Goal: Transaction & Acquisition: Obtain resource

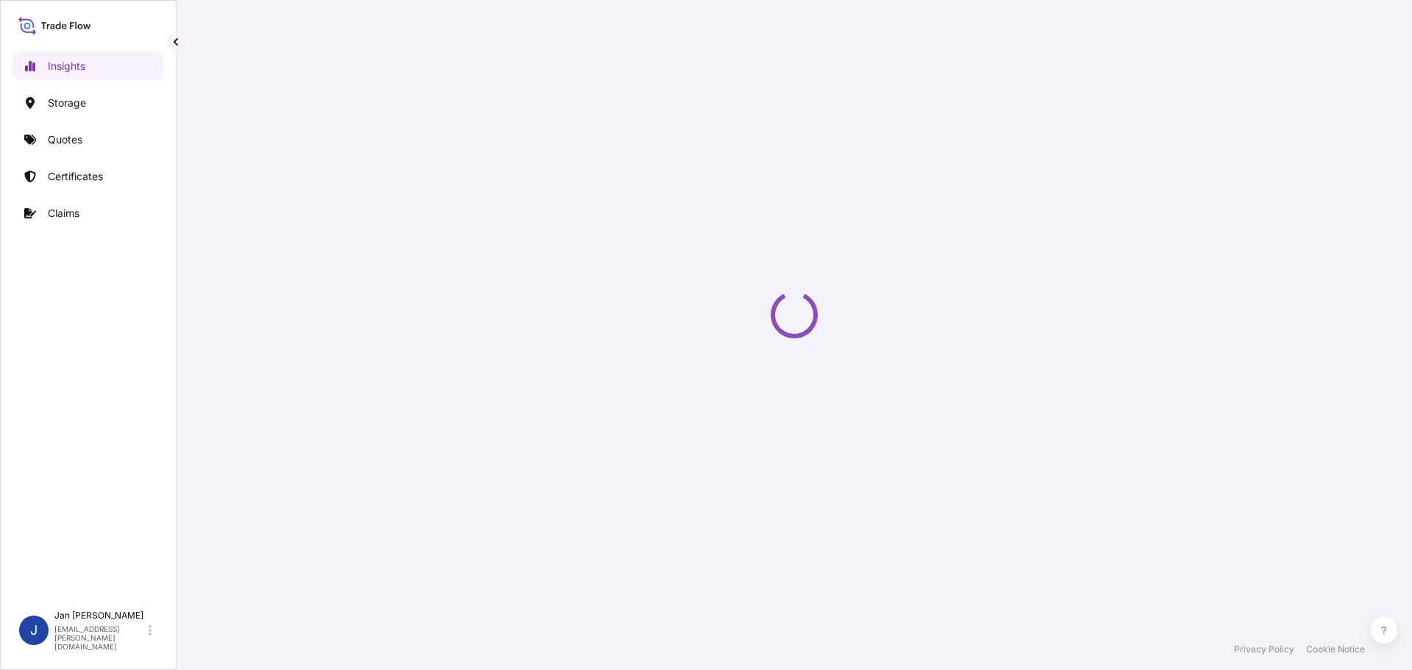
select select "2025"
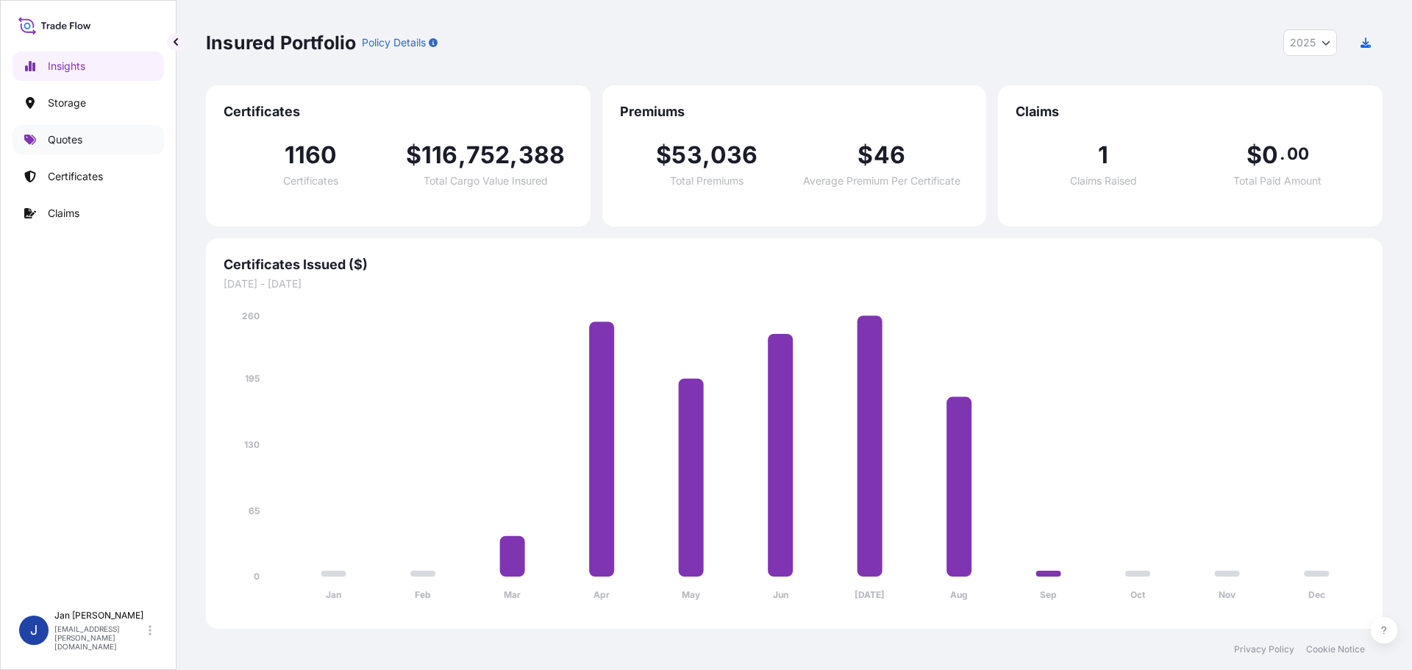
click at [126, 142] on link "Quotes" at bounding box center [89, 139] width 152 height 29
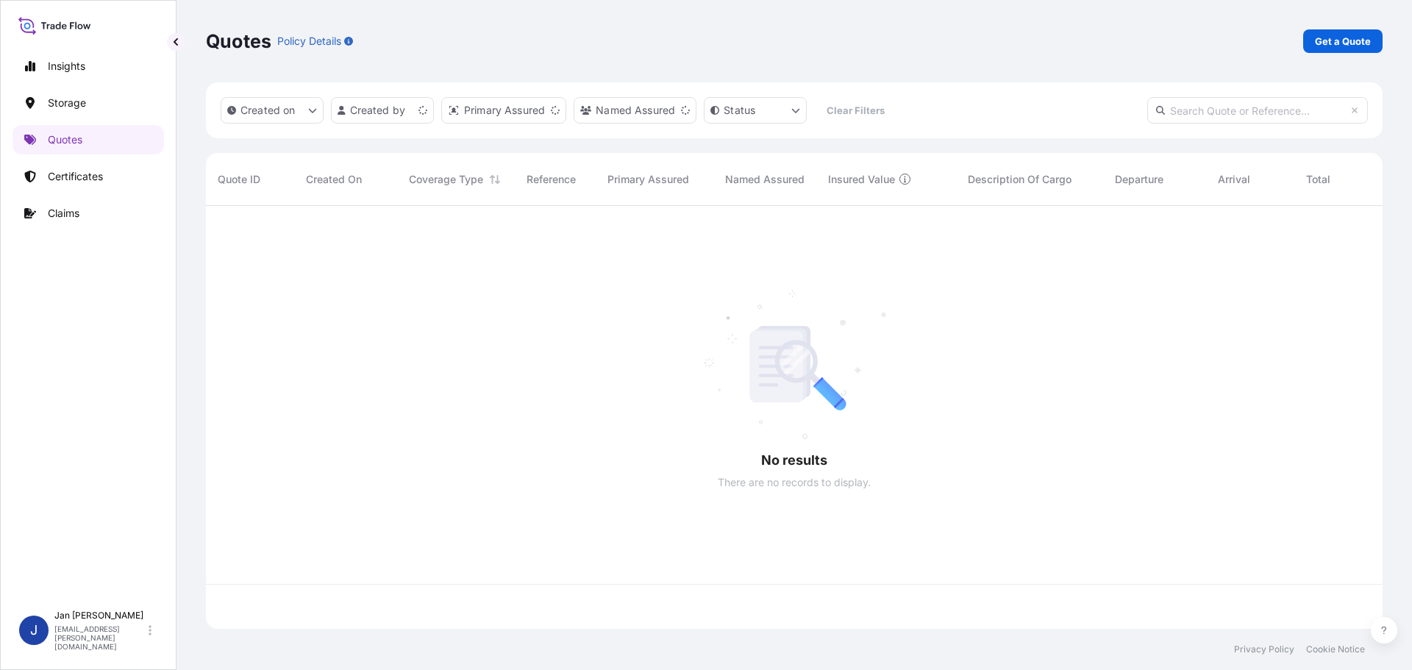
scroll to position [420, 1166]
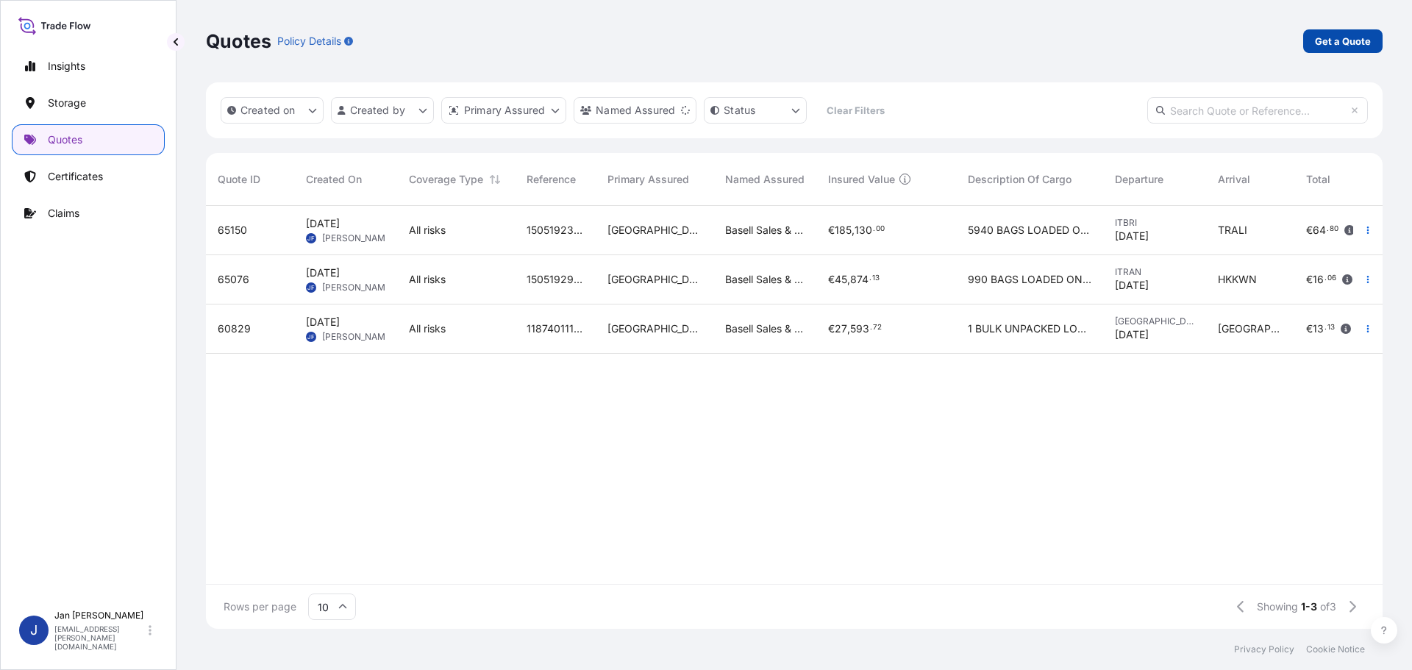
click at [1344, 46] on p "Get a Quote" at bounding box center [1343, 41] width 56 height 15
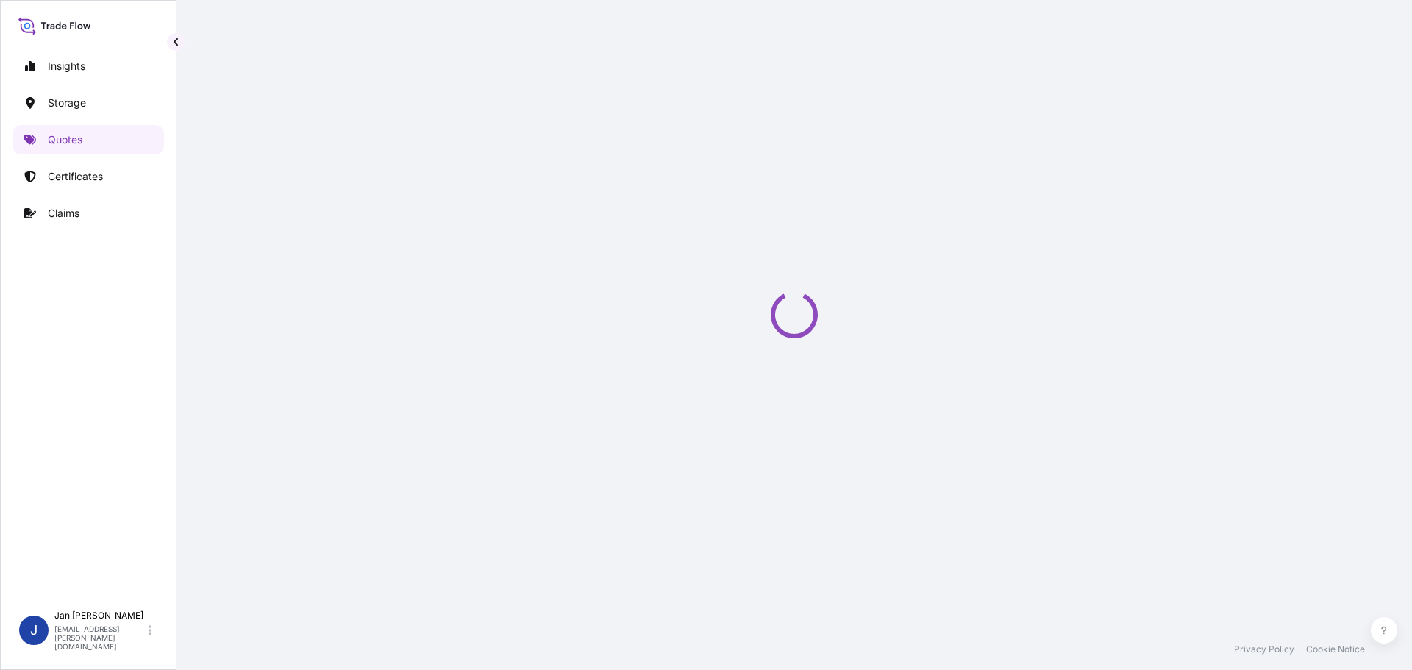
select select "Water"
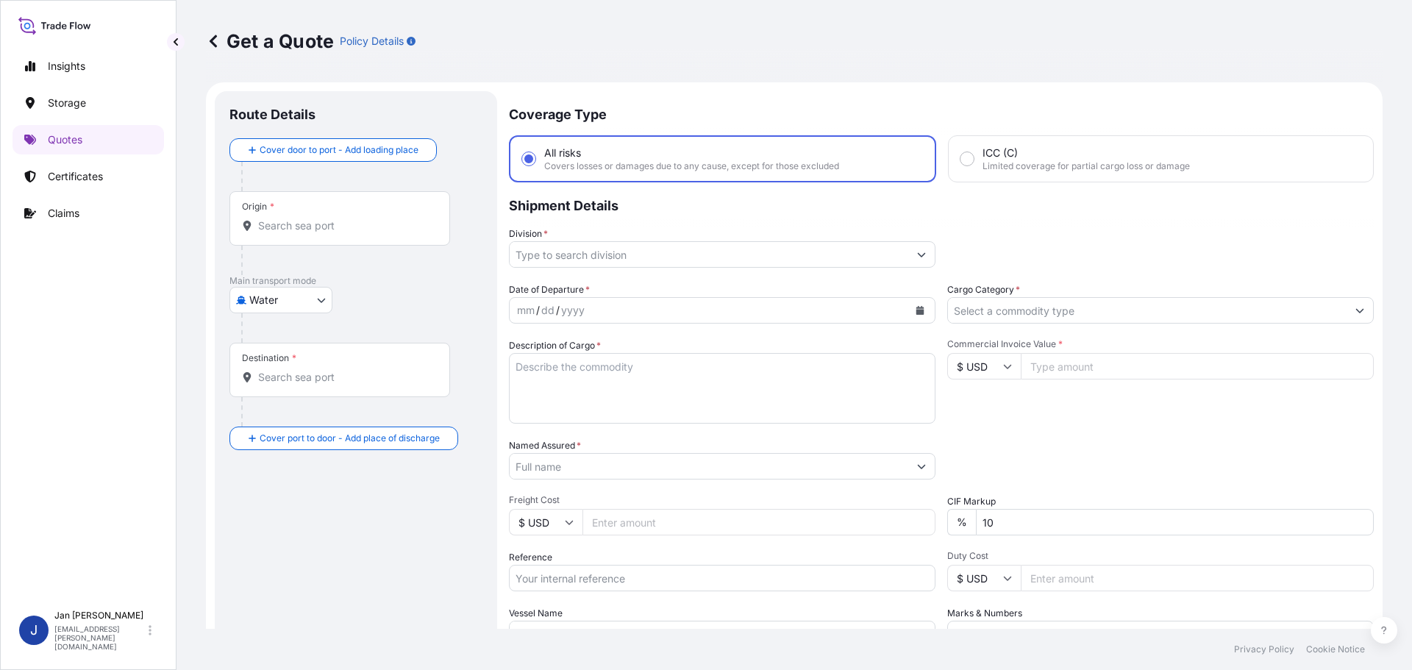
scroll to position [24, 0]
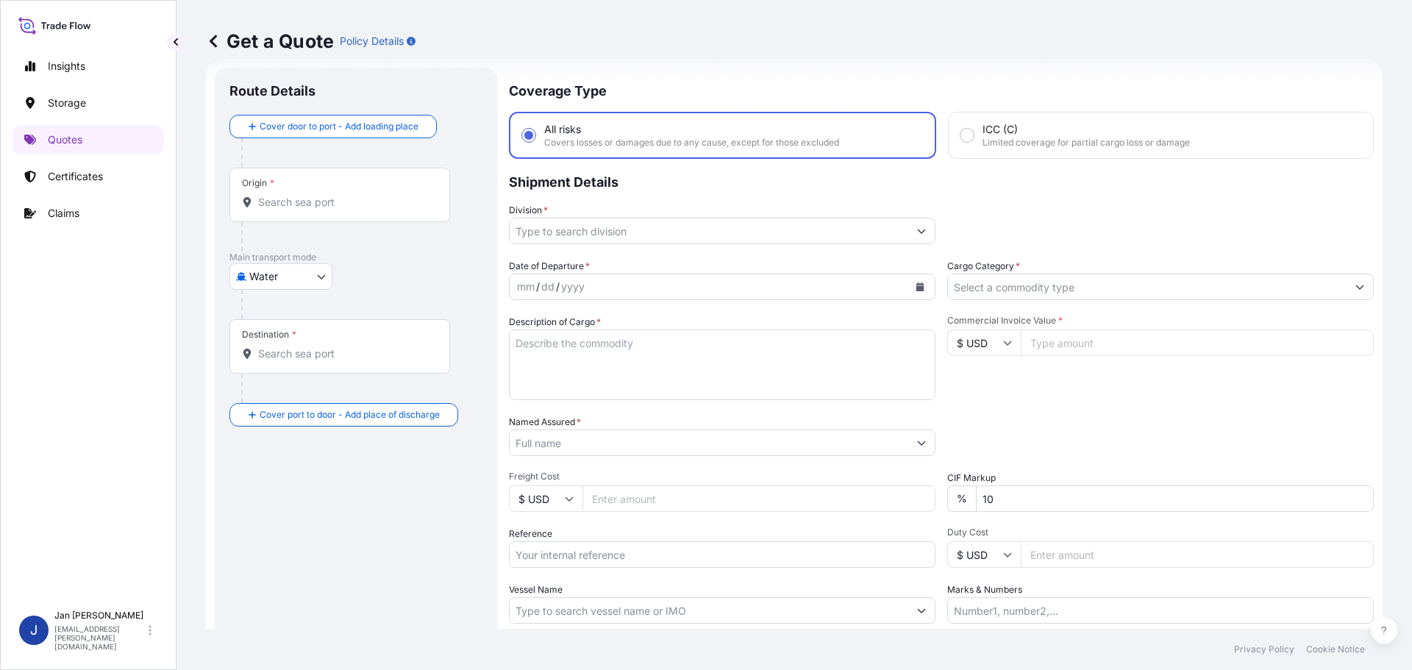
click at [663, 556] on input "Reference" at bounding box center [722, 554] width 427 height 26
paste input "1187411199"
type input "1187411199"
click at [327, 208] on input "Origin *" at bounding box center [345, 202] width 174 height 15
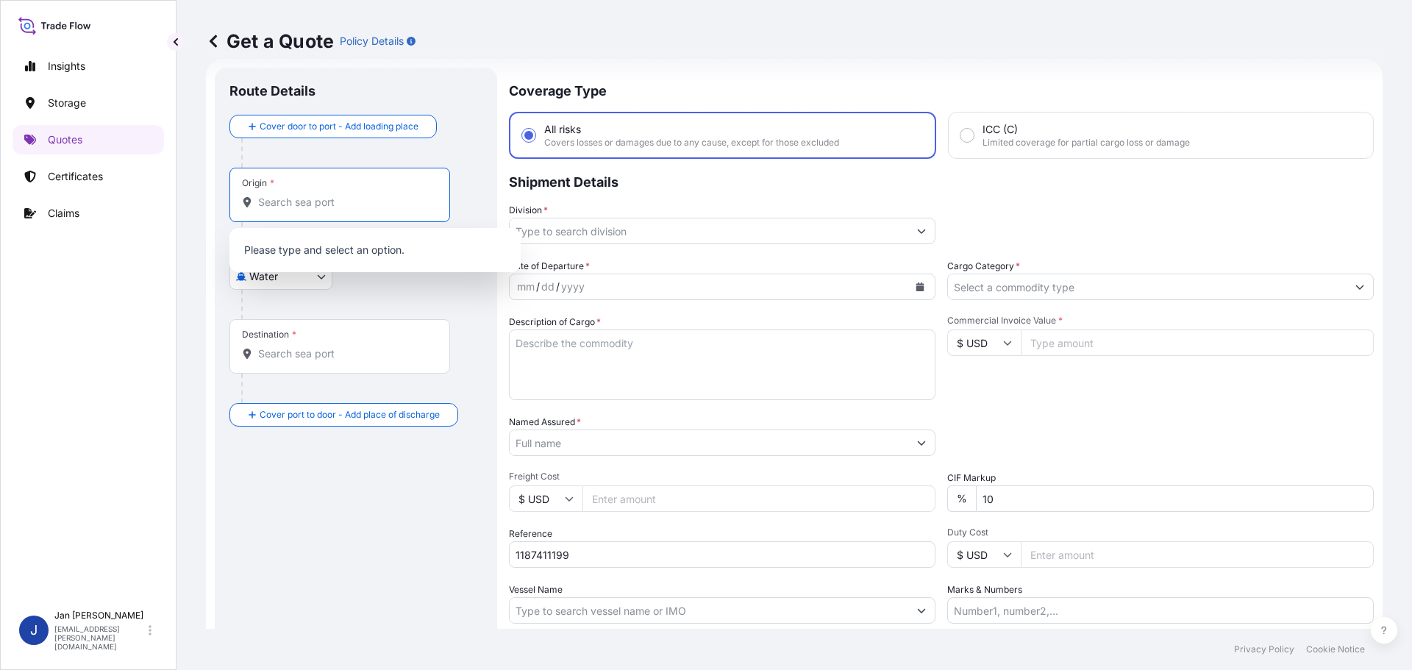
paste input "FOS SUR MER"
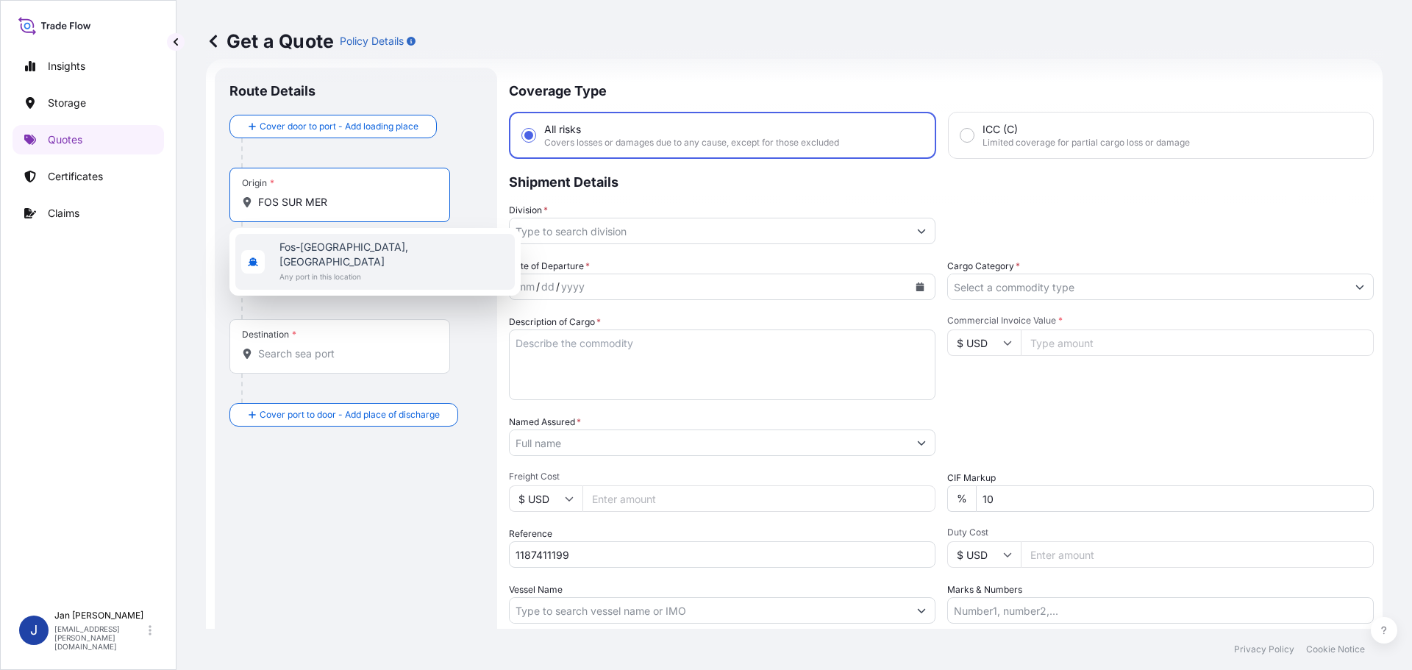
click at [366, 269] on span "Any port in this location" at bounding box center [393, 276] width 229 height 15
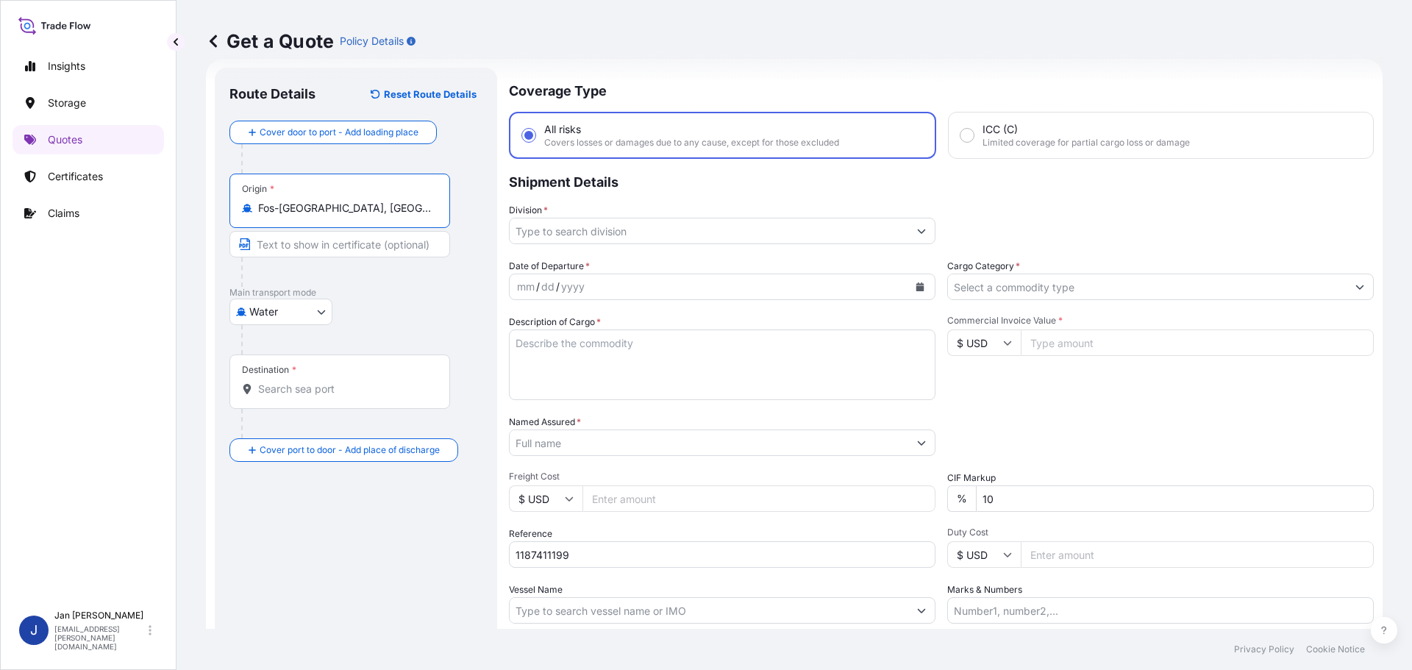
type input "Fos-[GEOGRAPHIC_DATA], [GEOGRAPHIC_DATA]"
click at [263, 388] on input "Destination *" at bounding box center [345, 389] width 174 height 15
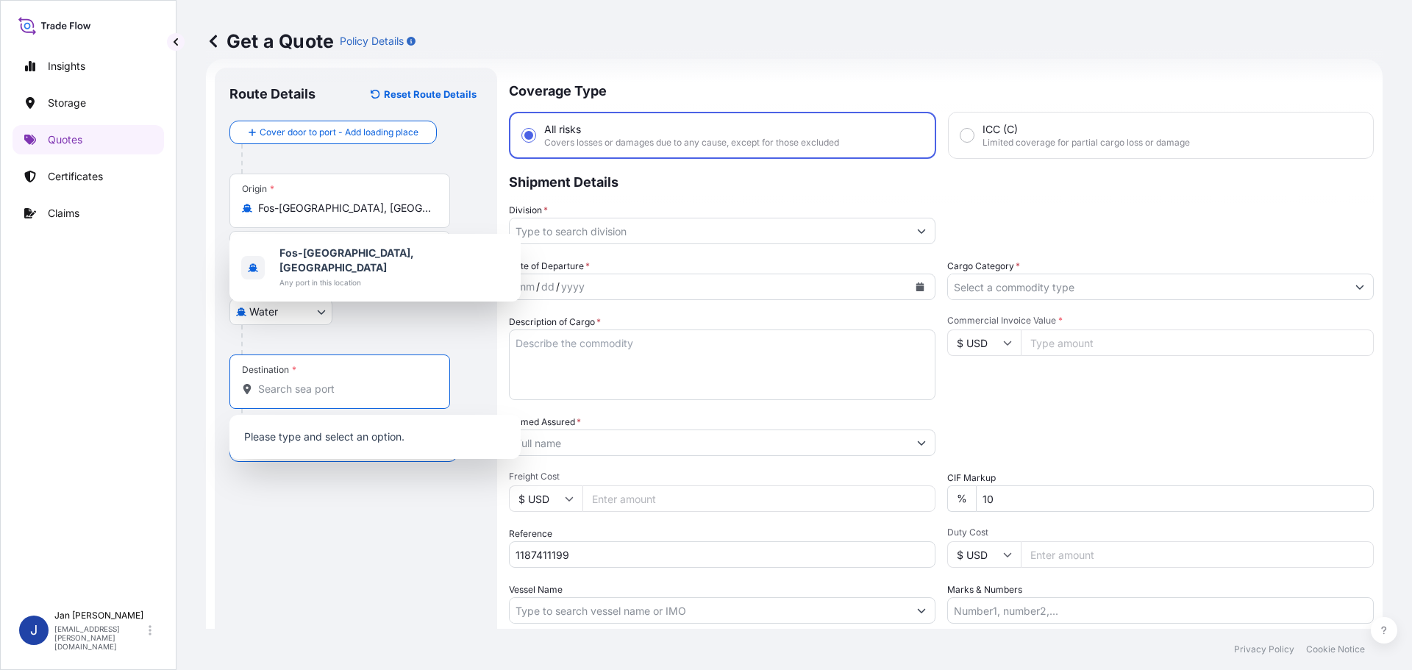
paste input "TEMA, [GEOGRAPHIC_DATA]"
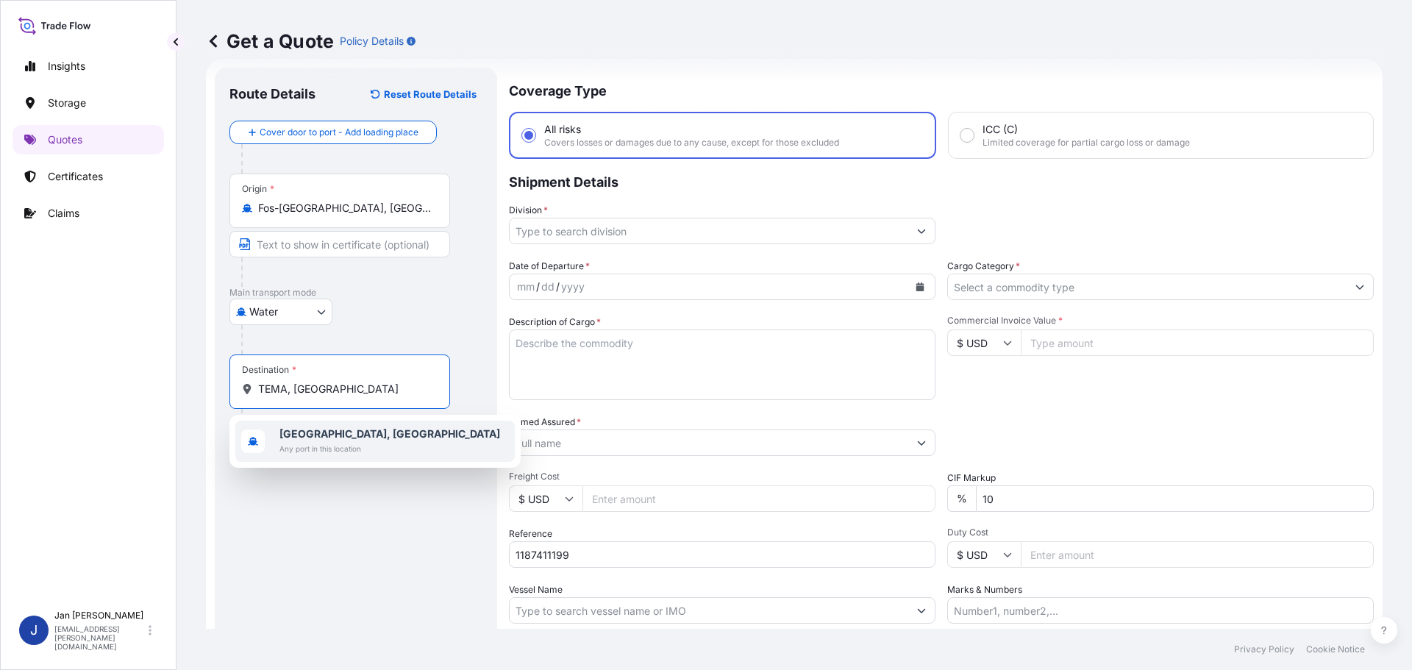
click at [319, 439] on b "[GEOGRAPHIC_DATA], [GEOGRAPHIC_DATA]" at bounding box center [389, 433] width 221 height 13
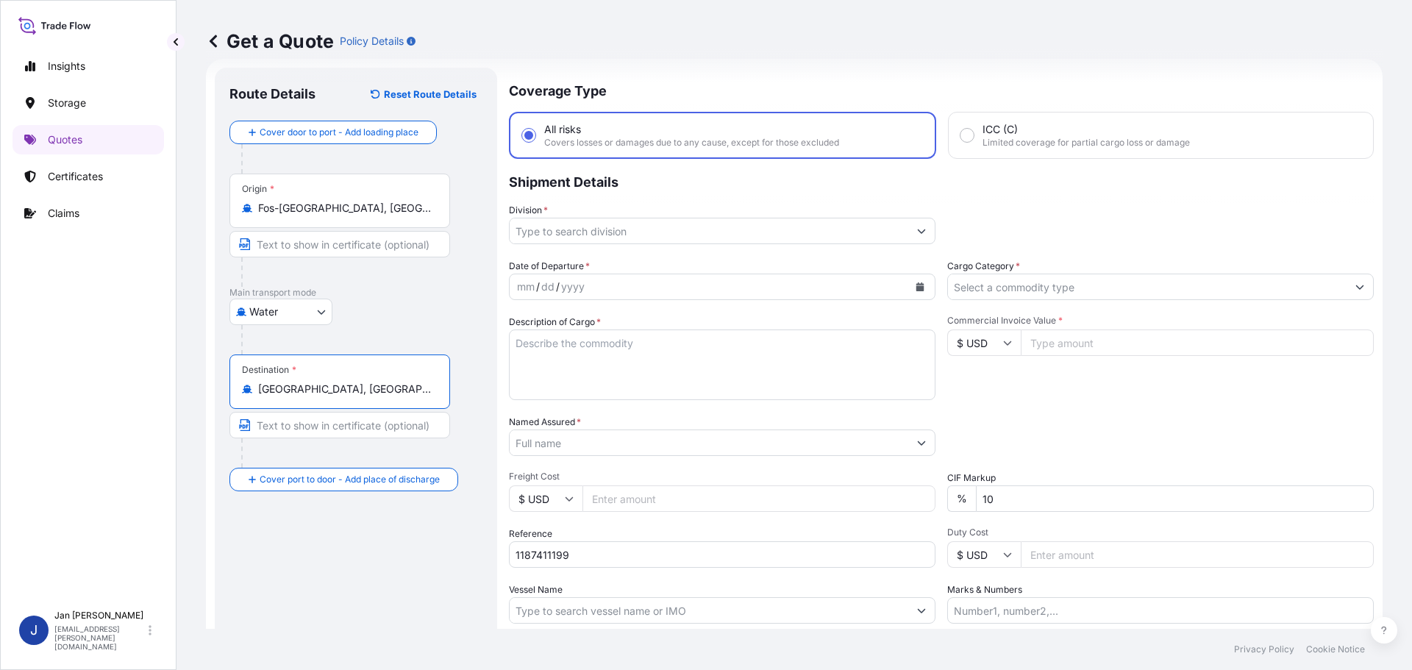
type input "[GEOGRAPHIC_DATA], [GEOGRAPHIC_DATA]"
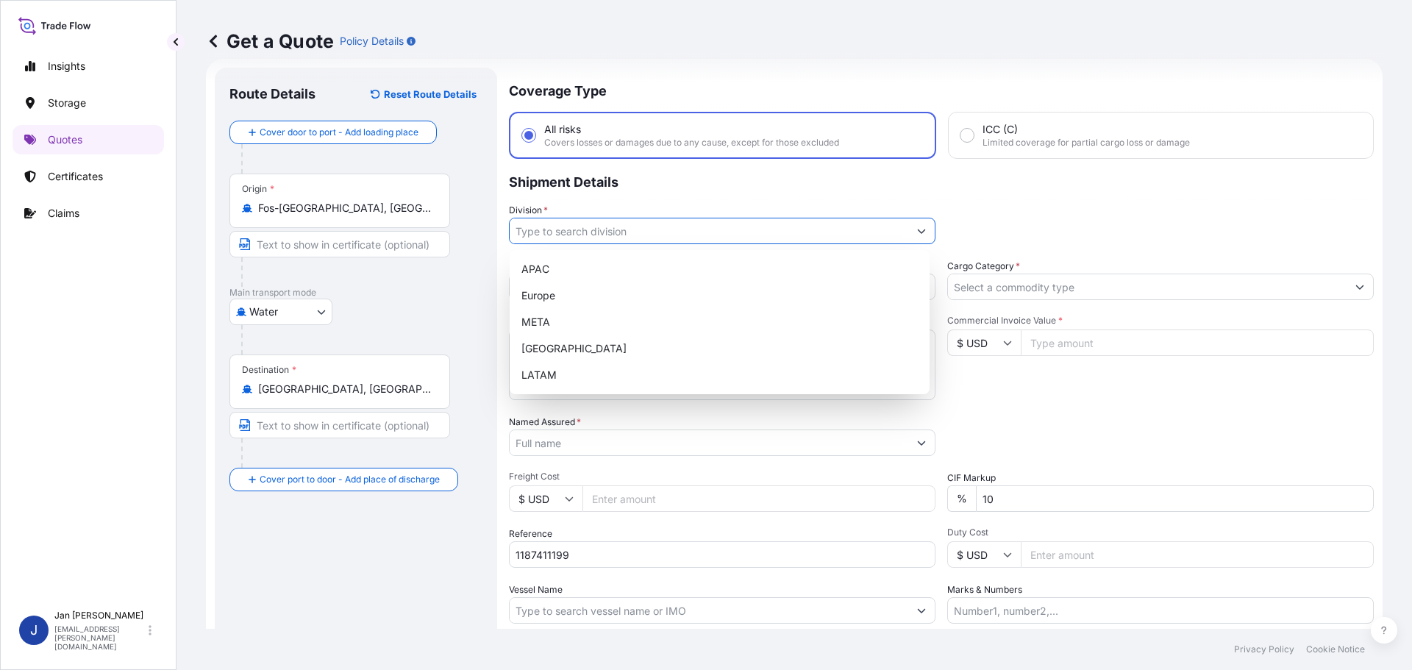
click at [697, 232] on input "Division *" at bounding box center [709, 231] width 399 height 26
click at [649, 301] on div "Europe" at bounding box center [720, 295] width 408 height 26
type input "Europe"
click at [922, 287] on div "Europe" at bounding box center [720, 295] width 408 height 26
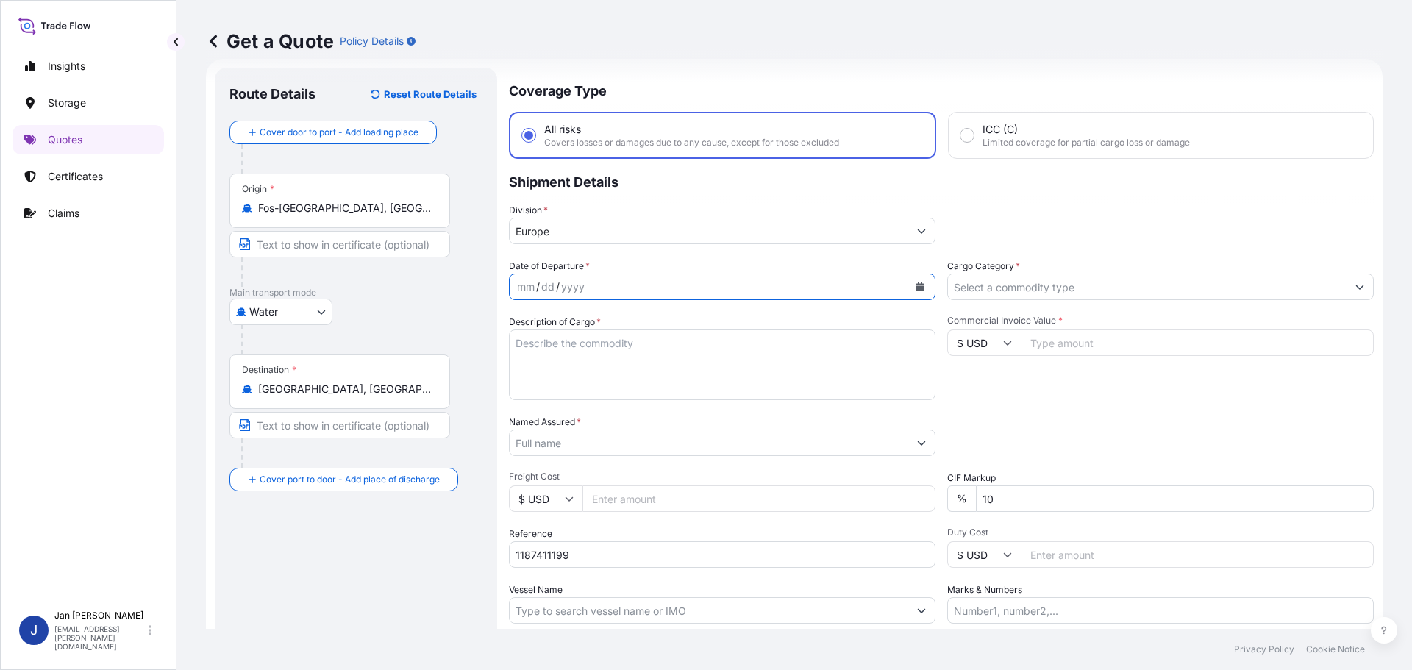
click at [916, 287] on icon "Calendar" at bounding box center [920, 286] width 8 height 9
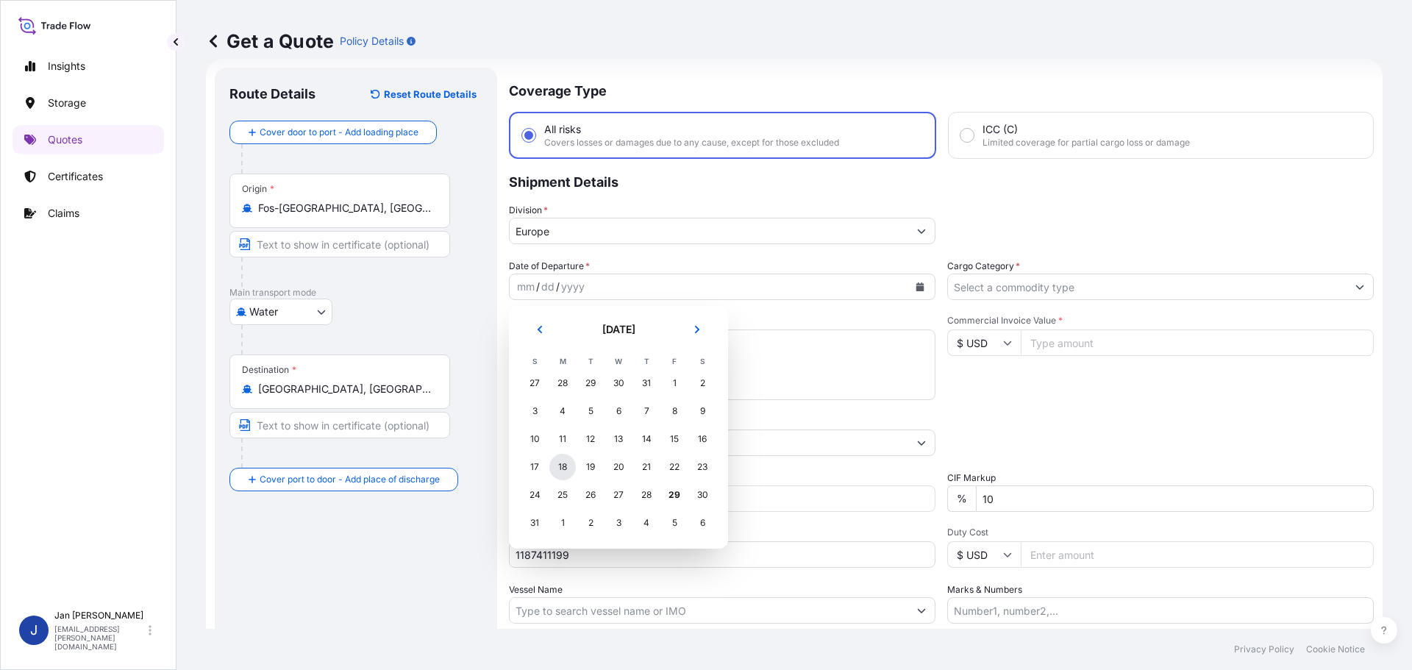
click at [570, 469] on div "18" at bounding box center [562, 467] width 26 height 26
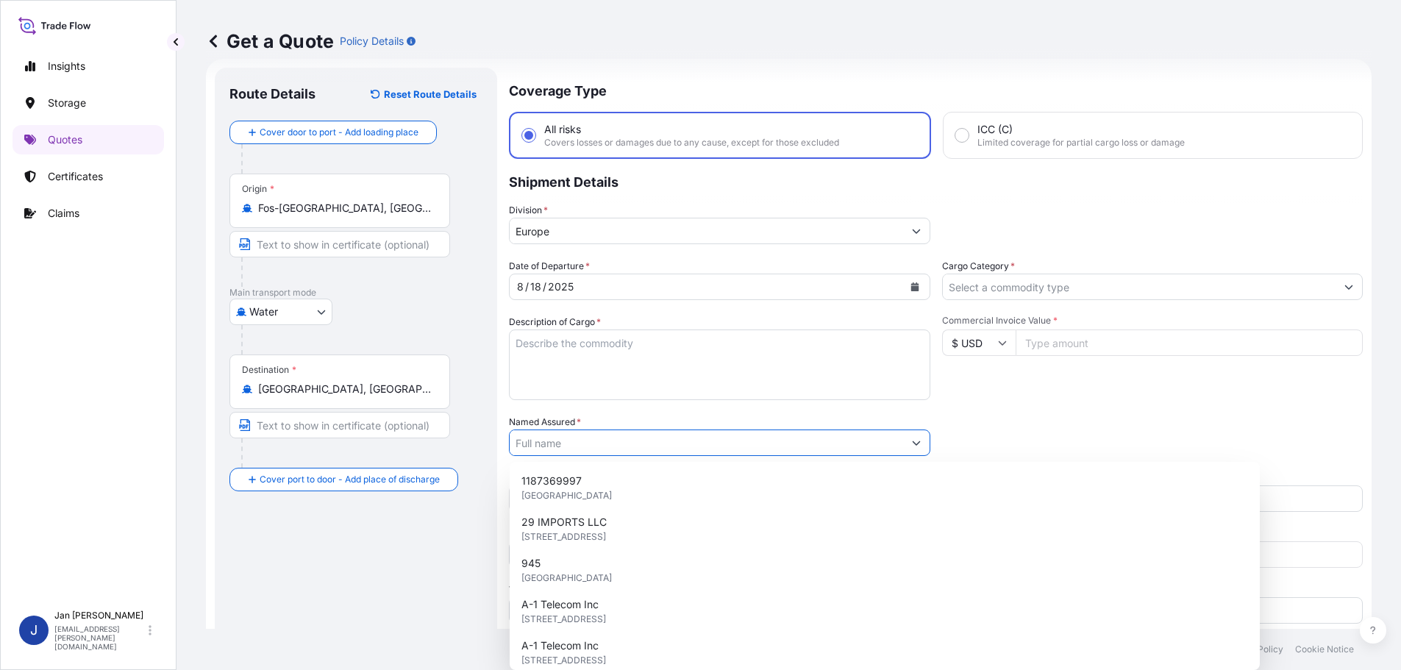
click at [633, 454] on input "Named Assured *" at bounding box center [706, 443] width 393 height 26
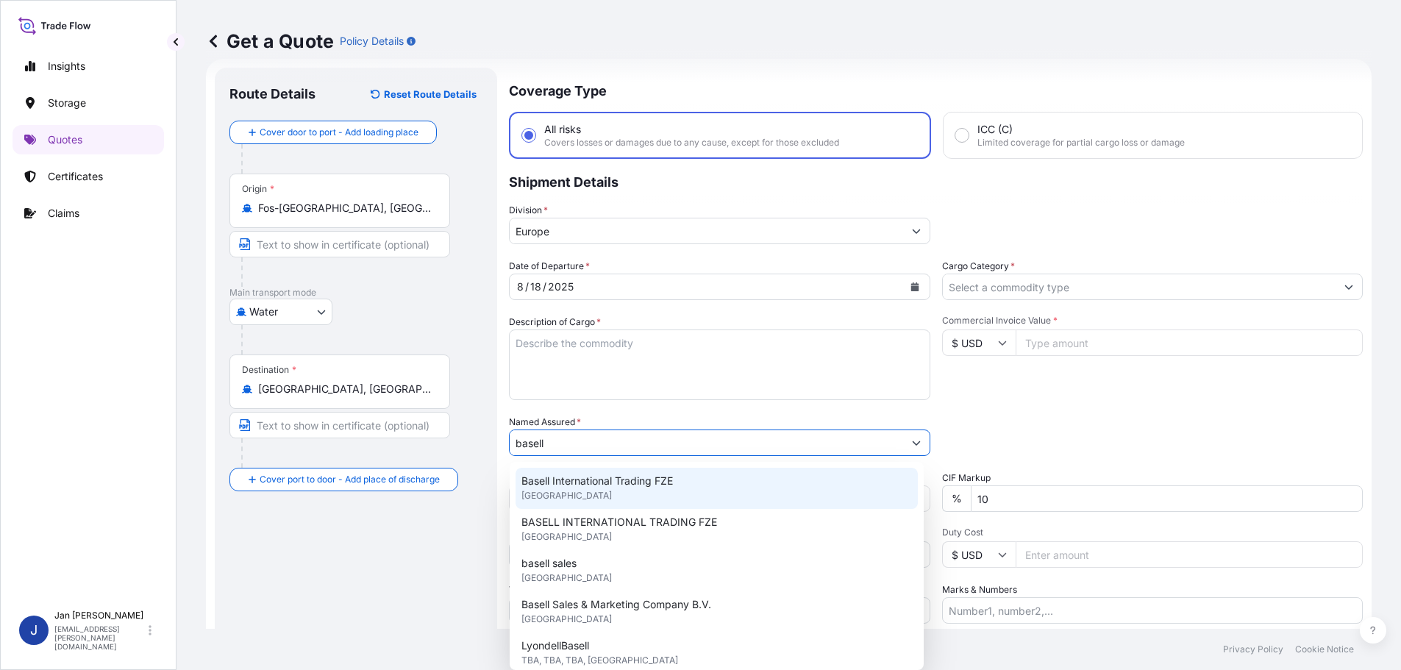
click at [631, 502] on div "Basell International Trading FZE [GEOGRAPHIC_DATA]" at bounding box center [717, 488] width 402 height 41
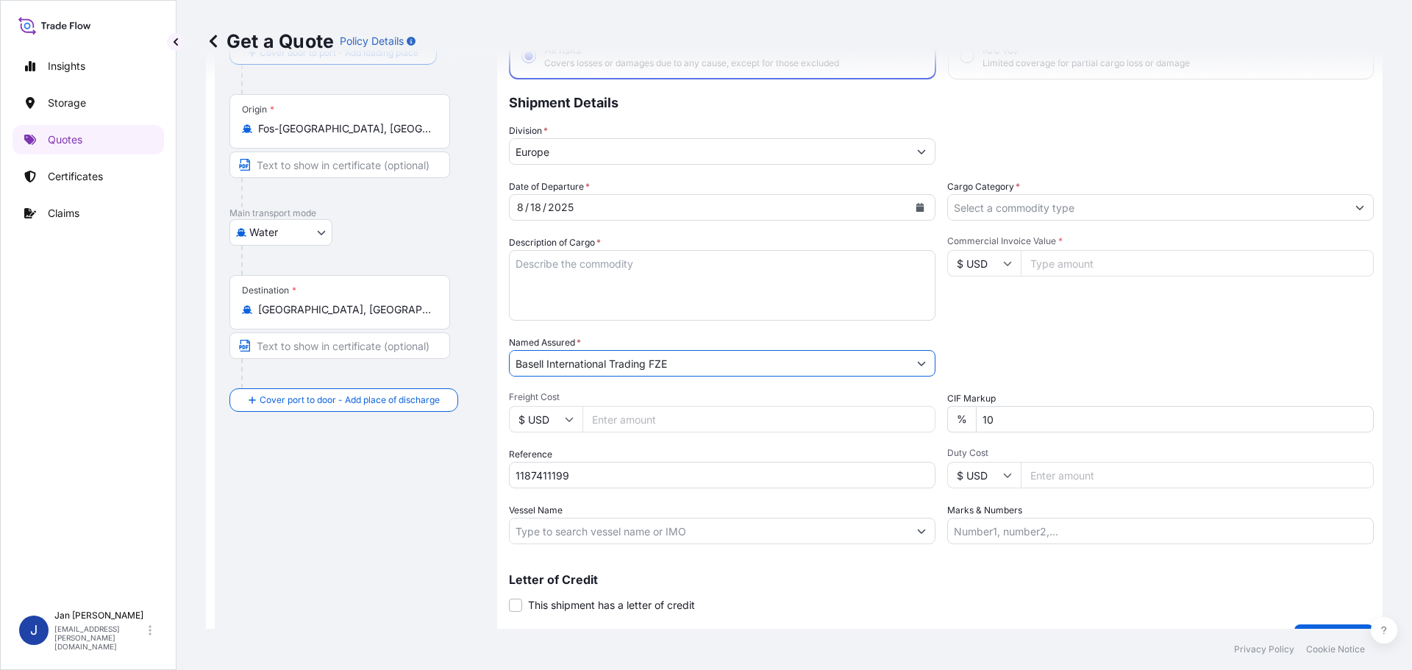
scroll to position [137, 0]
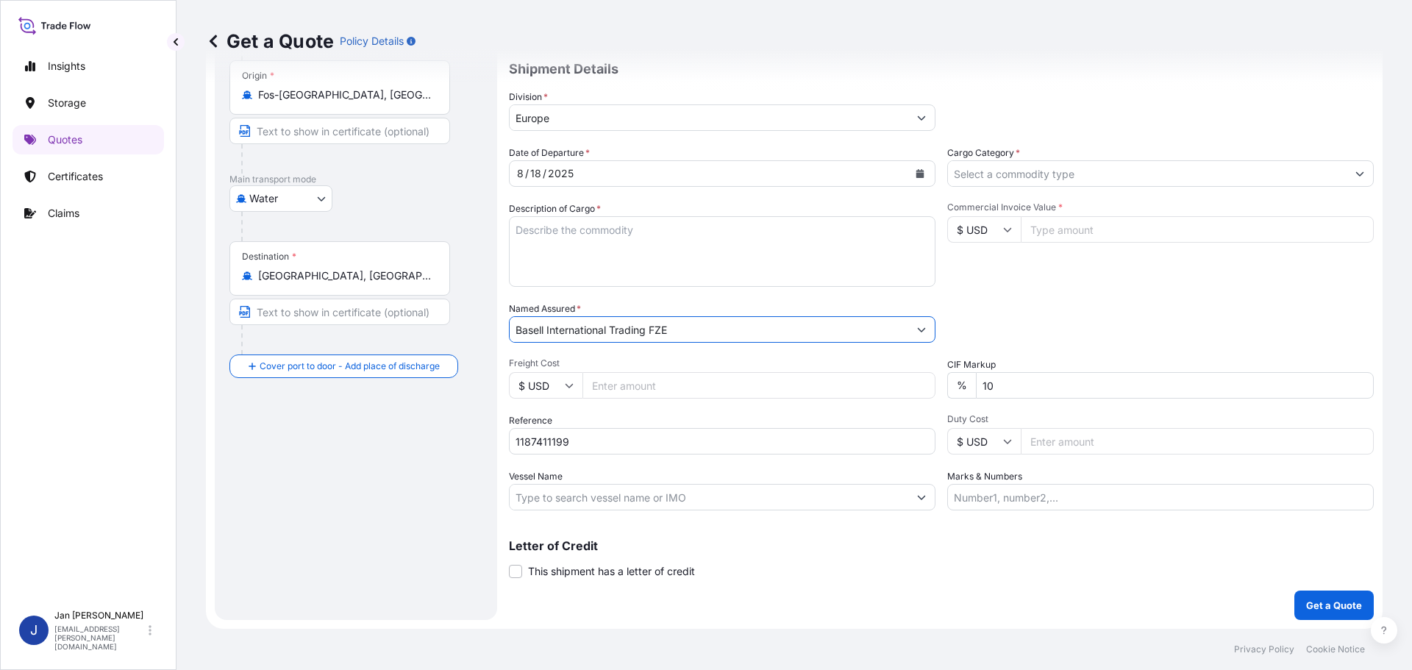
type input "Basell International Trading FZE"
click at [591, 491] on input "Vessel Name" at bounding box center [709, 497] width 399 height 26
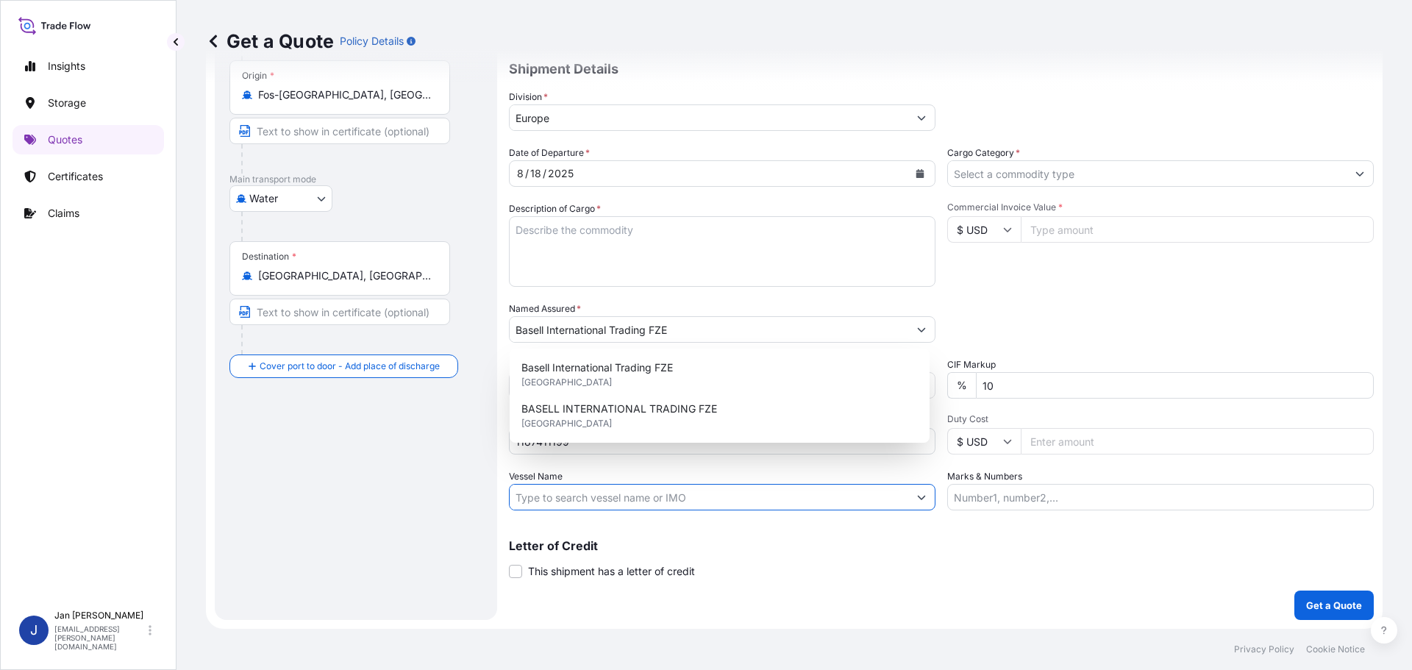
paste input "ANTIBES EXPRESS"
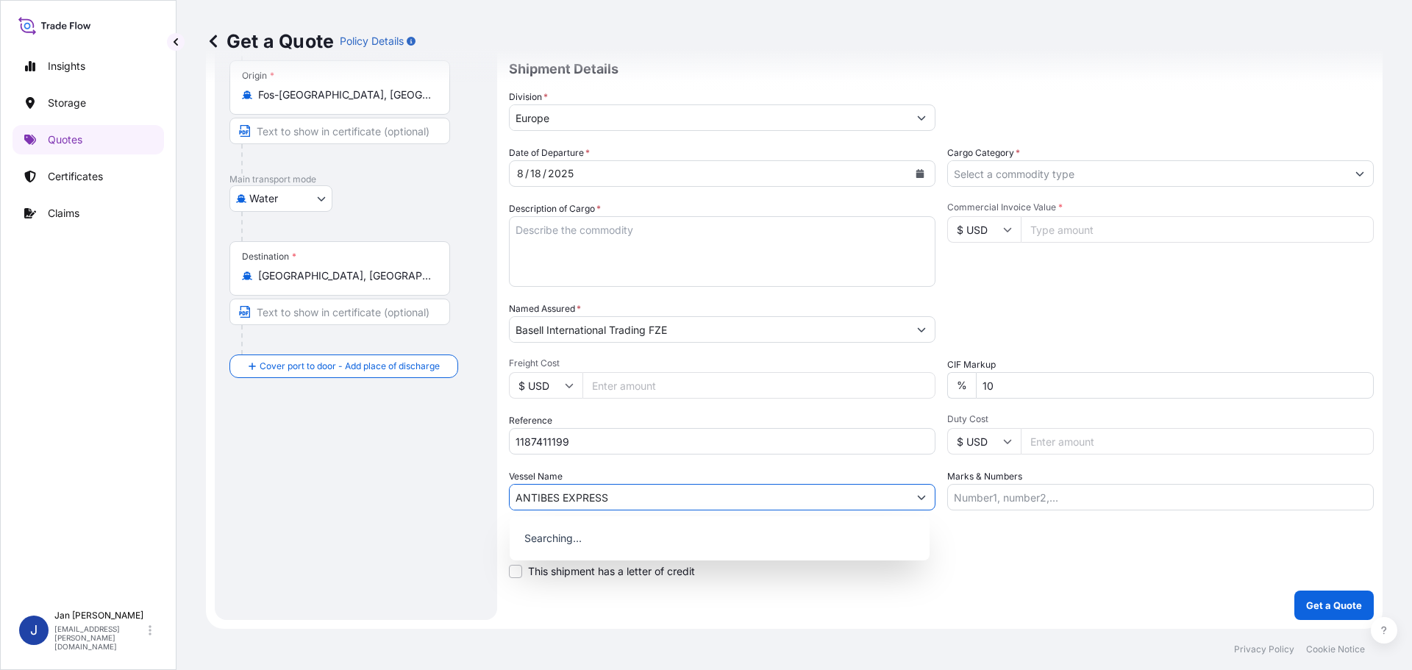
type input "ANTIBES EXPRESS"
click at [1191, 324] on div "Packing Category Type to search a container mode Please select a primary mode o…" at bounding box center [1160, 322] width 427 height 41
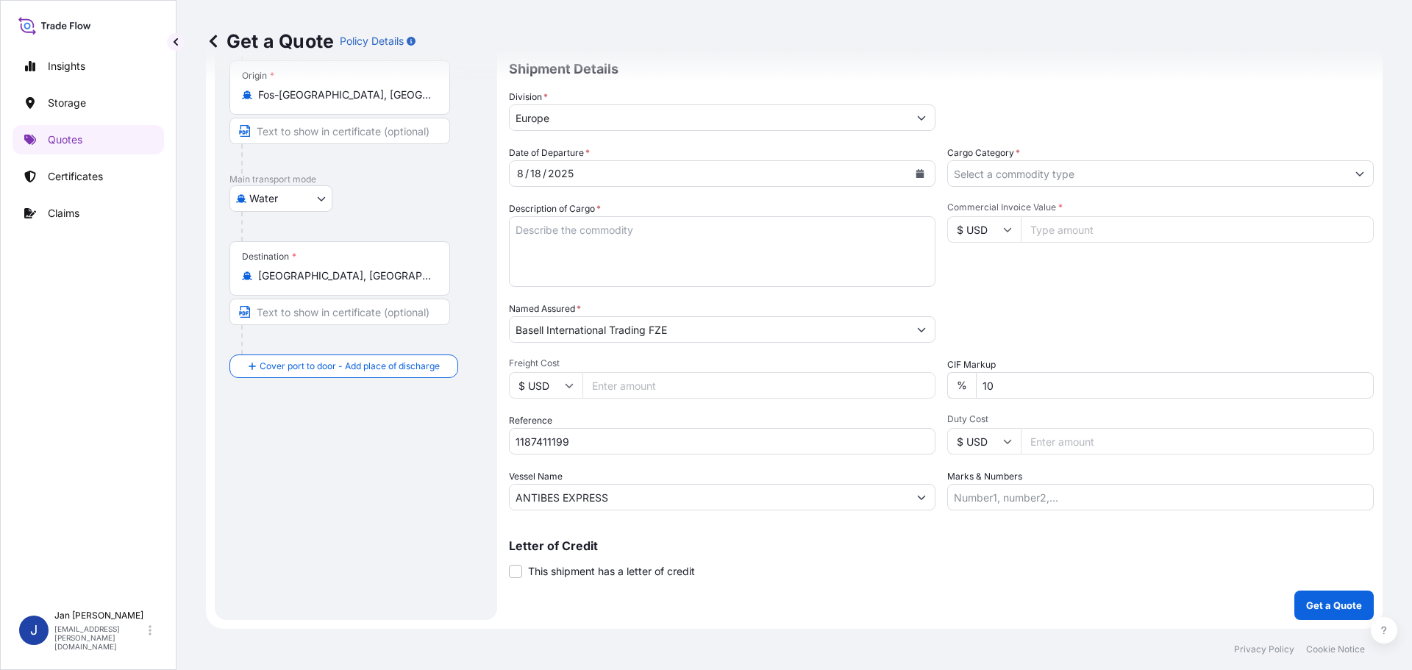
scroll to position [14, 0]
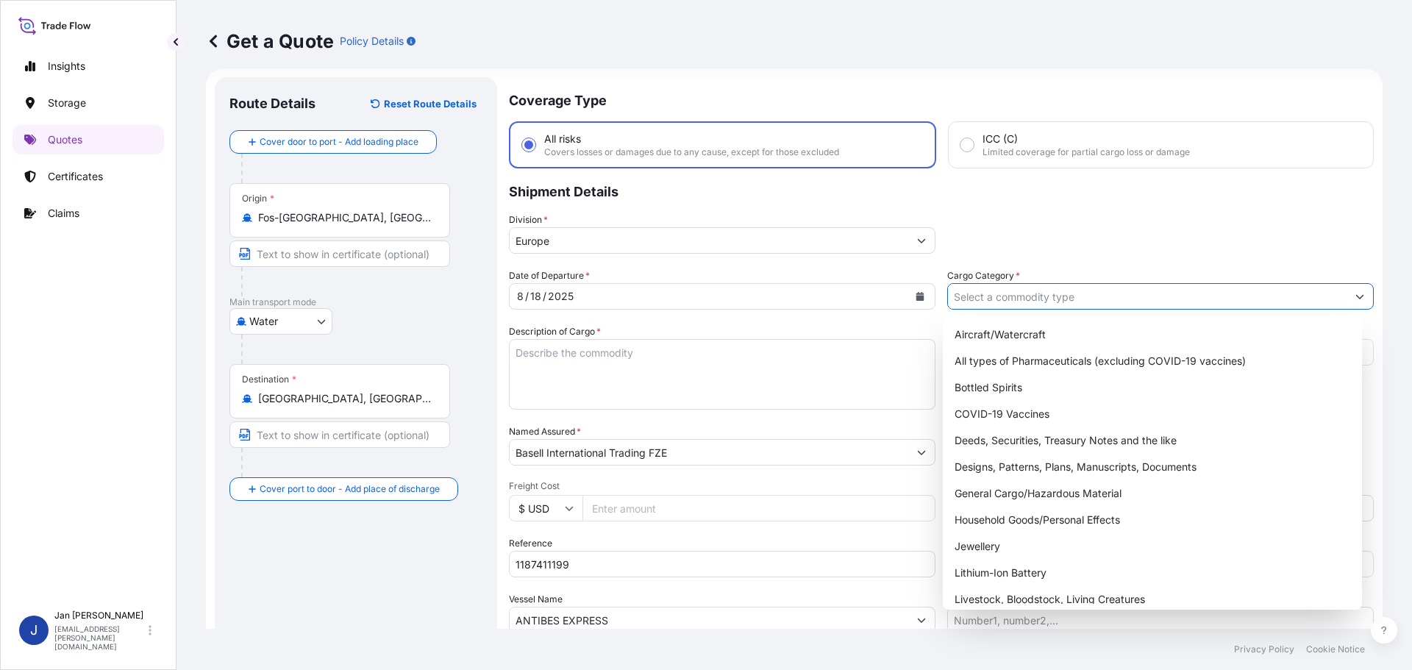
click at [1184, 305] on input "Cargo Category *" at bounding box center [1147, 296] width 399 height 26
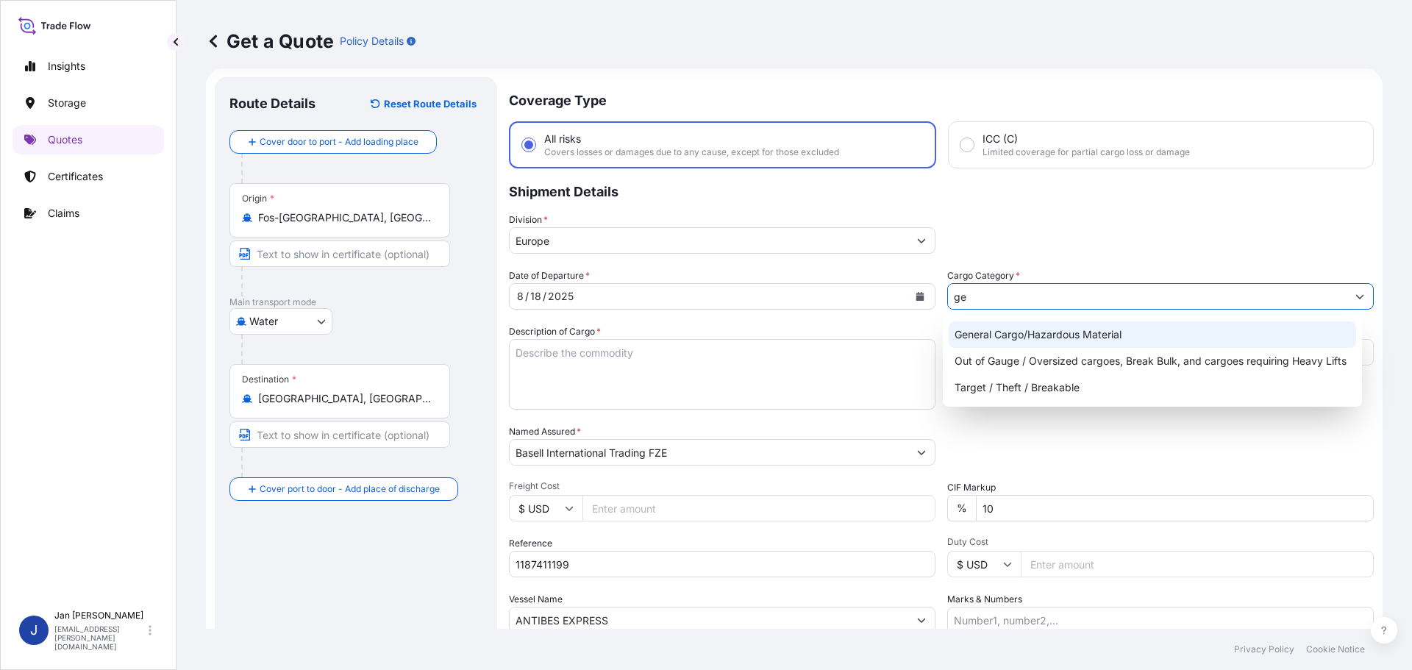
click at [1153, 330] on div "General Cargo/Hazardous Material" at bounding box center [1153, 334] width 408 height 26
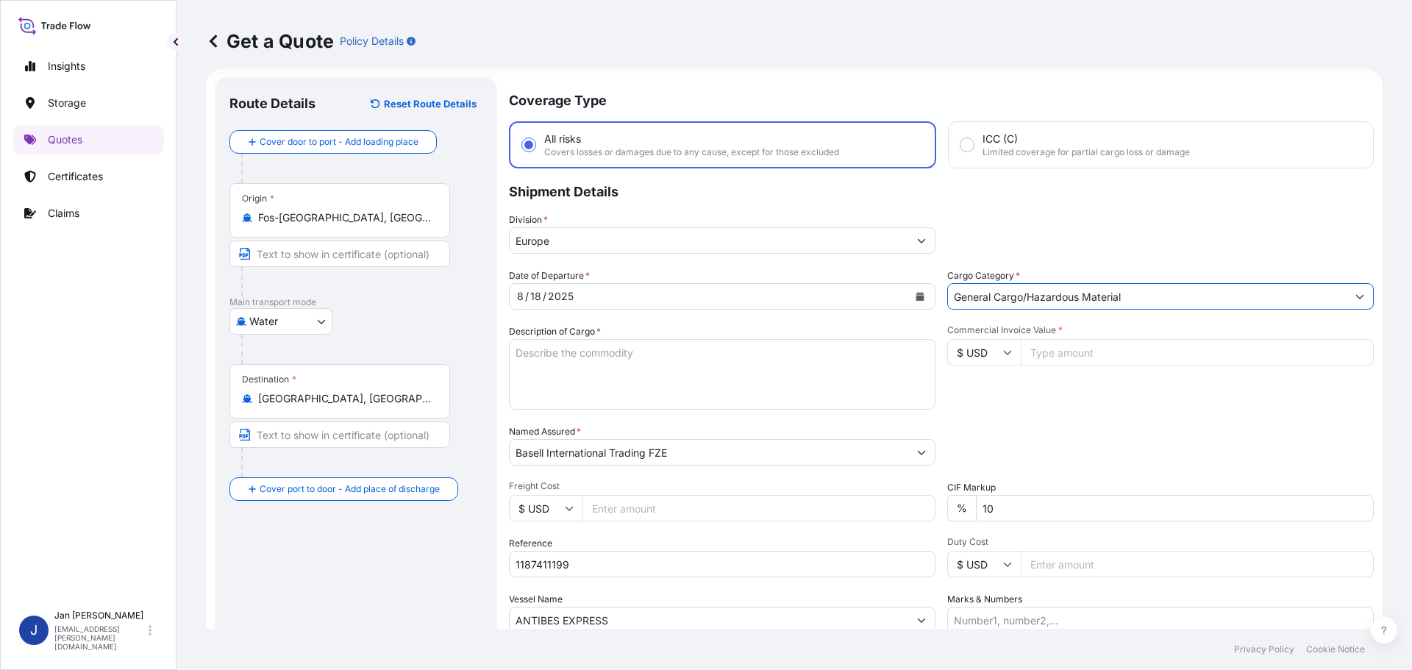
type input "General Cargo/Hazardous Material"
click at [1179, 246] on div "Division * [GEOGRAPHIC_DATA]" at bounding box center [941, 233] width 865 height 41
click at [1146, 350] on input "Commercial Invoice Value *" at bounding box center [1197, 352] width 353 height 26
type input "27225"
click at [1097, 388] on div "Commercial Invoice Value * $ USD 27225" at bounding box center [1160, 366] width 427 height 85
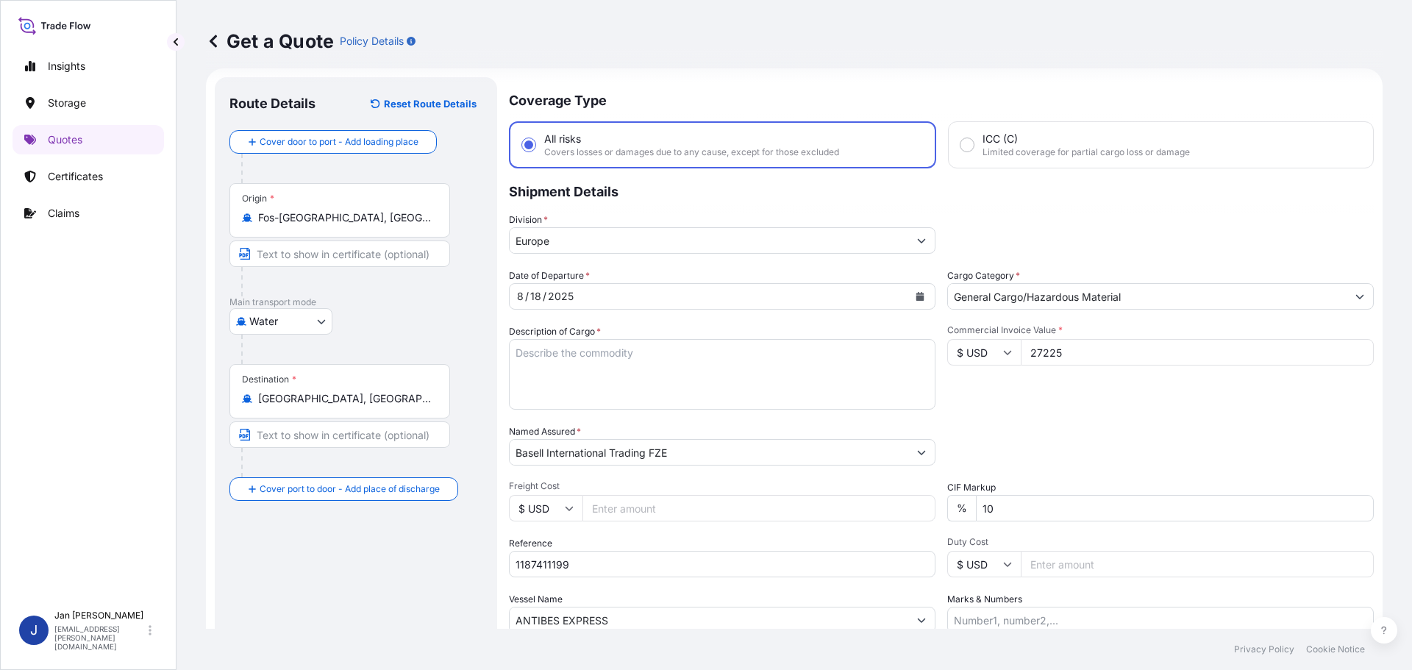
click at [1067, 406] on div "Commercial Invoice Value * $ USD 27225" at bounding box center [1160, 366] width 427 height 85
click at [605, 341] on textarea "Description of Cargo *" at bounding box center [722, 374] width 427 height 71
paste textarea "POLYETHYLENE 990 BAGS LOADED ONTO 18 PALLETS LOADED INTO 1 40' HIGH CUBE CONTAI…"
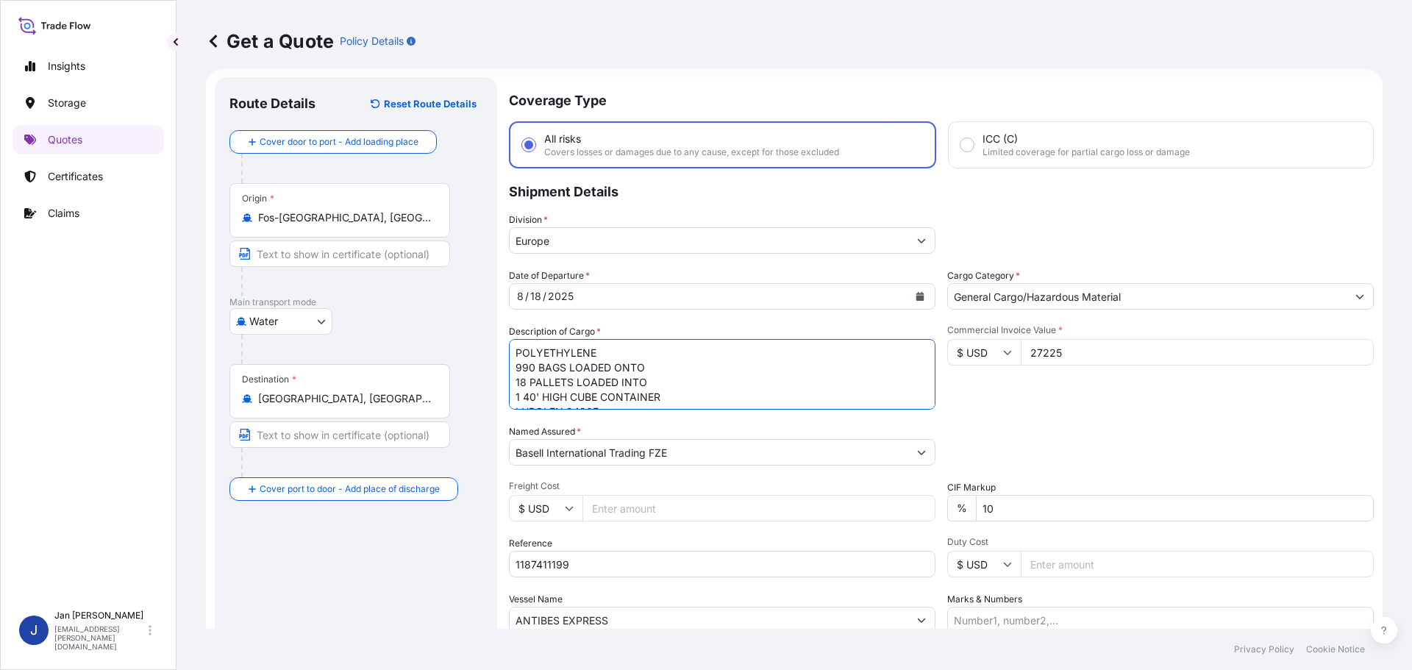
scroll to position [24, 0]
type textarea "POLYETHYLENE 990 BAGS LOADED ONTO 18 PALLETS LOADED INTO 1 40' HIGH CUBE CONTAI…"
click at [719, 569] on input "1187411199" at bounding box center [722, 564] width 427 height 26
paste input "5013106682 / 5013110923 / 304224694"
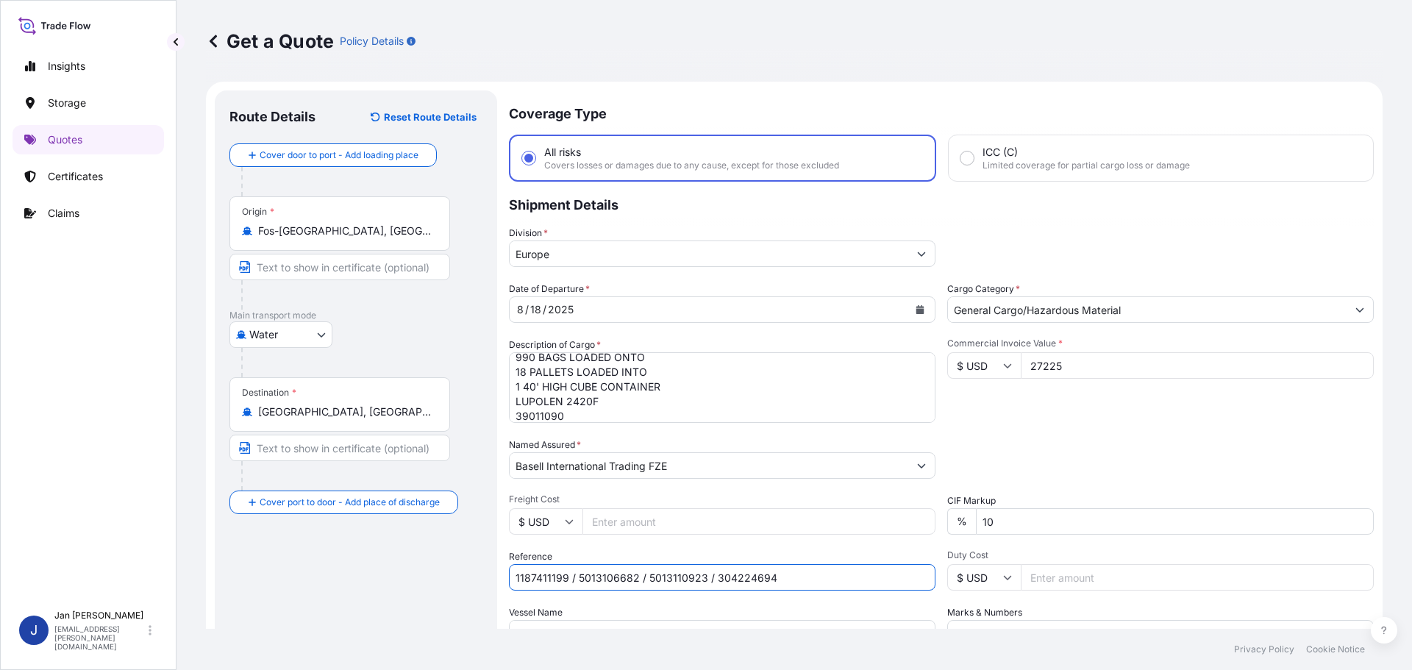
scroll to position [0, 0]
type input "1187411199 / 5013106682 / 5013110923 / 304224694"
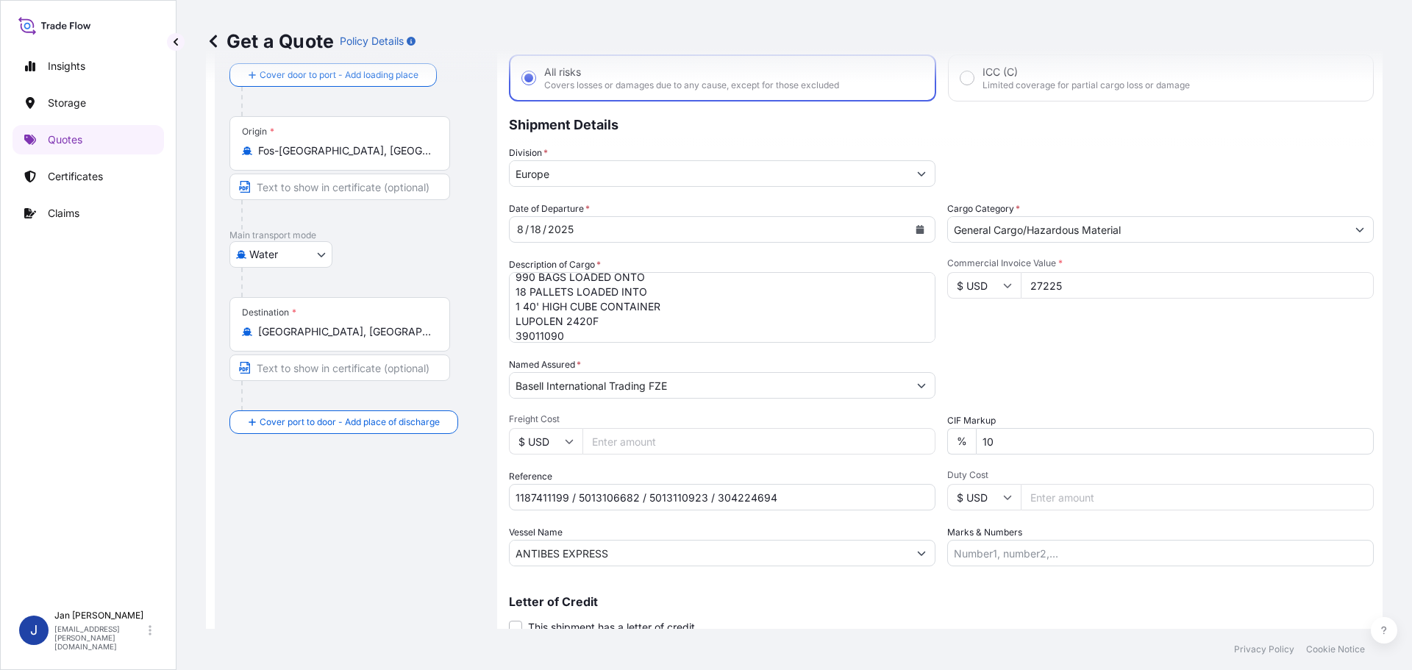
scroll to position [137, 0]
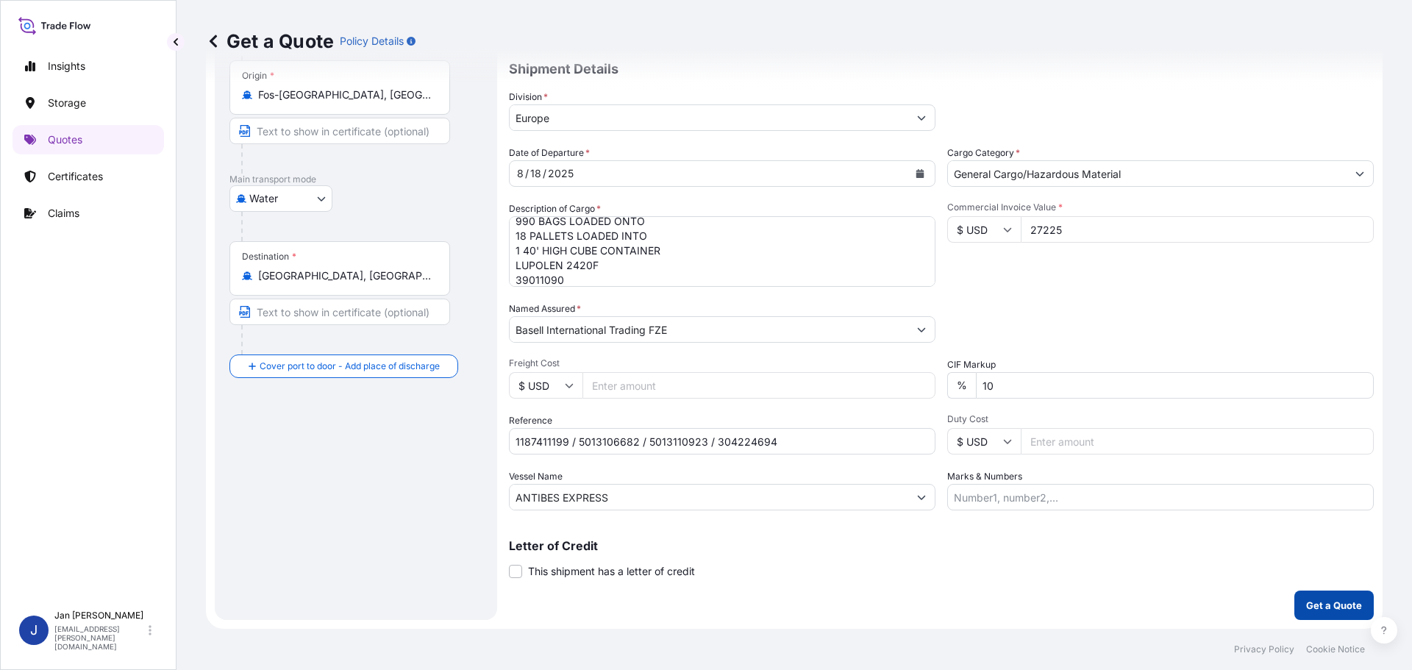
click at [1356, 608] on button "Get a Quote" at bounding box center [1333, 605] width 79 height 29
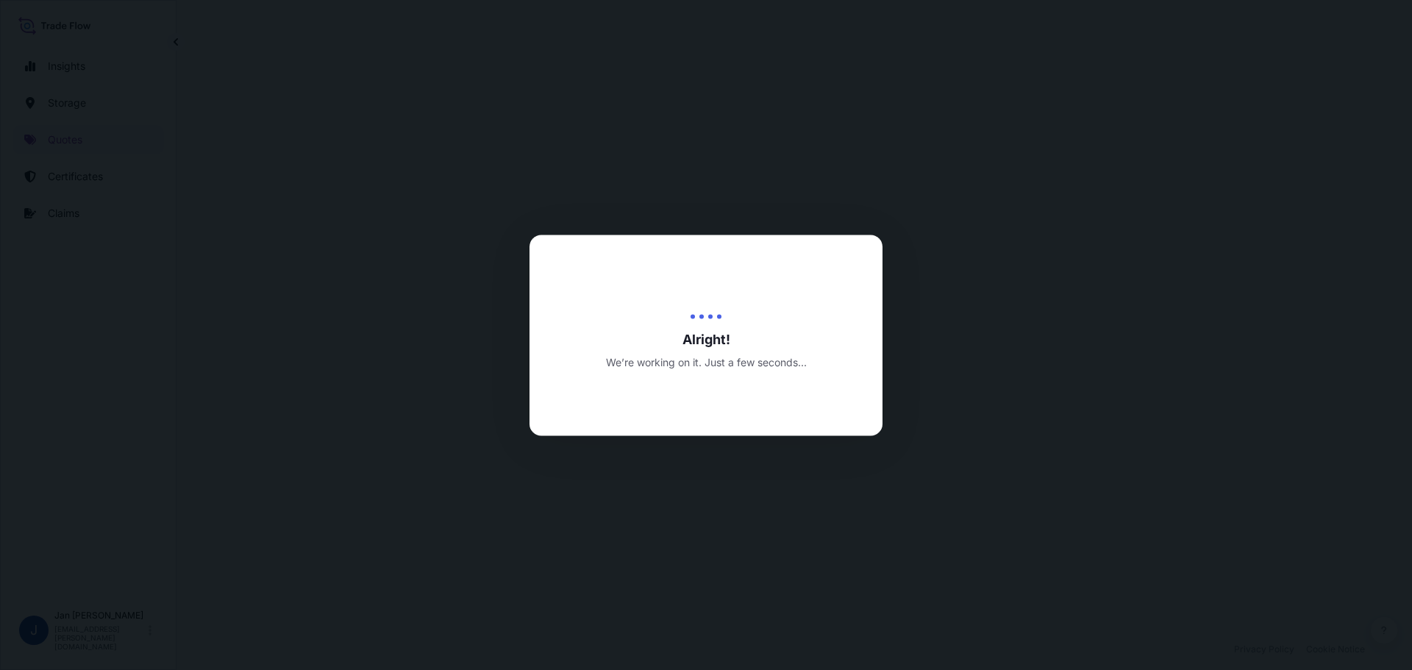
select select "Water"
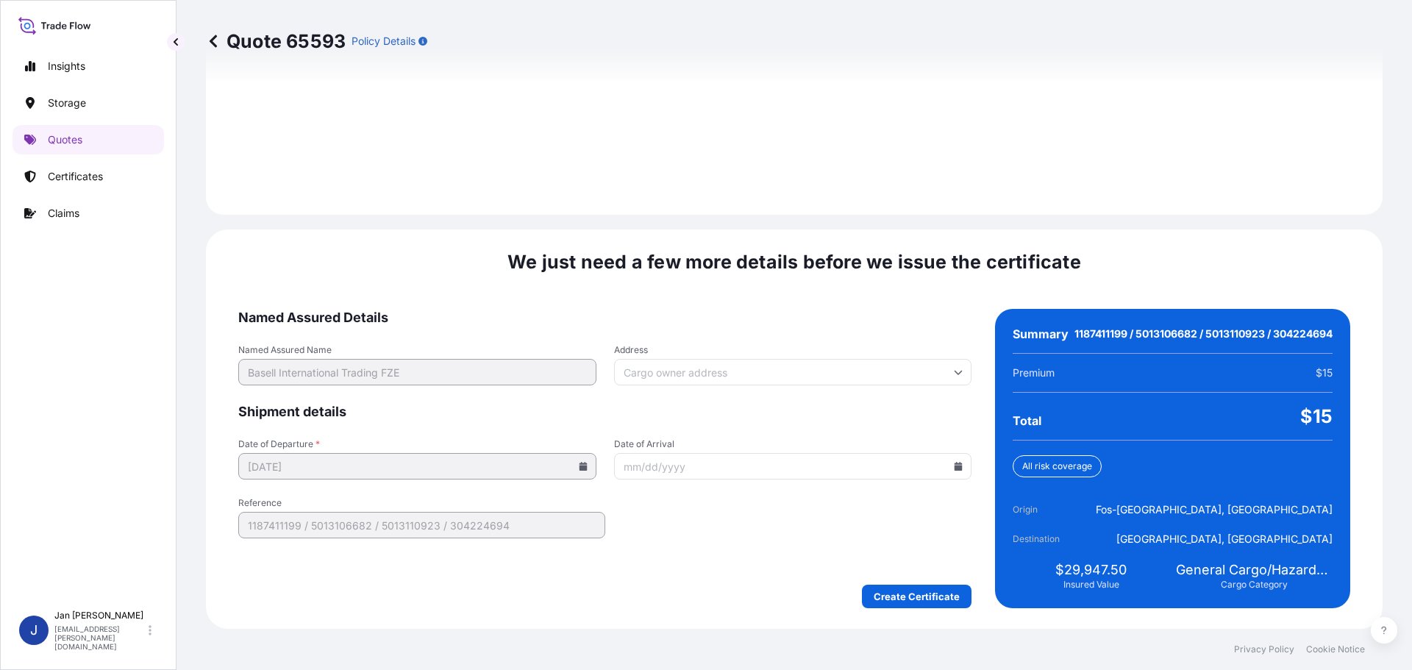
scroll to position [2088, 0]
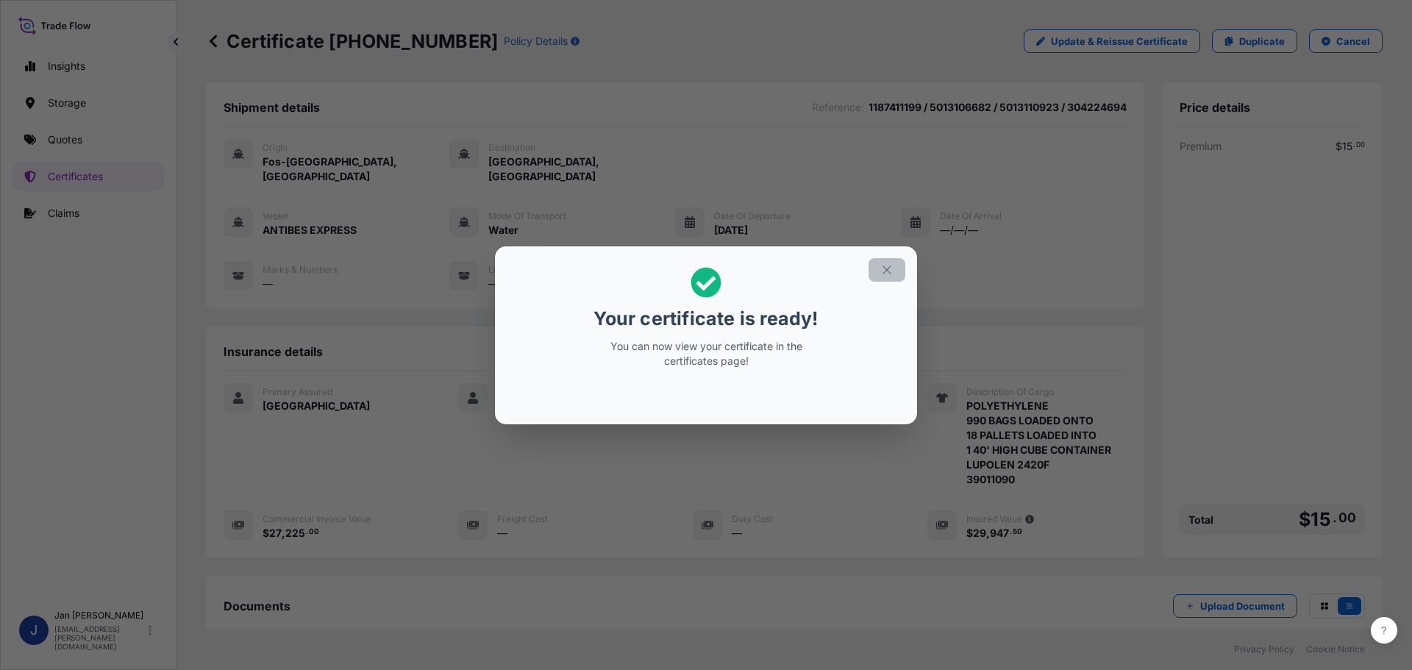
click at [883, 268] on icon "button" at bounding box center [886, 269] width 13 height 13
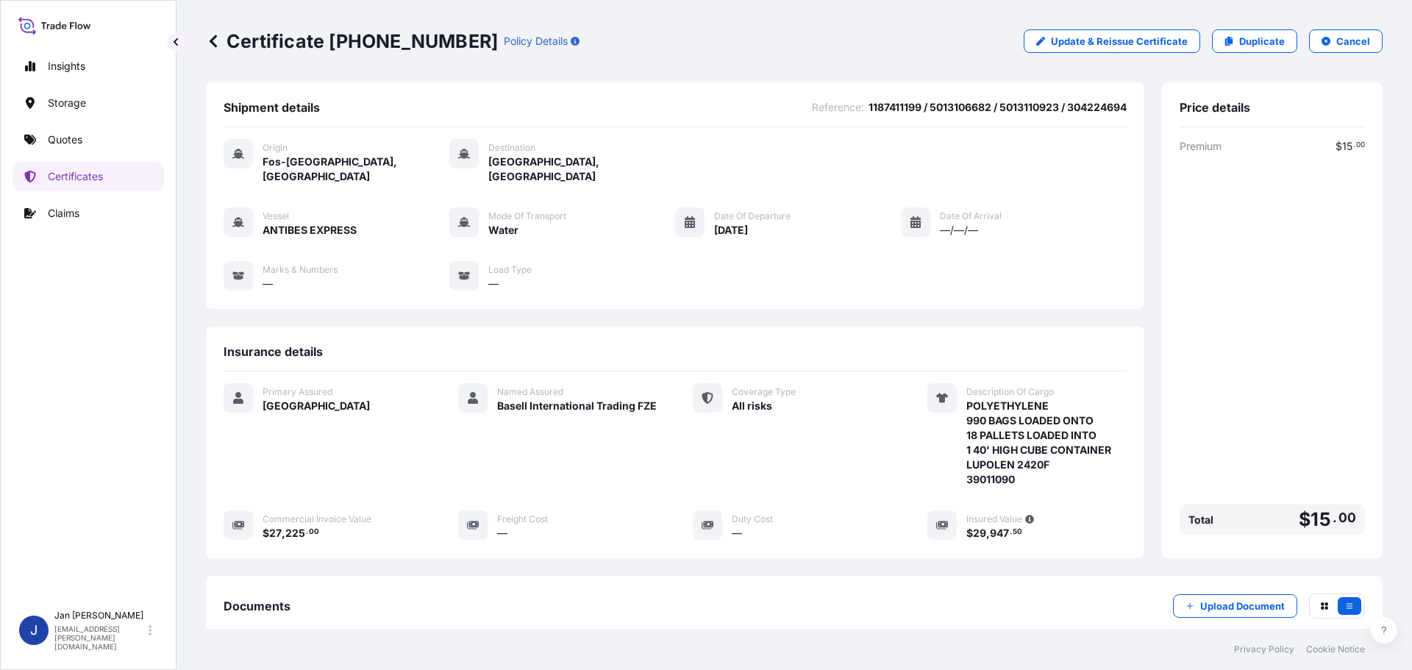
scroll to position [162, 0]
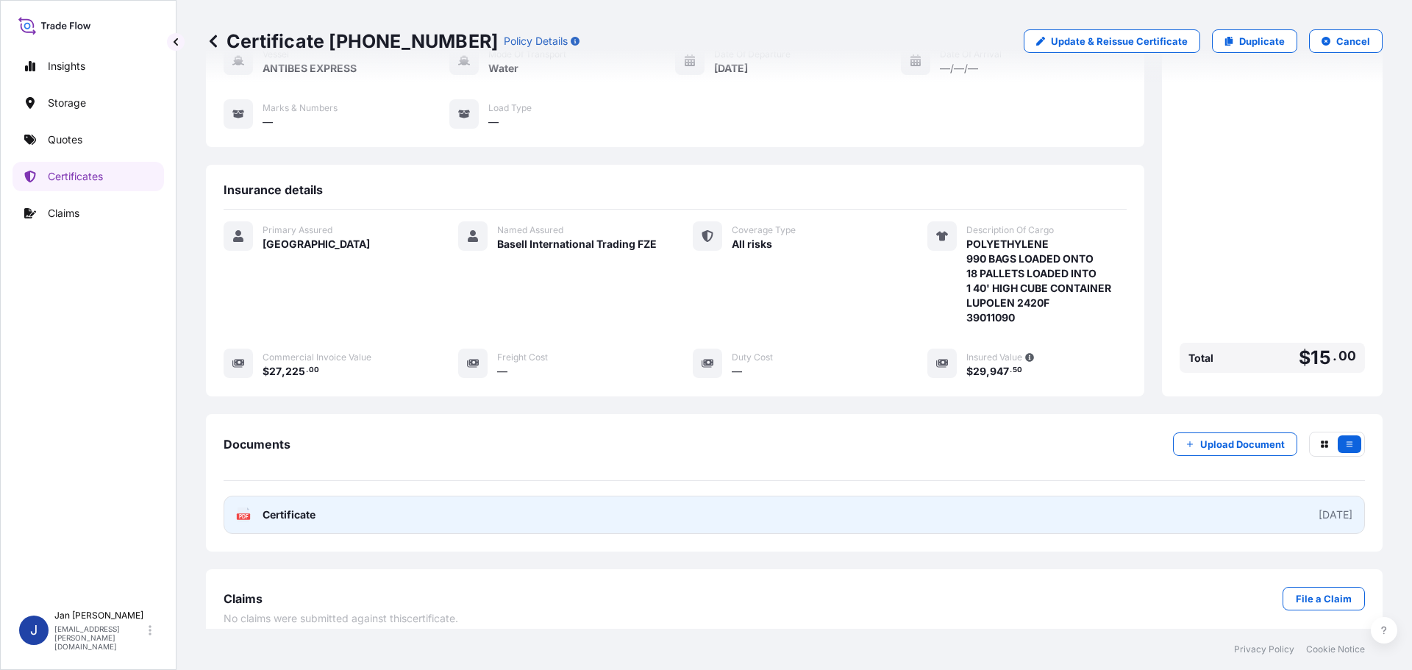
click at [233, 498] on link "PDF Certificate [DATE]" at bounding box center [794, 515] width 1141 height 38
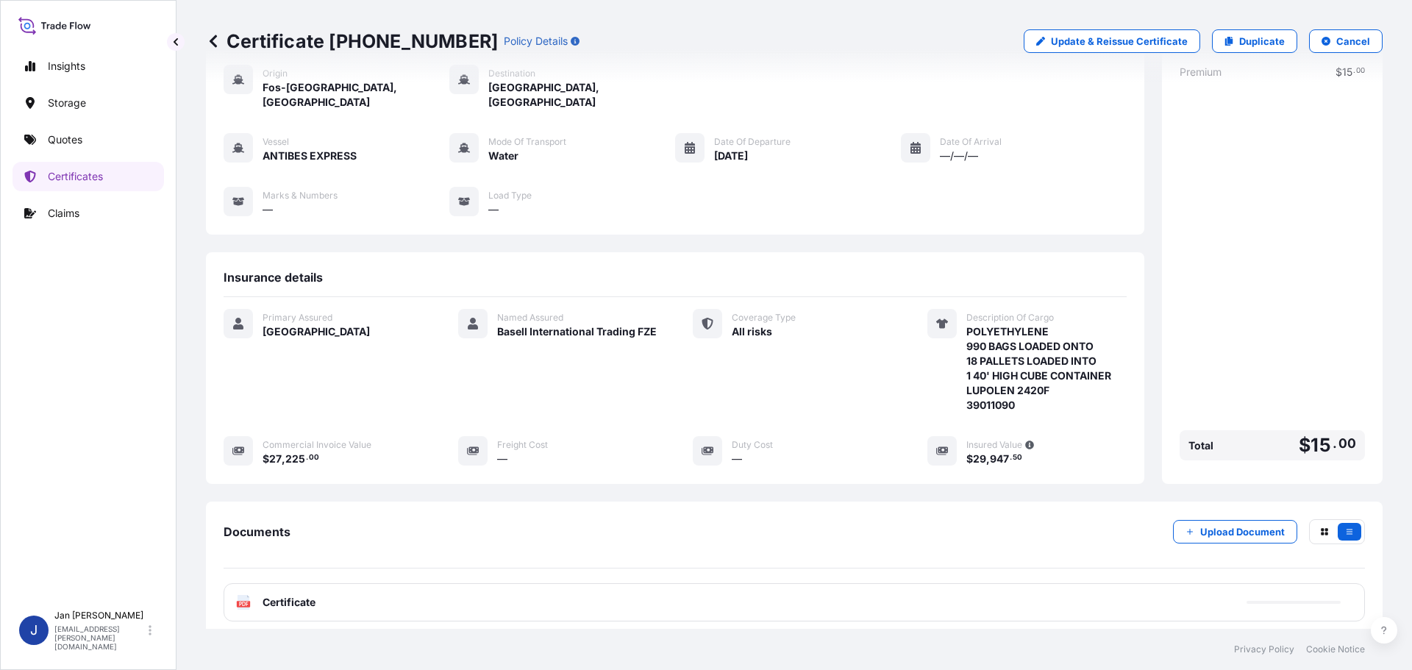
scroll to position [39, 0]
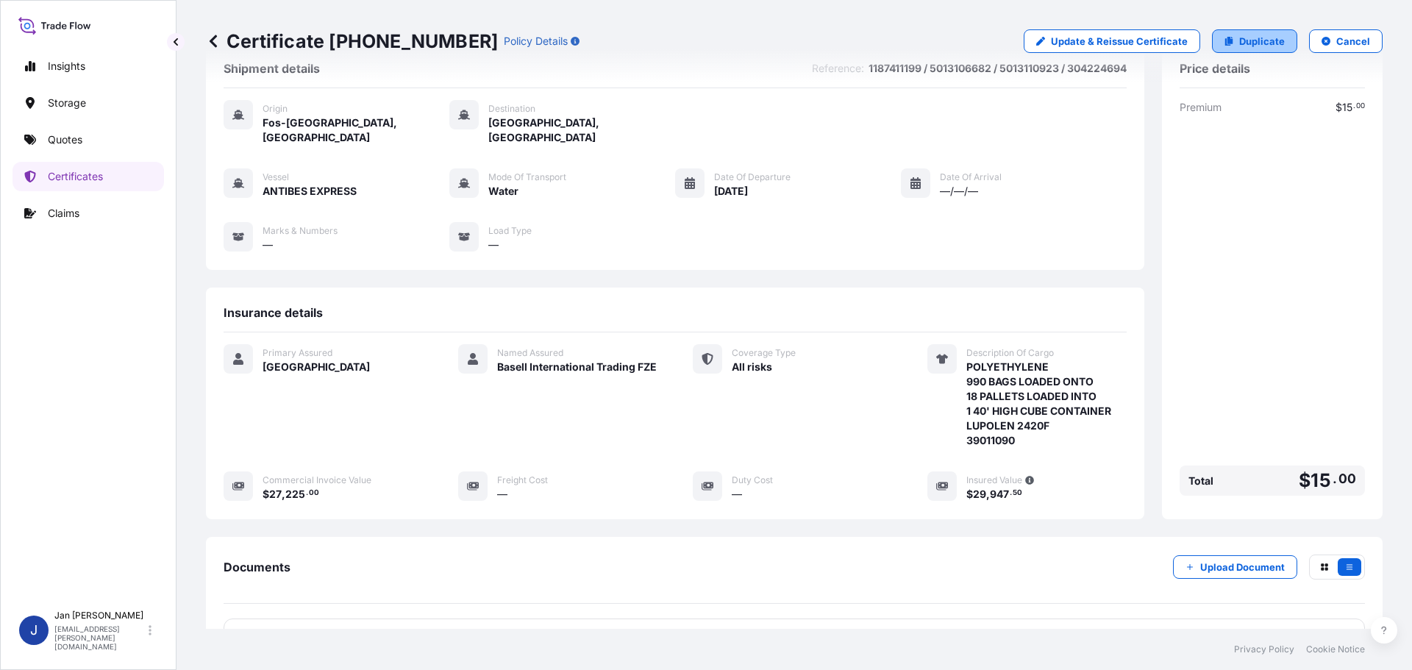
click at [1267, 40] on p "Duplicate" at bounding box center [1262, 41] width 46 height 15
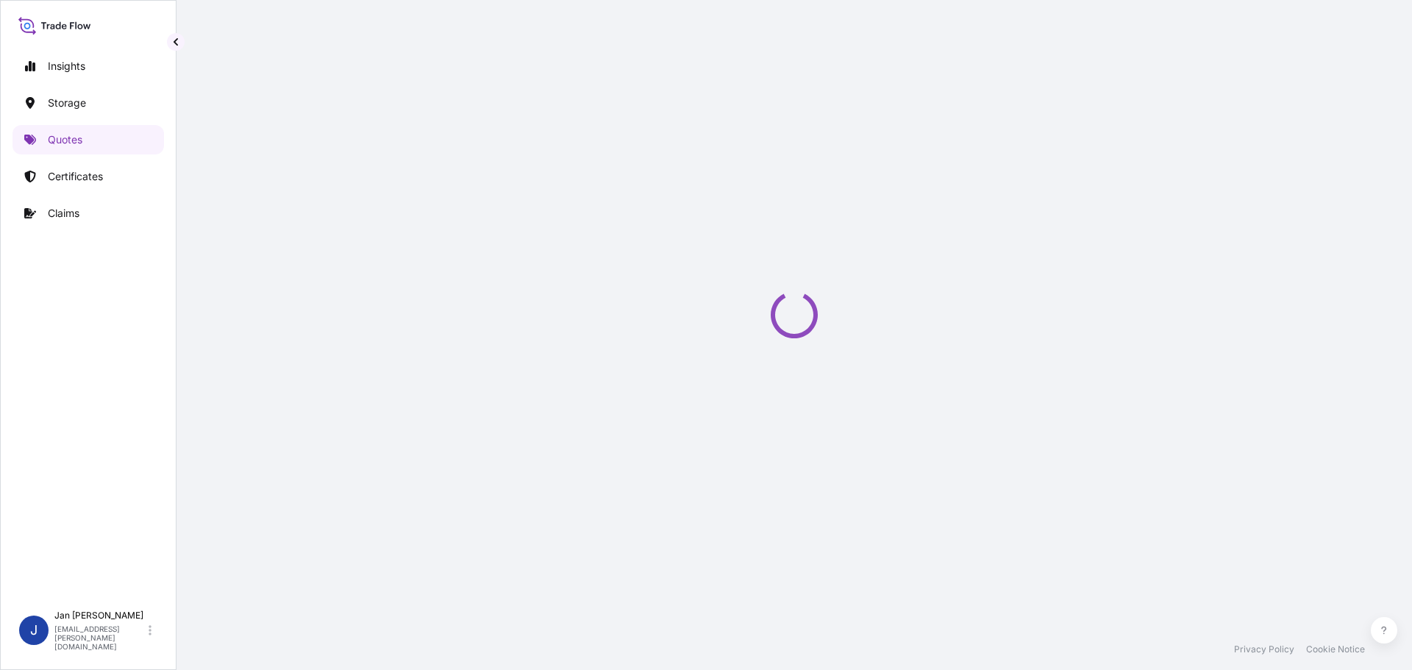
select select "Water"
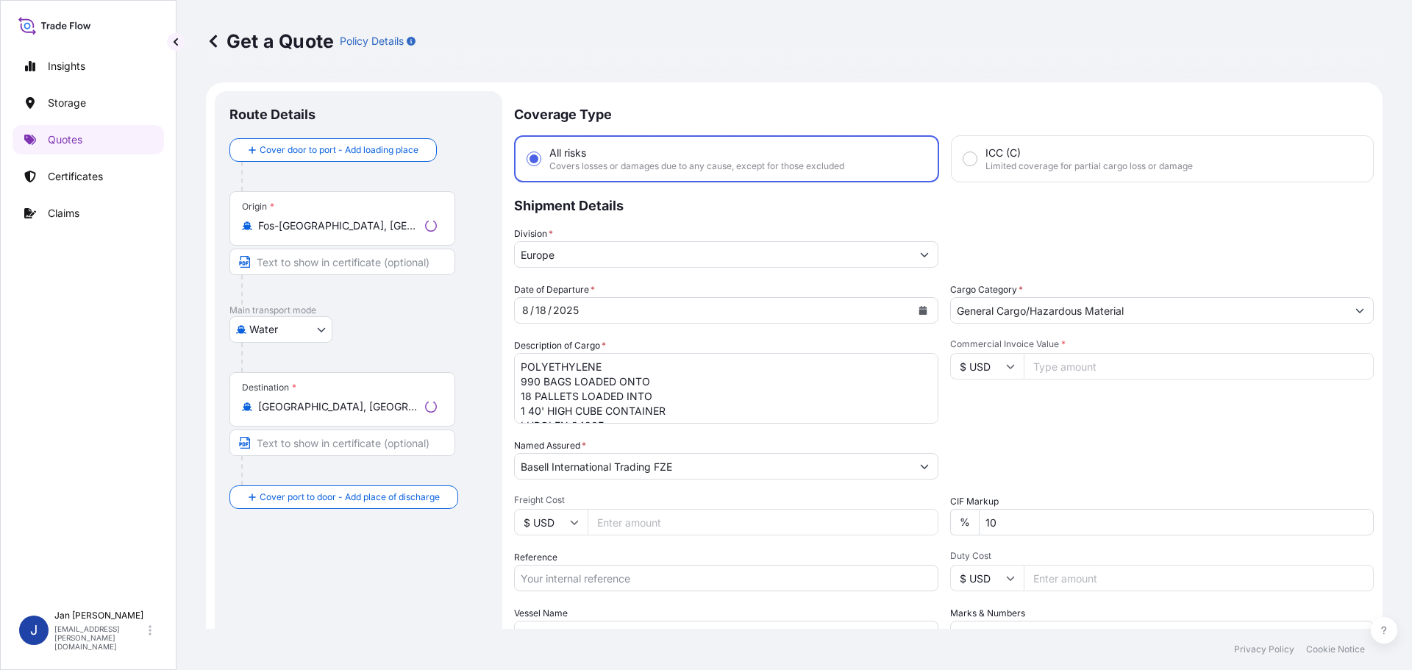
scroll to position [24, 0]
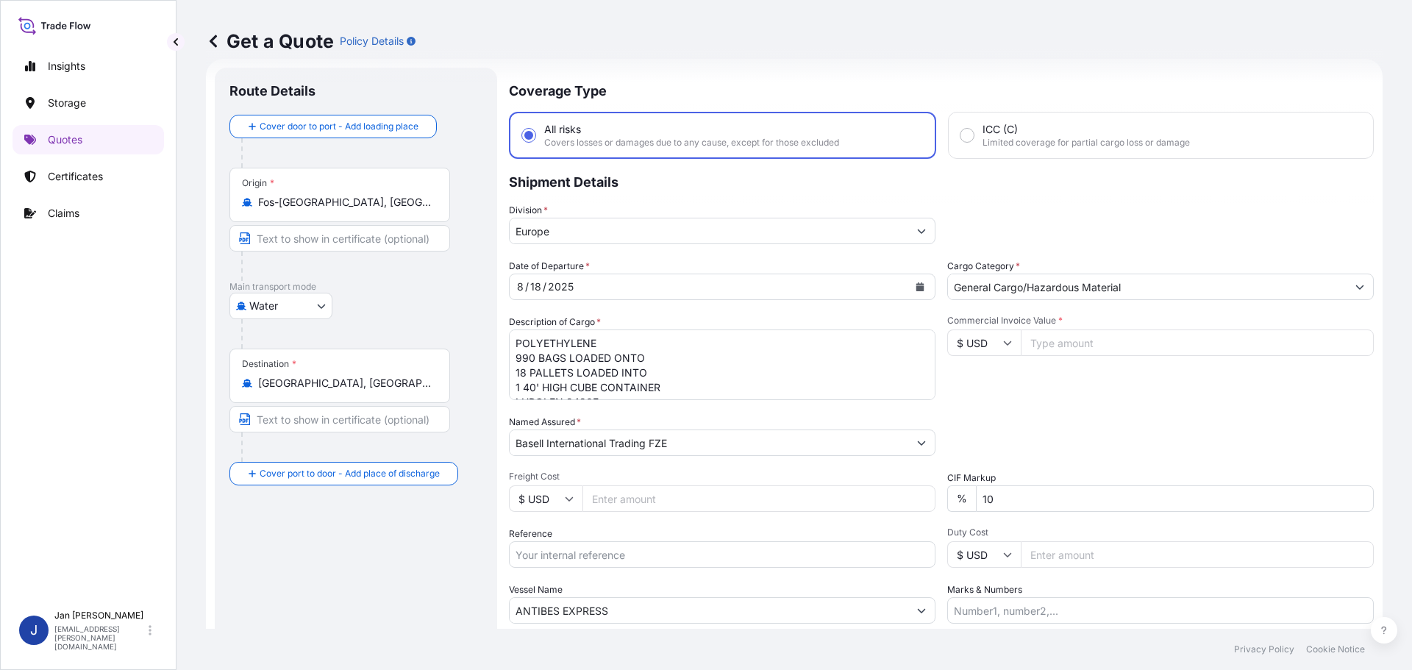
click at [835, 371] on textarea "POLYETHYLENE 990 BAGS LOADED ONTO 18 PALLETS LOADED INTO 1 40' HIGH CUBE CONTAI…" at bounding box center [722, 365] width 427 height 71
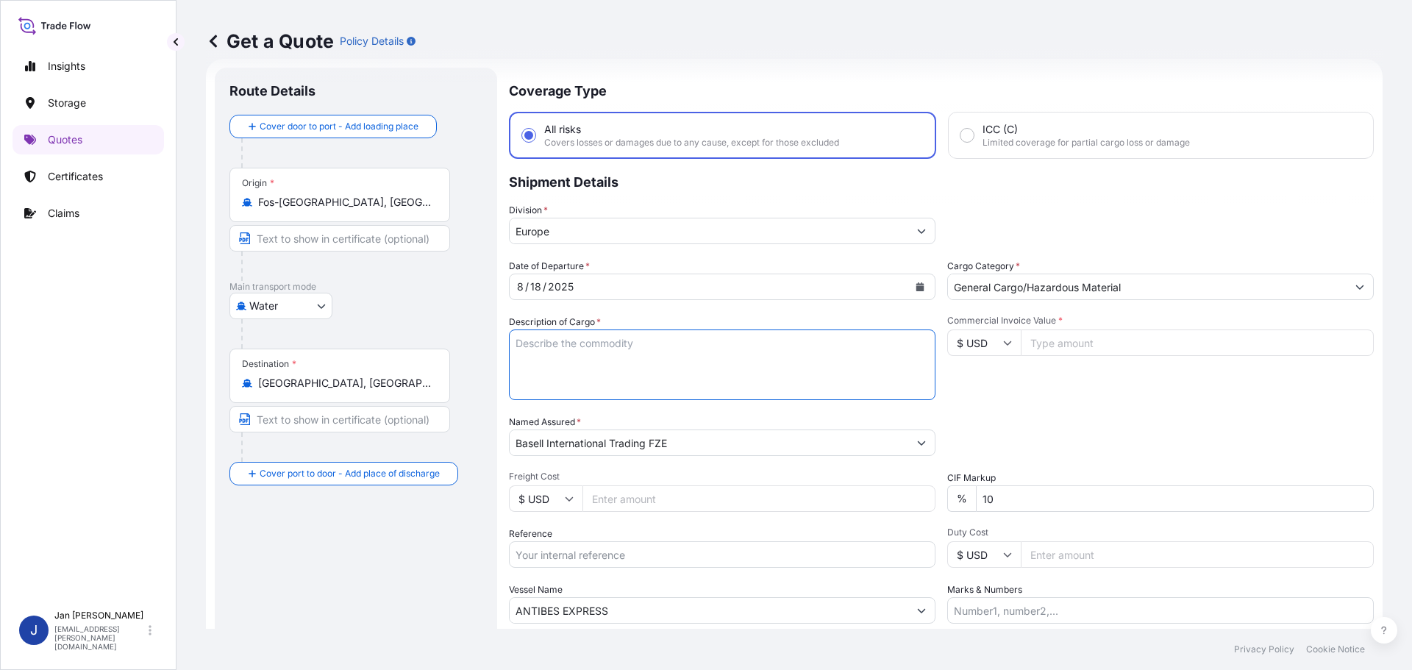
click at [623, 561] on input "Reference" at bounding box center [722, 554] width 427 height 26
paste input "1187426212"
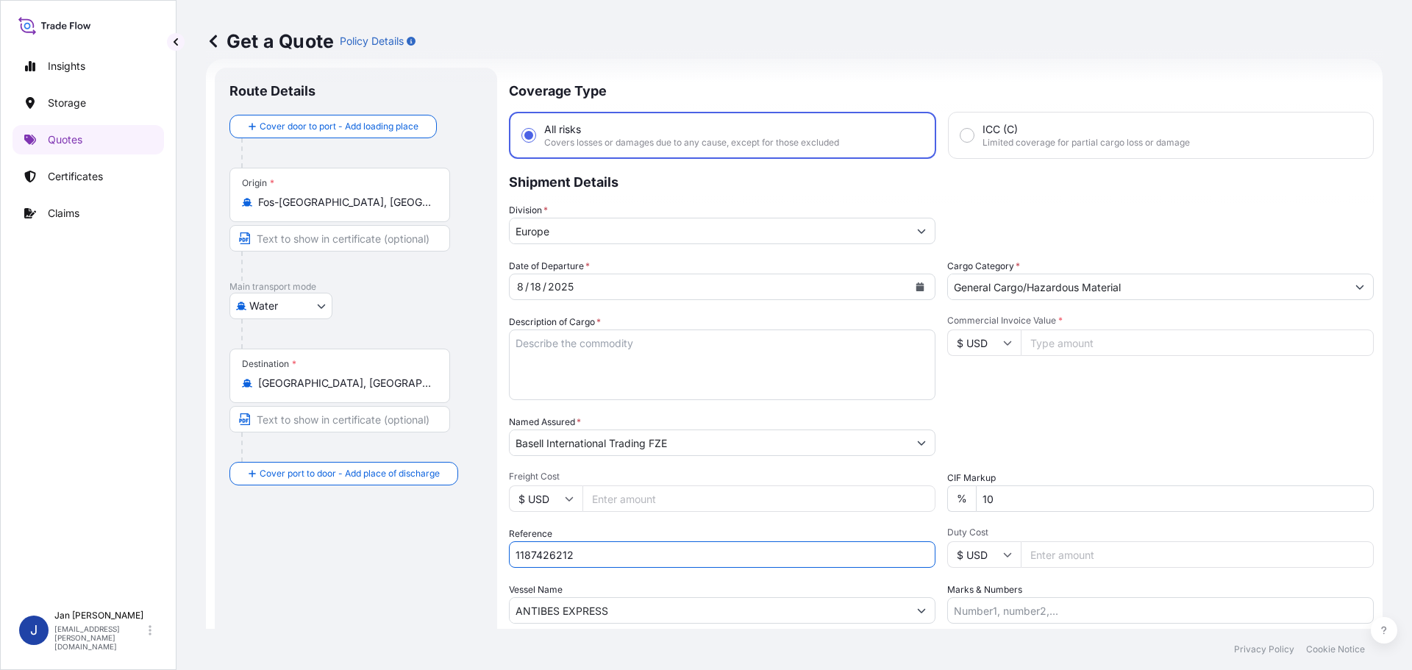
type input "1187426212"
click at [811, 524] on div "Date of Departure * [DATE] Cargo Category * General Cargo/Hazardous Material De…" at bounding box center [941, 441] width 865 height 365
click at [744, 596] on div "Vessel Name ANTIBES EXPRESS" at bounding box center [722, 603] width 427 height 41
click at [744, 606] on input "ANTIBES EXPRESS" at bounding box center [709, 610] width 399 height 26
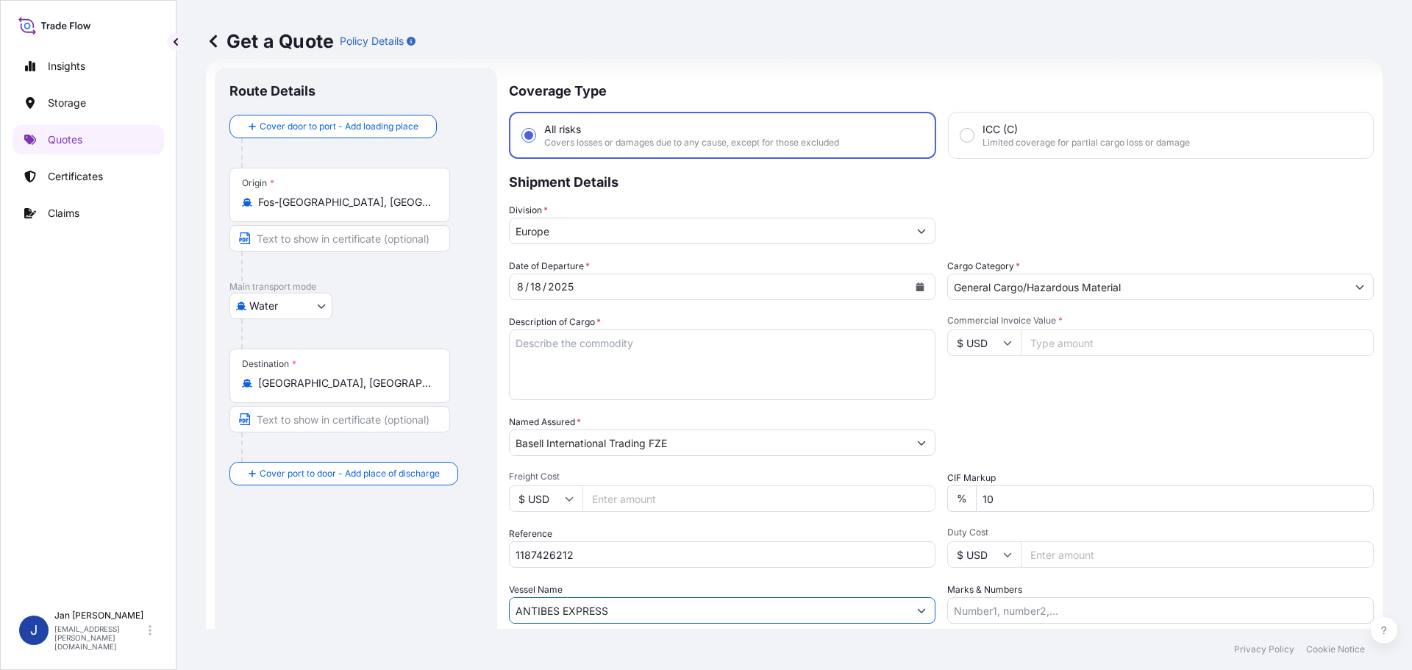
click at [744, 605] on input "ANTIBES EXPRESS" at bounding box center [709, 610] width 399 height 26
paste input "[PERSON_NAME]"
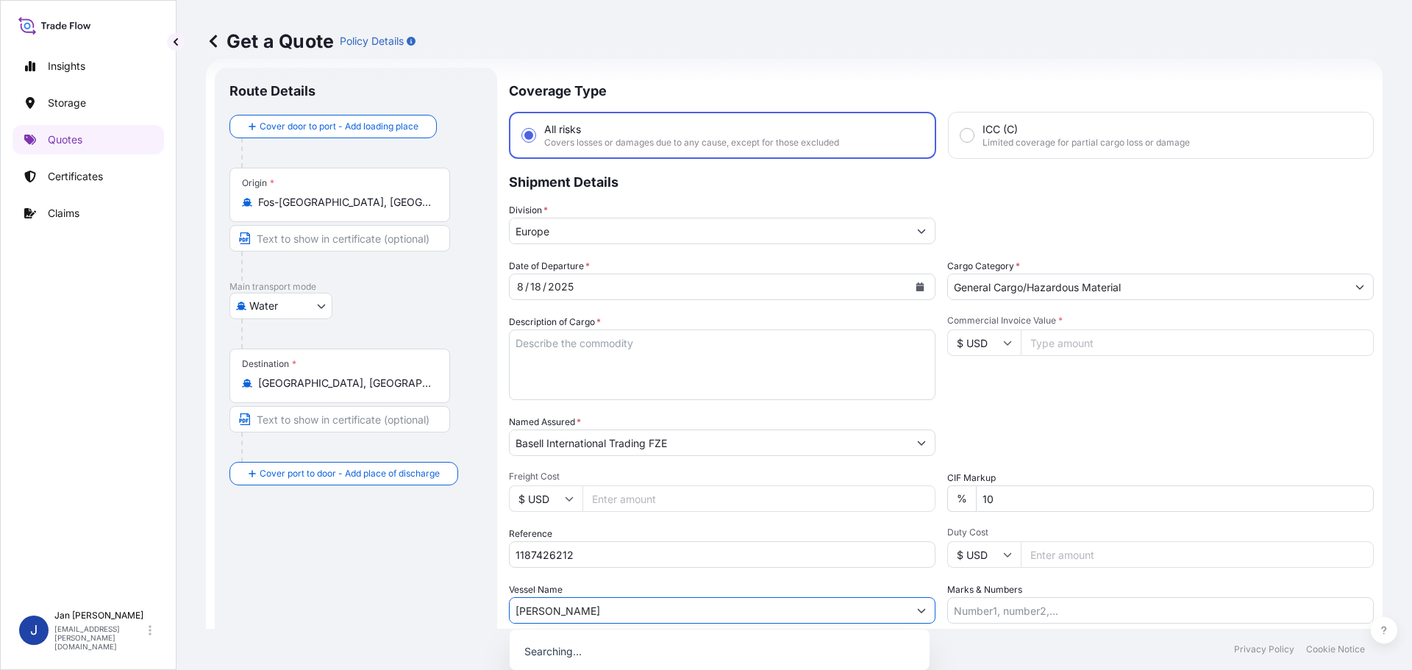
type input "[PERSON_NAME]"
click at [744, 580] on div "Date of Departure * [DATE] Cargo Category * General Cargo/Hazardous Material De…" at bounding box center [941, 441] width 865 height 365
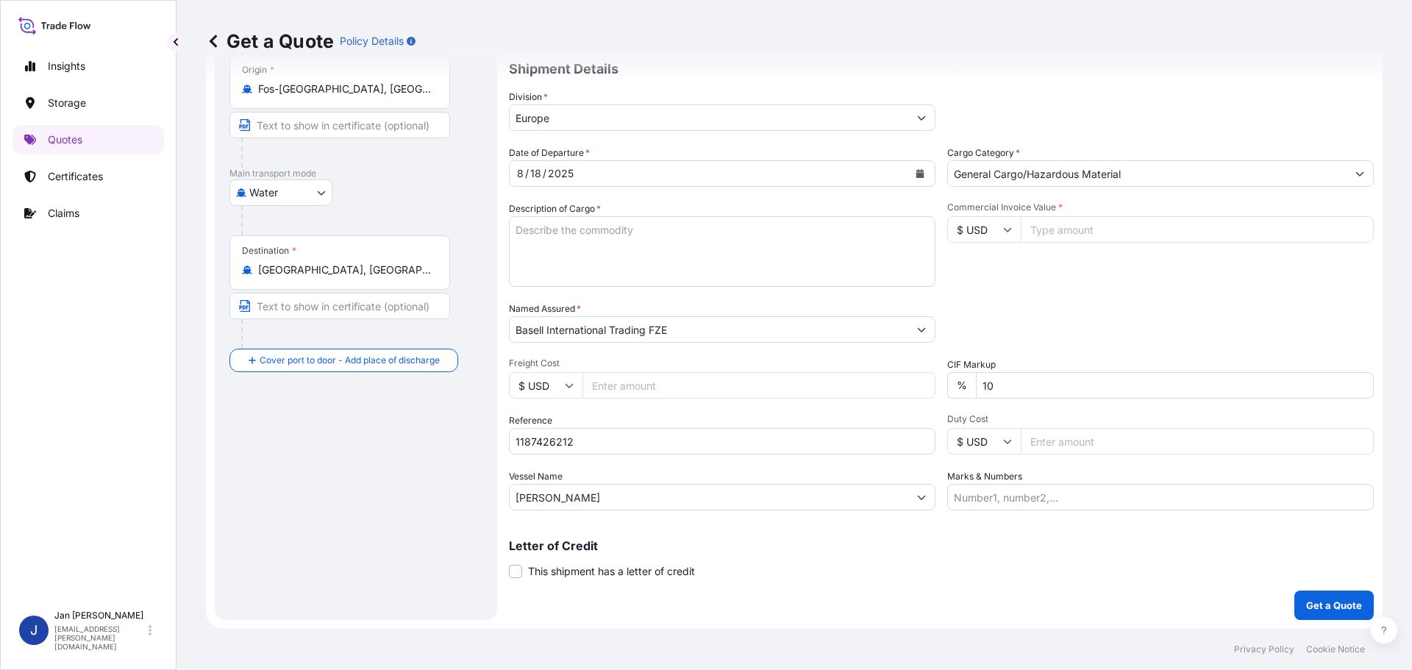
scroll to position [14, 0]
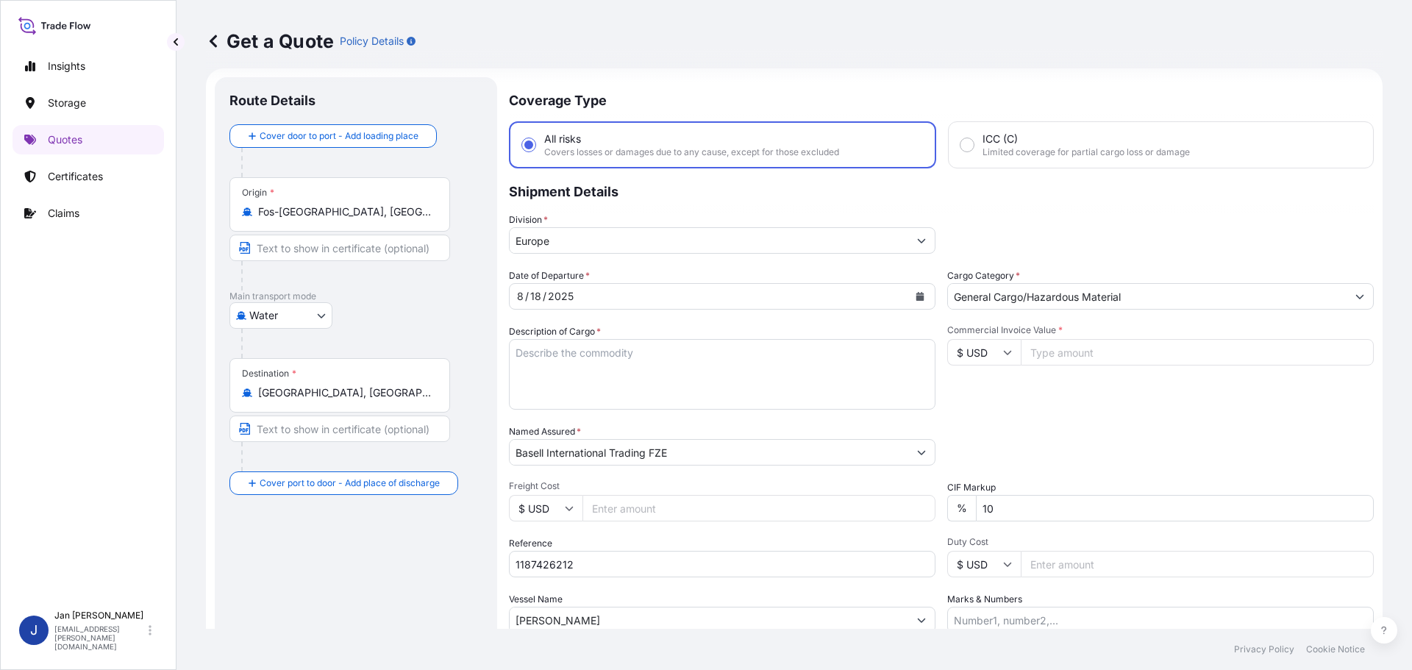
click at [396, 391] on input "[GEOGRAPHIC_DATA], [GEOGRAPHIC_DATA]" at bounding box center [345, 392] width 174 height 15
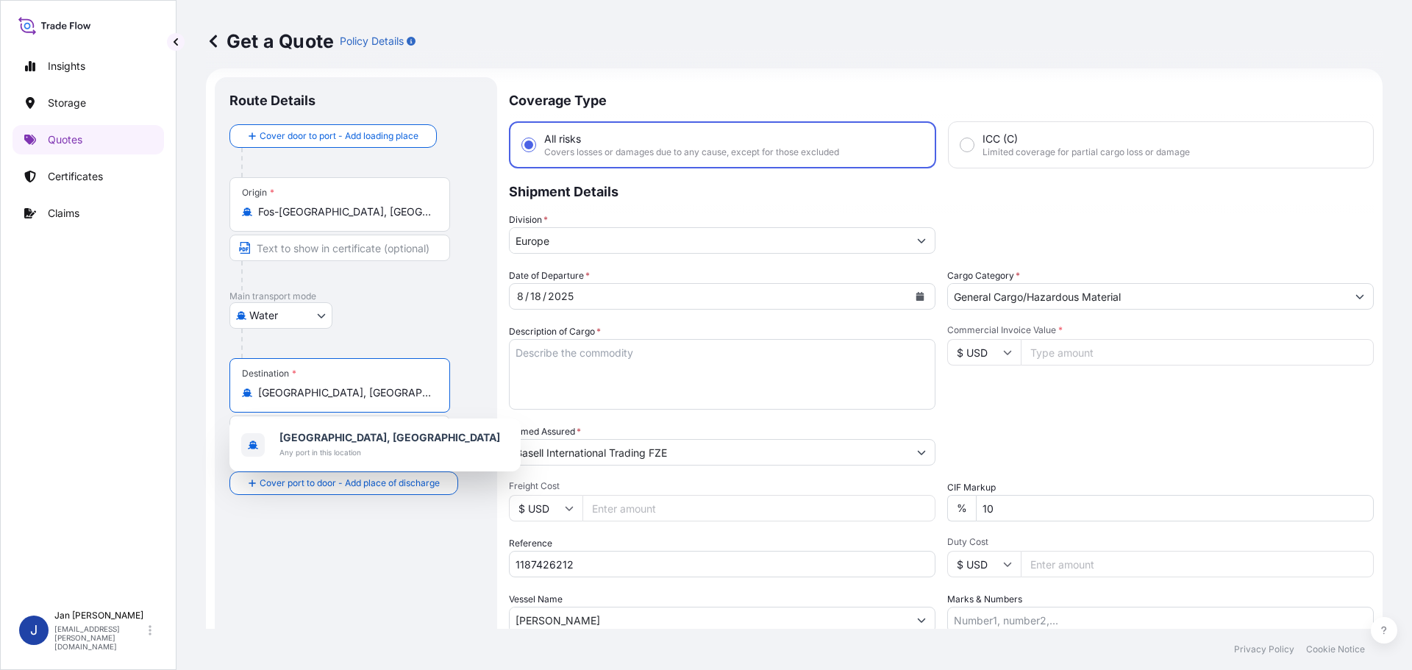
click at [396, 391] on input "[GEOGRAPHIC_DATA], [GEOGRAPHIC_DATA]" at bounding box center [345, 392] width 174 height 15
click at [397, 391] on input "[GEOGRAPHIC_DATA], [GEOGRAPHIC_DATA]" at bounding box center [345, 392] width 174 height 15
click at [376, 387] on input "[GEOGRAPHIC_DATA], [GEOGRAPHIC_DATA]" at bounding box center [345, 392] width 174 height 15
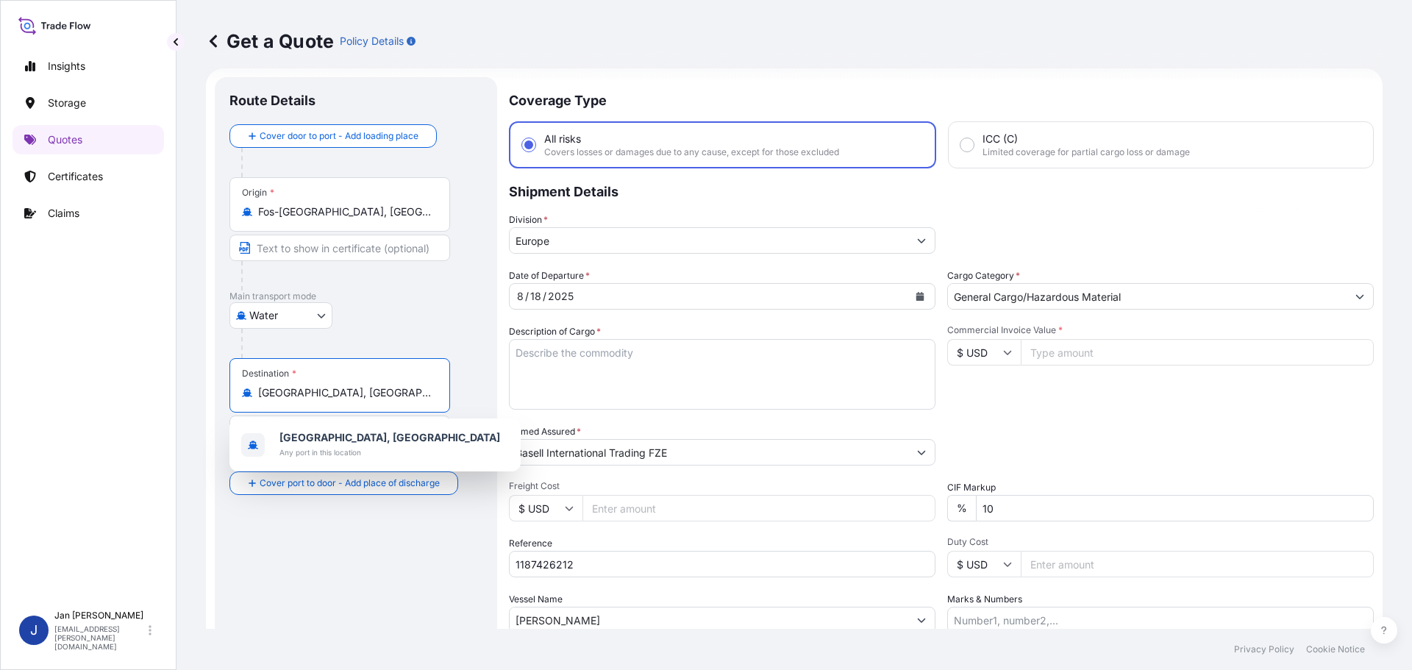
click at [376, 387] on input "[GEOGRAPHIC_DATA], [GEOGRAPHIC_DATA]" at bounding box center [345, 392] width 174 height 15
paste input "AMBARLI, [GEOGRAPHIC_DATA]"
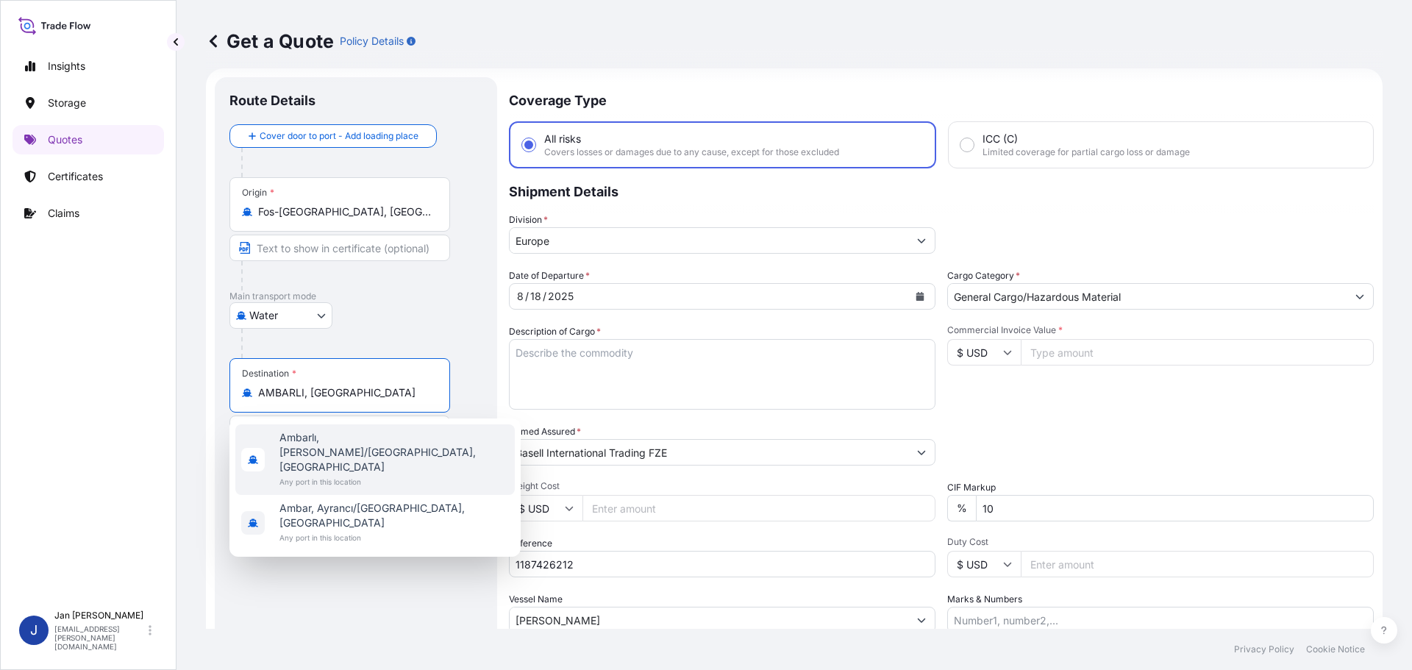
click at [354, 474] on span "Any port in this location" at bounding box center [393, 481] width 229 height 15
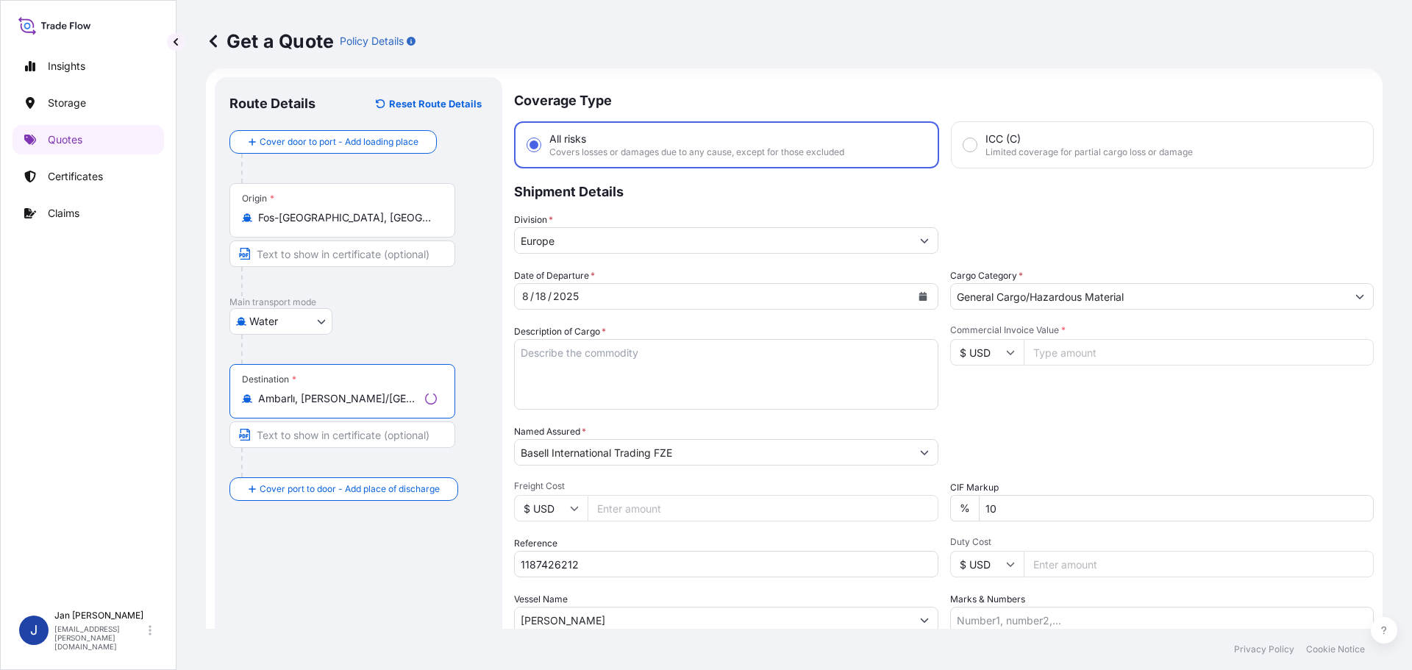
type input "Ambarlı, [PERSON_NAME]/[GEOGRAPHIC_DATA], [GEOGRAPHIC_DATA]"
click at [401, 321] on div "Water Air Water Inland" at bounding box center [358, 321] width 258 height 26
click at [690, 290] on div "[DATE]" at bounding box center [709, 296] width 399 height 26
click at [913, 301] on button "Calendar" at bounding box center [920, 297] width 24 height 24
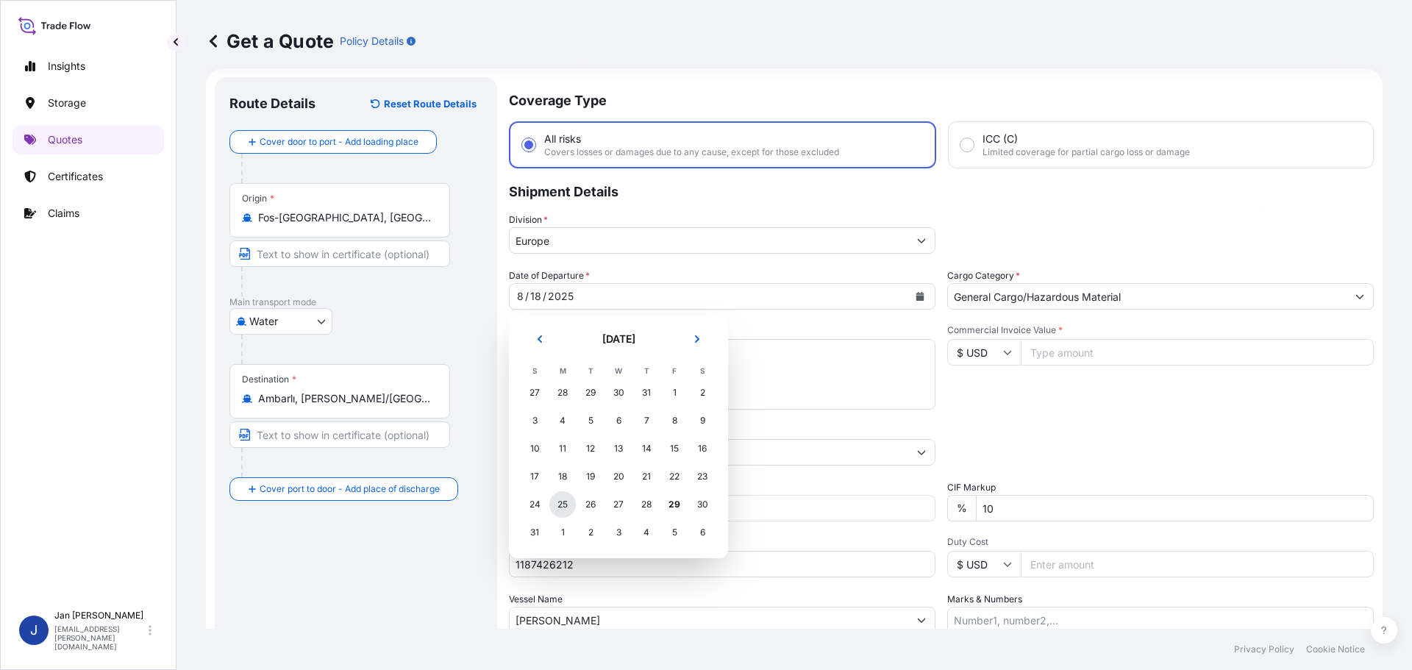
click at [563, 503] on div "25" at bounding box center [562, 504] width 26 height 26
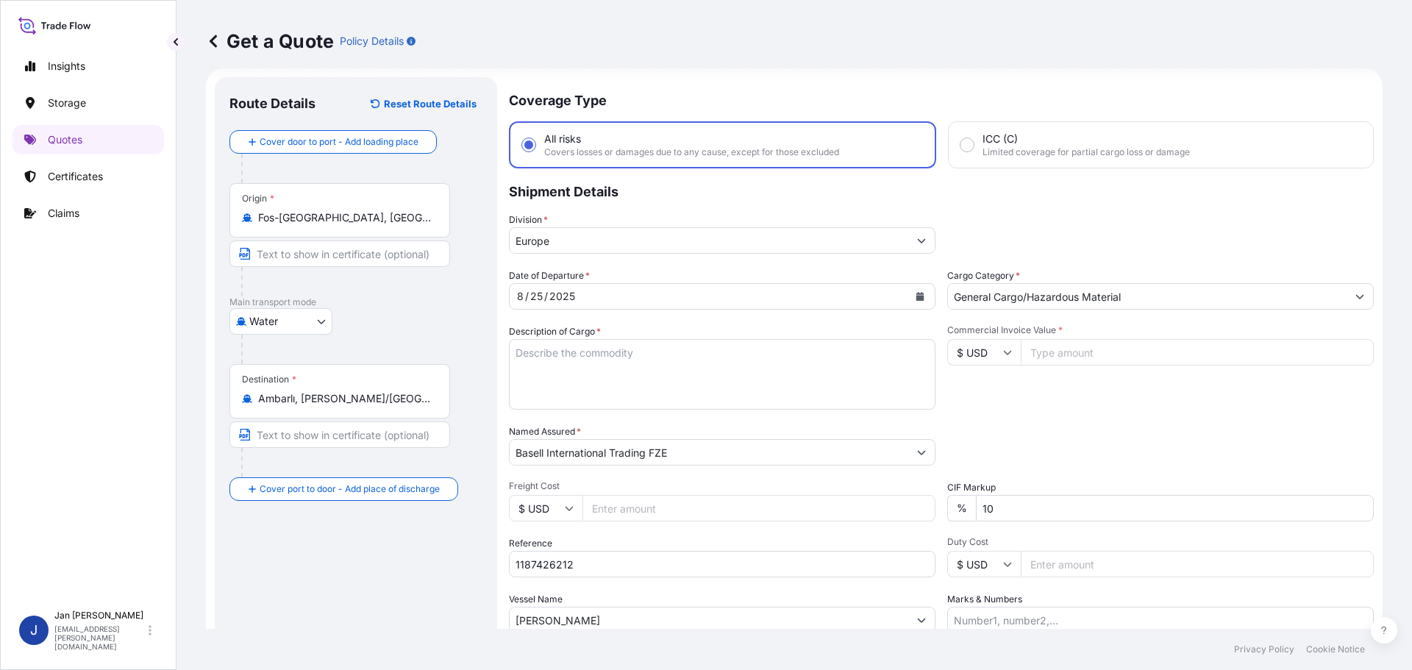
click at [594, 319] on div "Date of Departure * [DATE] Cargo Category * General Cargo/Hazardous Material De…" at bounding box center [941, 450] width 865 height 365
click at [1116, 362] on input "Commercial Invoice Value *" at bounding box center [1197, 352] width 353 height 26
type input "171497.90"
click at [1133, 386] on div "Commercial Invoice Value * $ USD 171497.90" at bounding box center [1160, 366] width 427 height 85
click at [566, 371] on textarea "POLYETHYLENE 990 BAGS LOADED ONTO 18 PALLETS LOADED INTO 1 40' HIGH CUBE CONTAI…" at bounding box center [722, 374] width 427 height 71
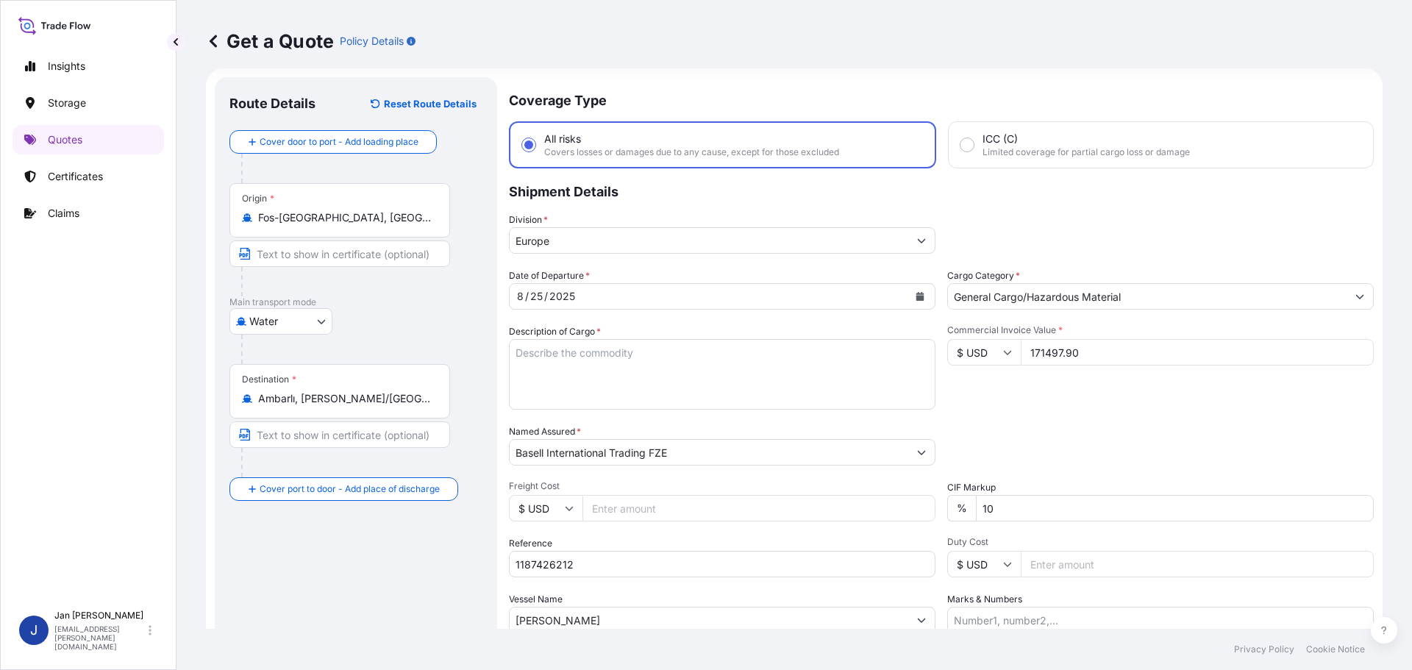
paste textarea "POLYETHYLENE 5940 BAGS LOADED ONTO 108 PALLETS LOADED INTO 6 40' HIGH CUBE CONT…"
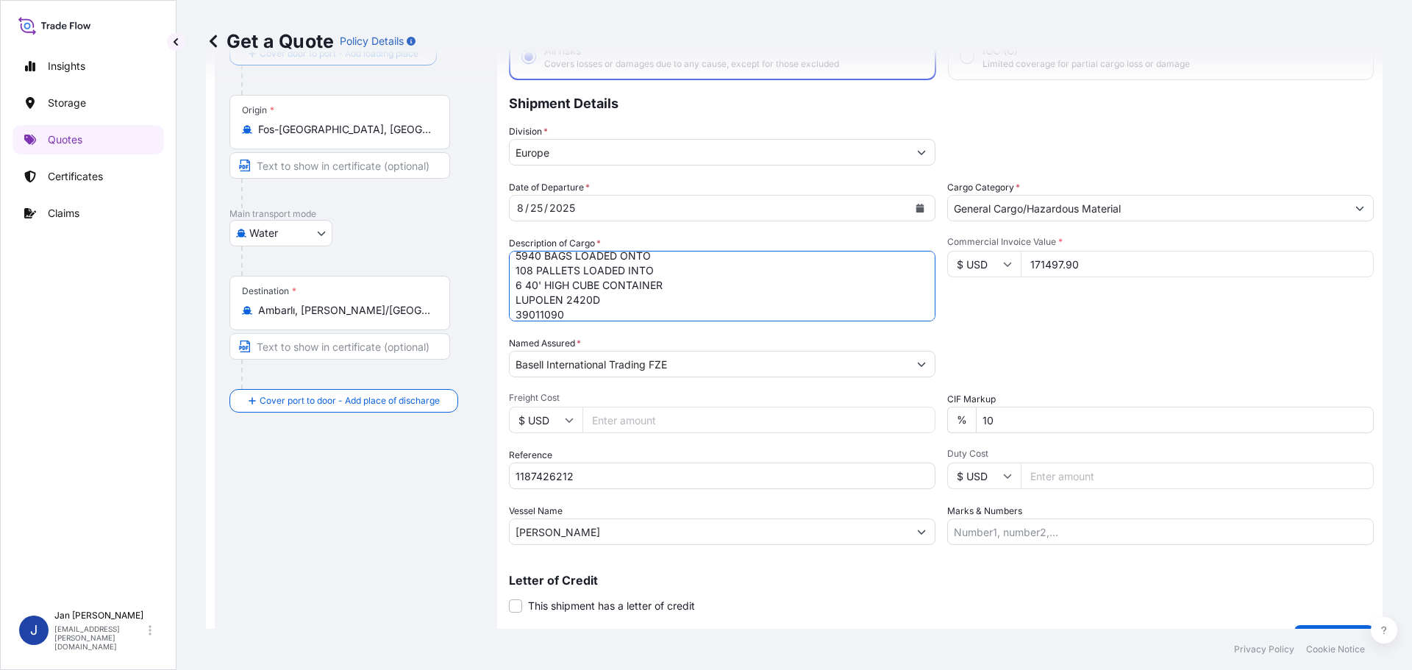
scroll to position [137, 0]
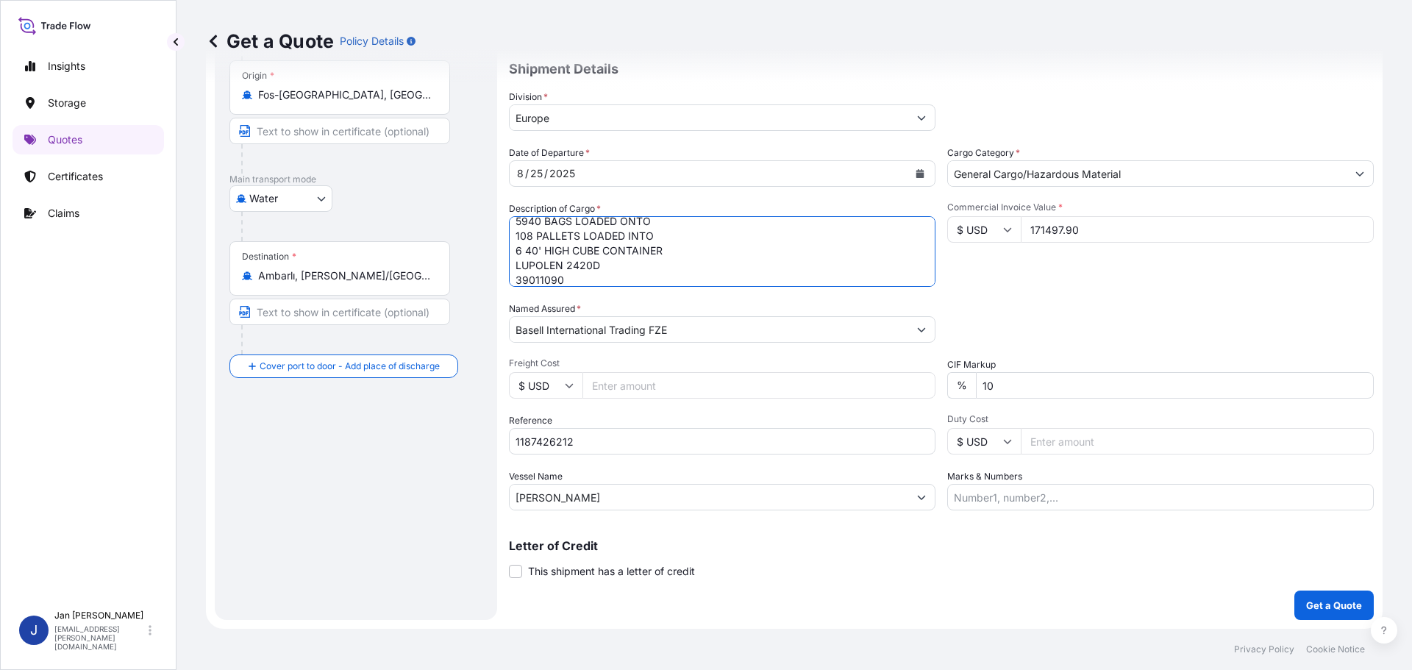
type textarea "POLYETHYLENE 5940 BAGS LOADED ONTO 108 PALLETS LOADED INTO 6 40' HIGH CUBE CONT…"
click at [1304, 616] on button "Get a Quote" at bounding box center [1333, 605] width 79 height 29
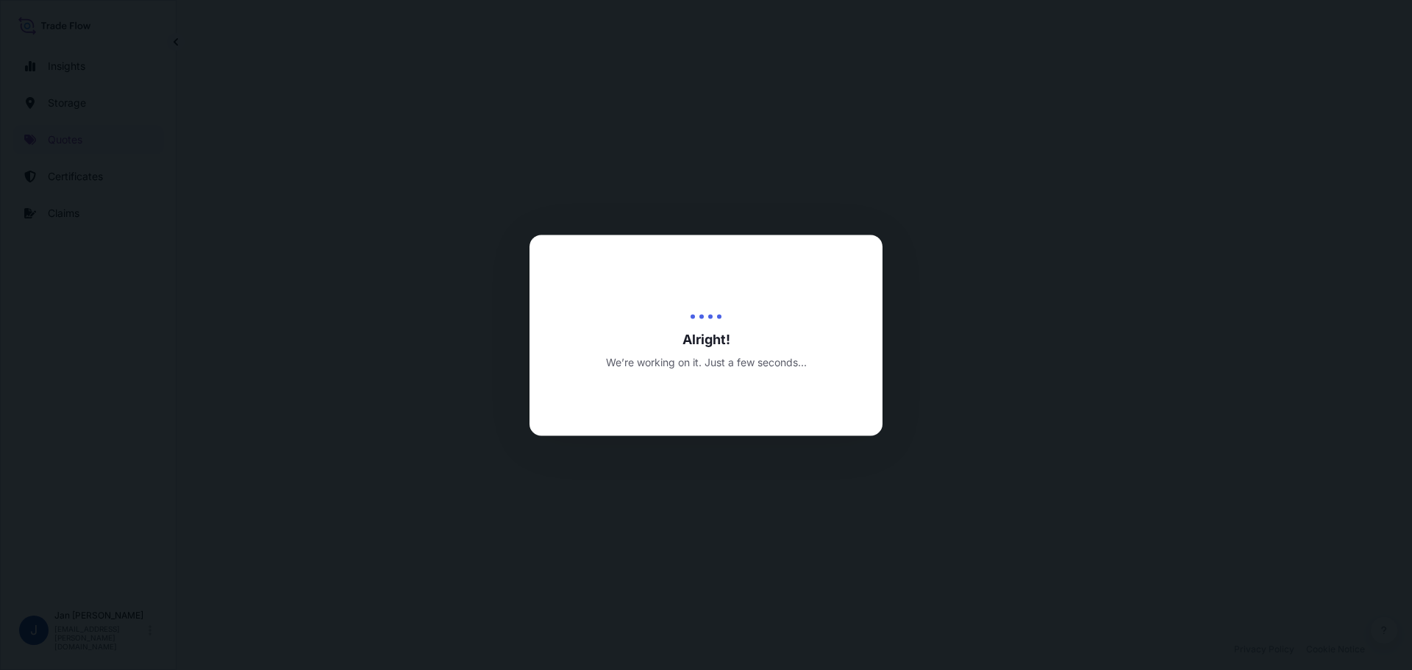
select select "Water"
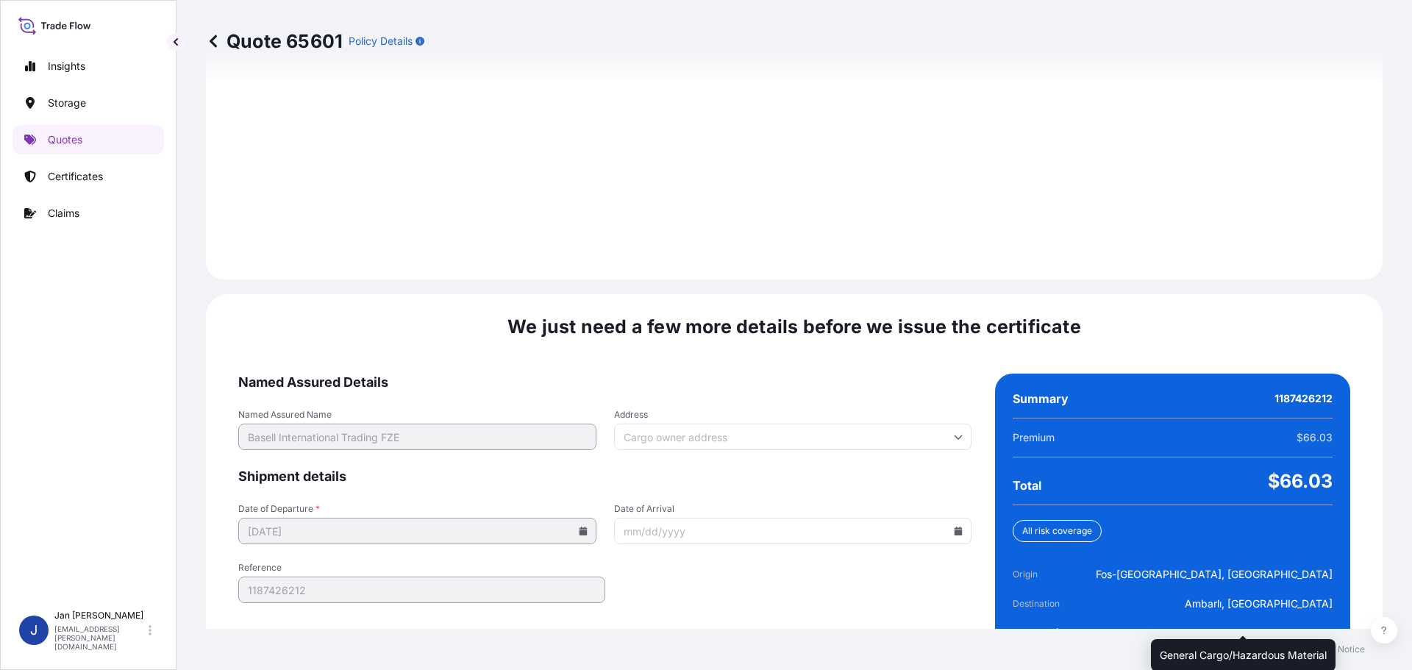
scroll to position [2059, 0]
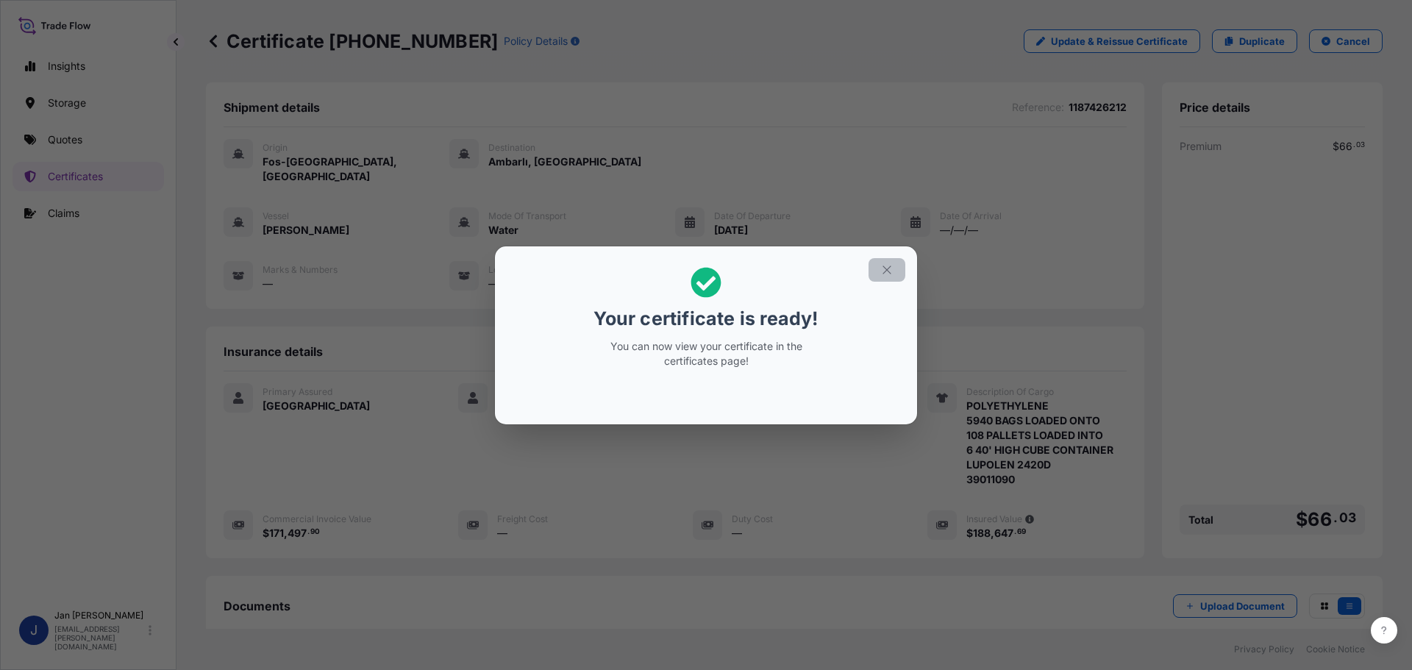
click at [886, 264] on icon "button" at bounding box center [886, 269] width 13 height 13
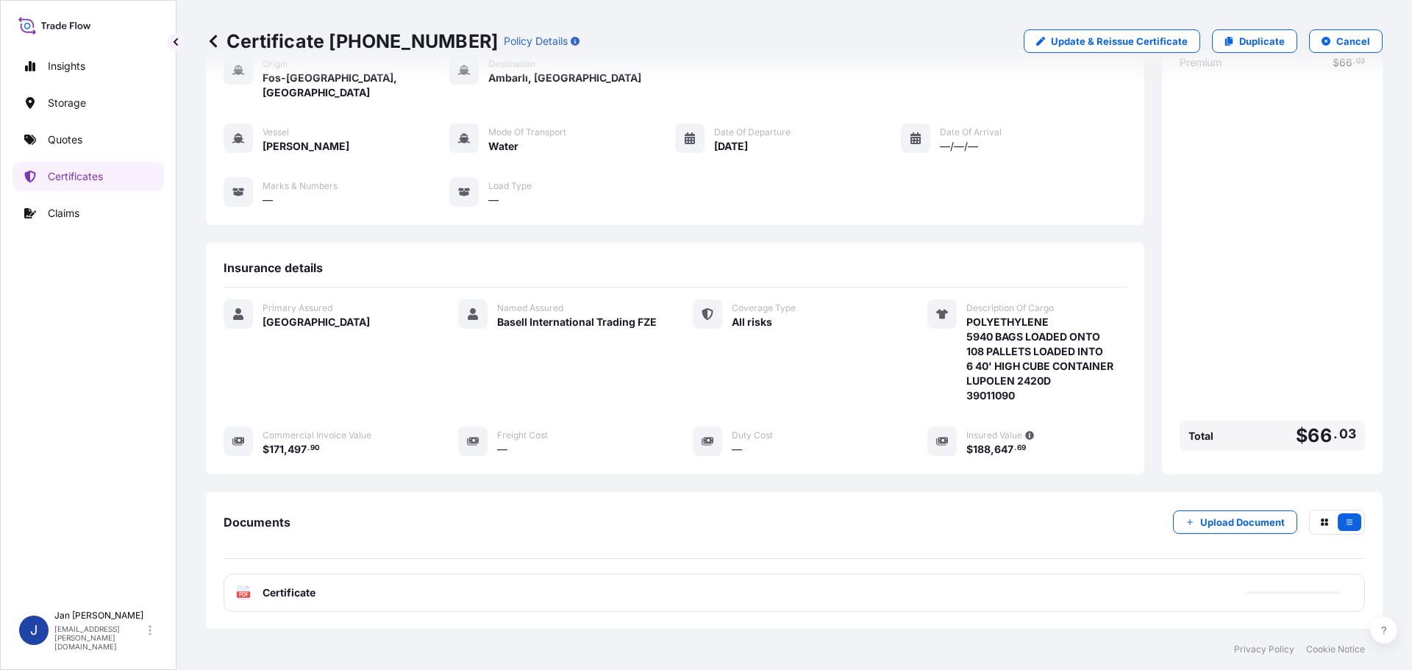
scroll to position [162, 0]
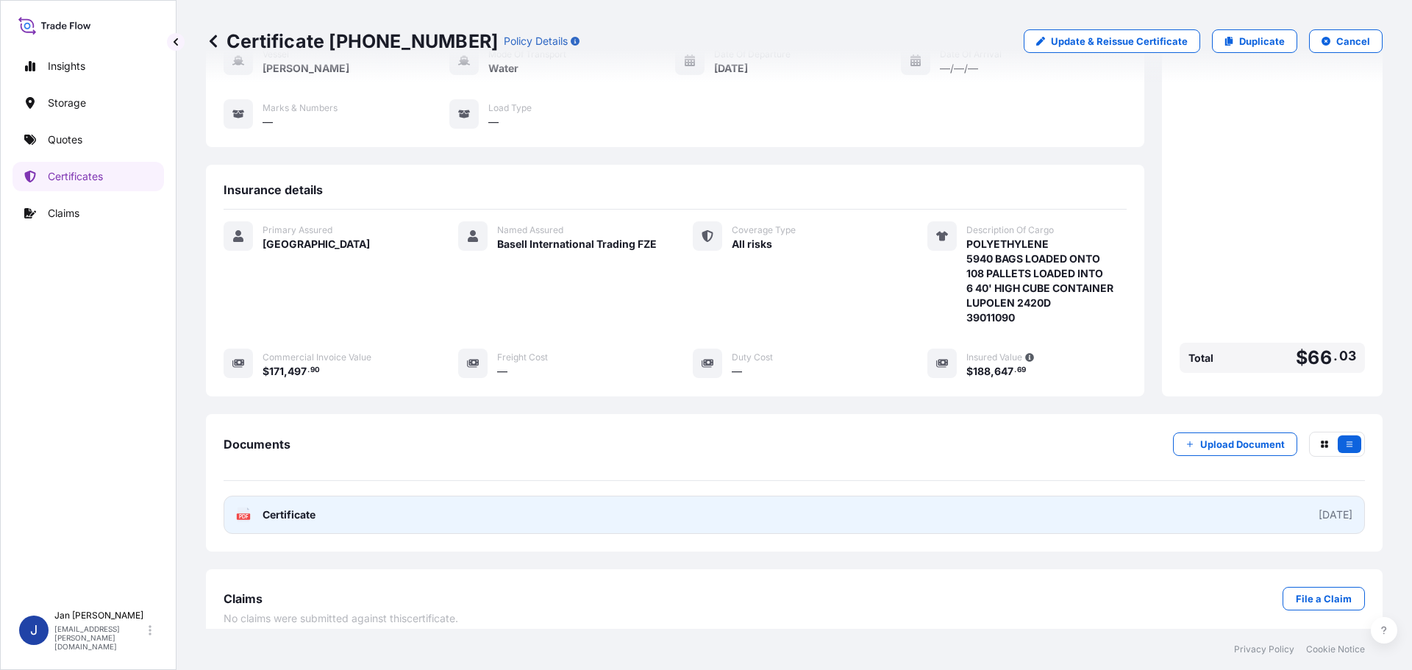
click at [296, 496] on link "PDF Certificate [DATE]" at bounding box center [794, 515] width 1141 height 38
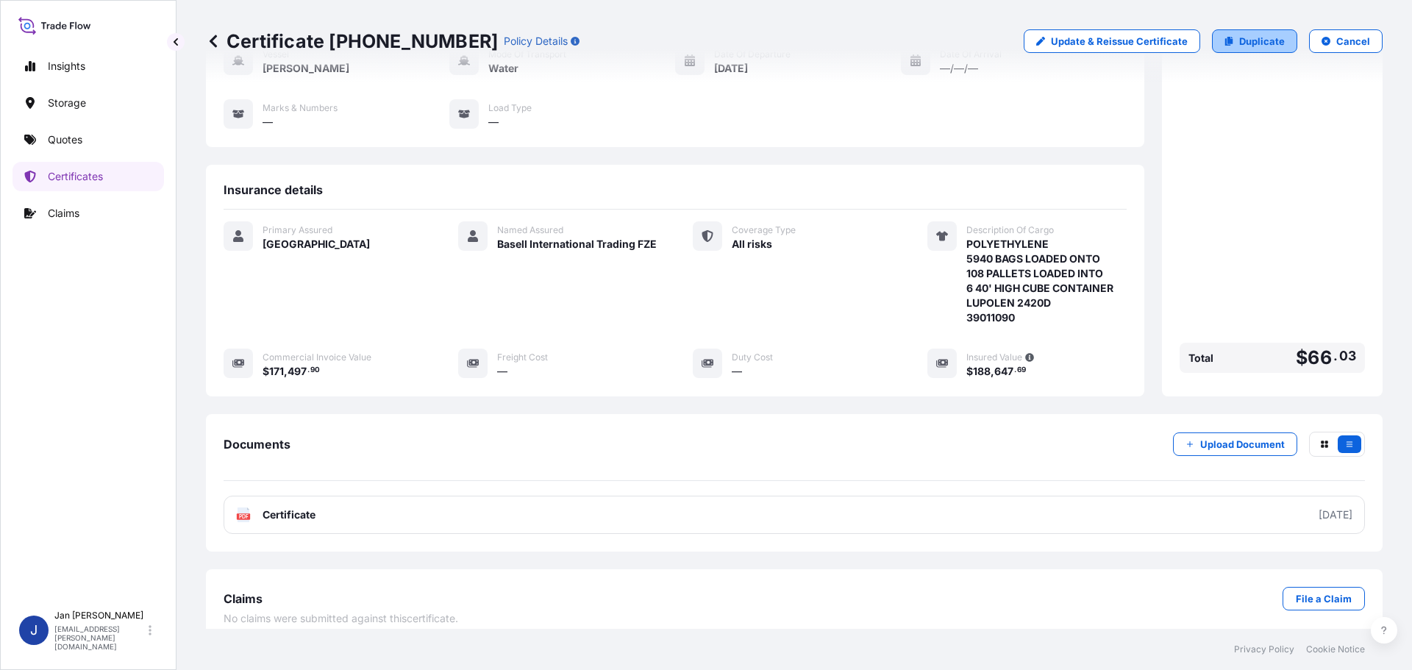
click at [1268, 40] on p "Duplicate" at bounding box center [1262, 41] width 46 height 15
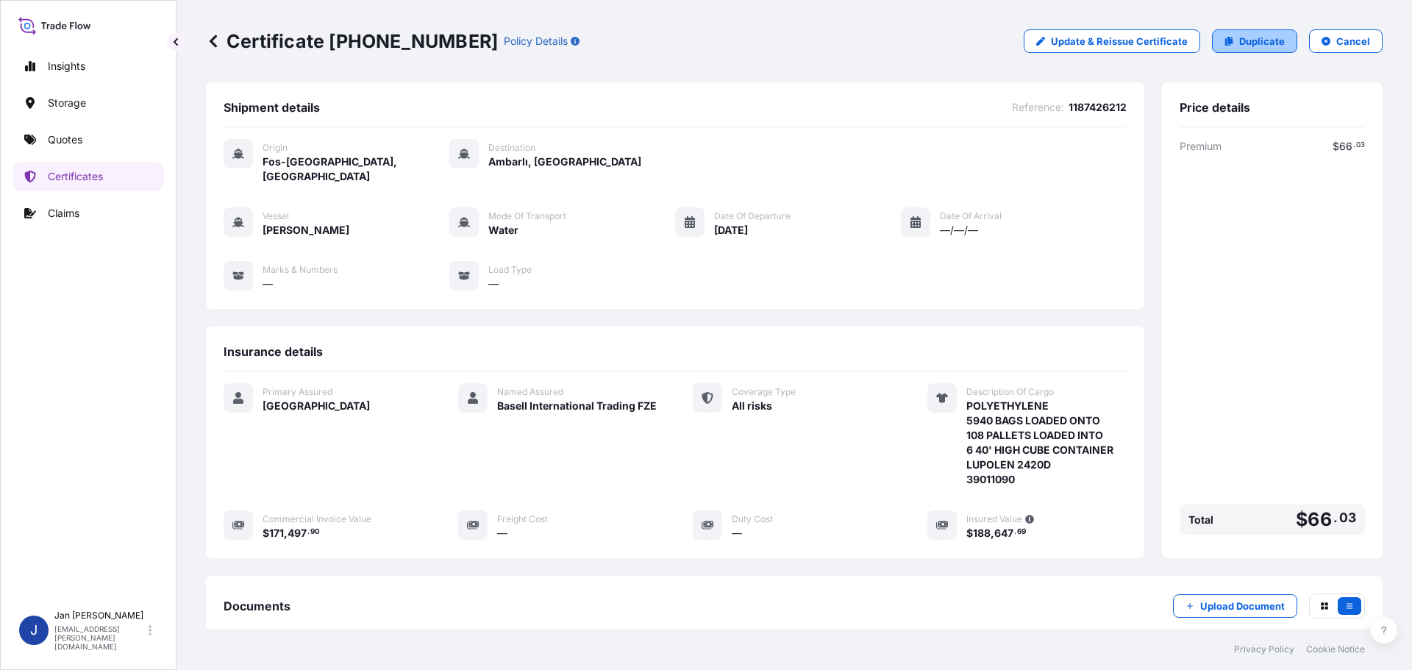
select select "Water"
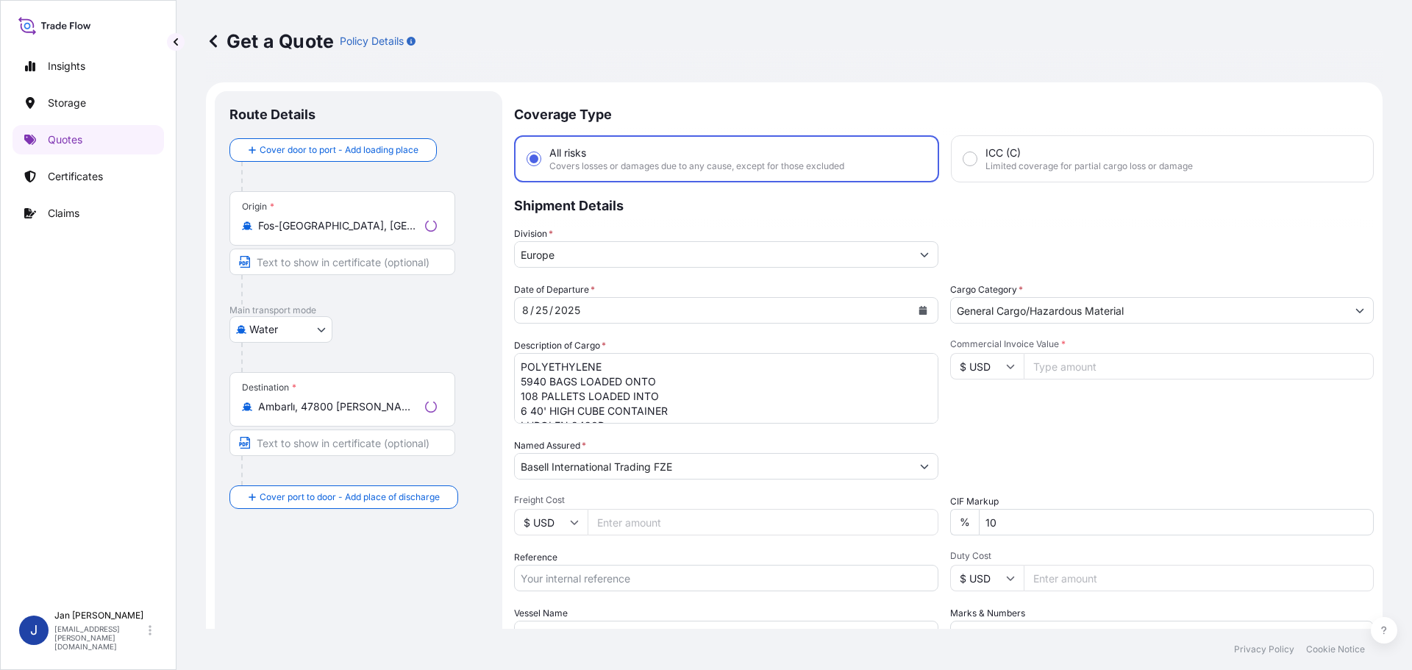
scroll to position [24, 0]
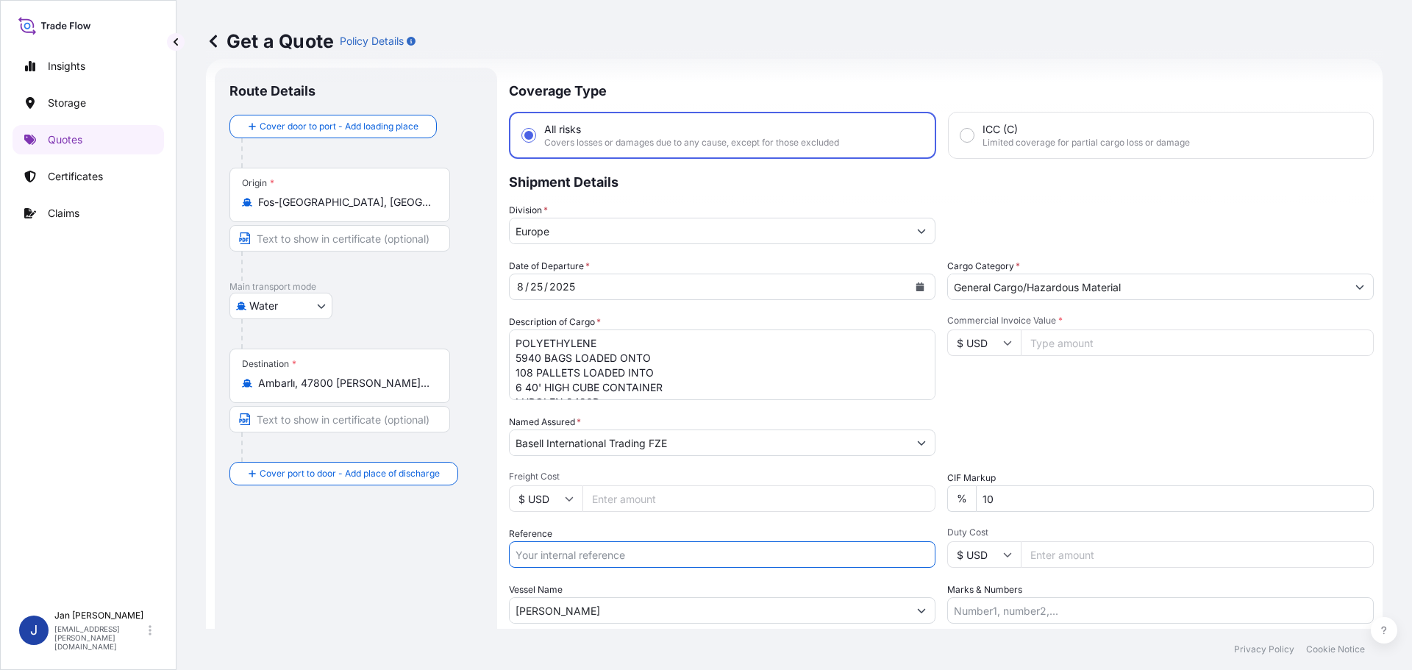
click at [689, 566] on input "Reference" at bounding box center [722, 554] width 427 height 26
paste input "7"
drag, startPoint x: 591, startPoint y: 557, endPoint x: 384, endPoint y: 550, distance: 206.8
click at [384, 550] on form "Route Details Cover door to port - Add loading place Place of loading Road / [G…" at bounding box center [794, 400] width 1177 height 683
paste input "1187427696"
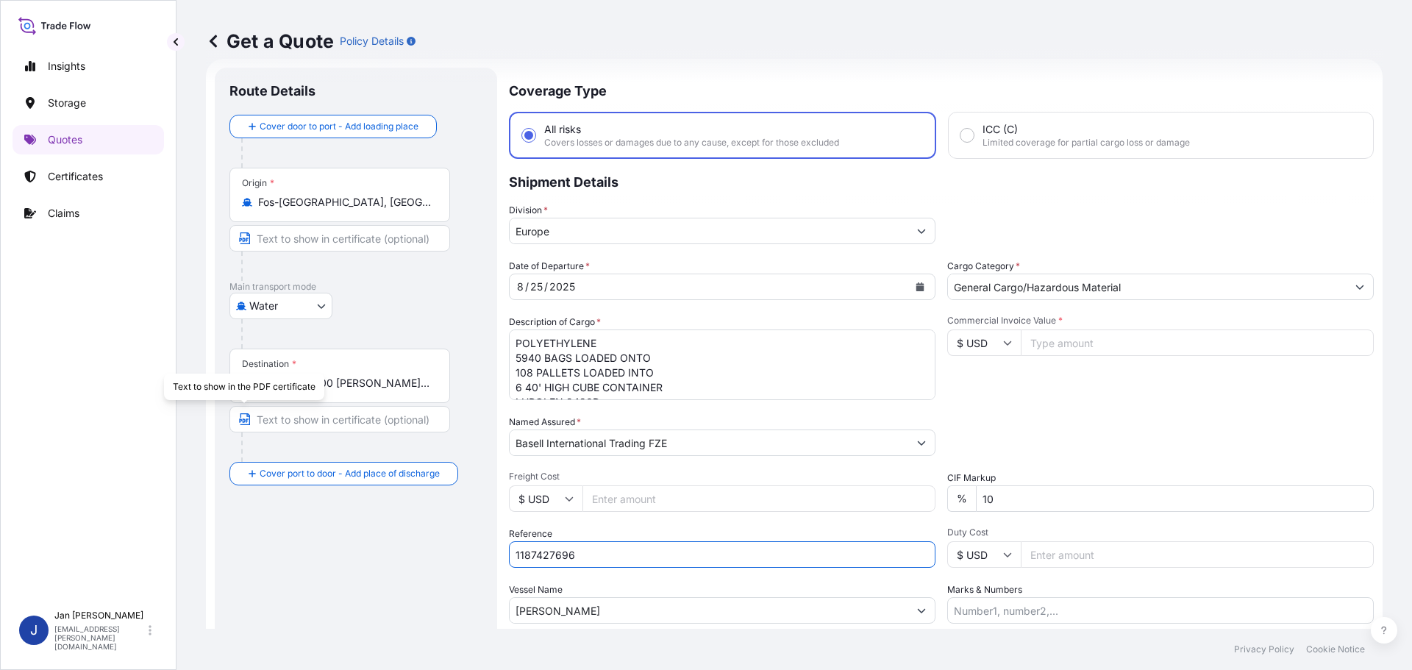
type input "1187427696"
click at [549, 363] on textarea "POLYETHYLENE 5940 BAGS LOADED ONTO 108 PALLETS LOADED INTO 6 40' HIGH CUBE CONT…" at bounding box center [722, 365] width 427 height 71
click at [1051, 416] on div "Packing Category Type to search a container mode Please select a primary mode o…" at bounding box center [1160, 435] width 427 height 41
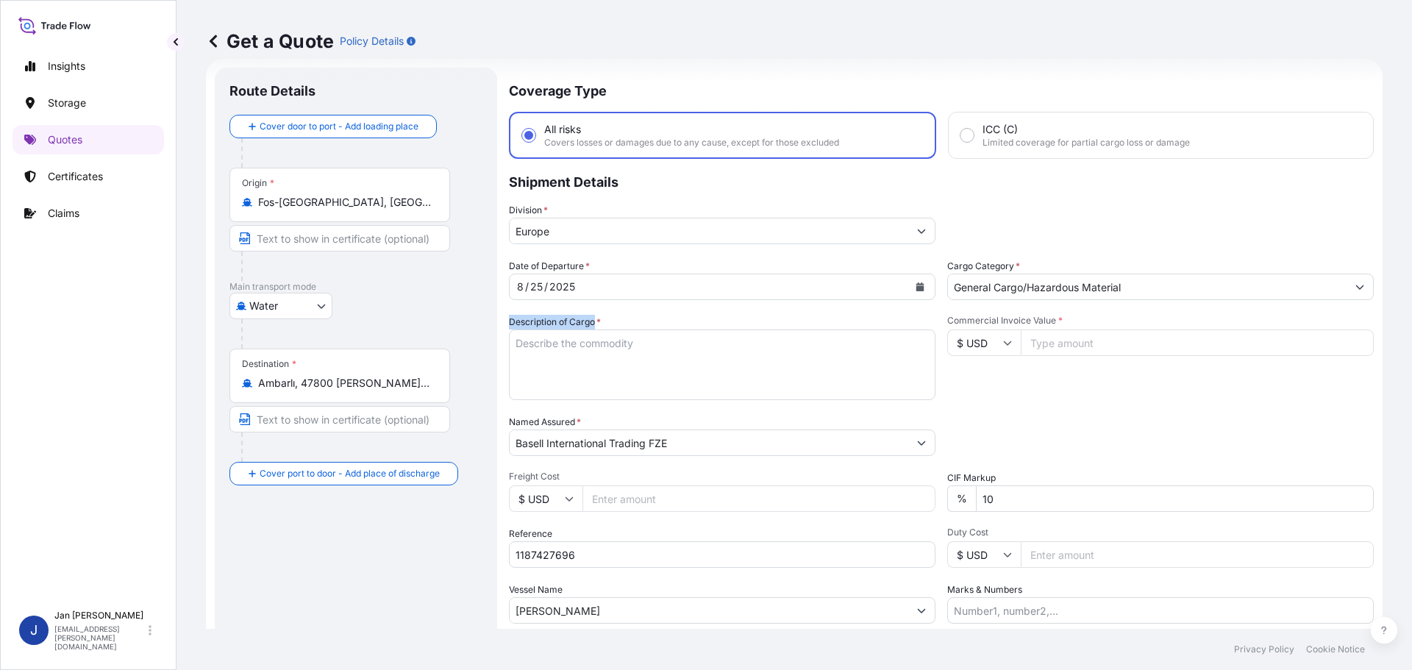
drag, startPoint x: 594, startPoint y: 325, endPoint x: 592, endPoint y: 342, distance: 17.0
click at [592, 339] on div "Description of Cargo * POLYETHYLENE 5940 BAGS LOADED ONTO 108 PALLETS LOADED IN…" at bounding box center [722, 357] width 427 height 85
click at [592, 343] on textarea "POLYETHYLENE 5940 BAGS LOADED ONTO 108 PALLETS LOADED INTO 6 40' HIGH CUBE CONT…" at bounding box center [722, 365] width 427 height 71
paste textarea "POLYETHYLENE 1980 BAGS LOADED ONTO 36 PALLETS LOADED INTO 2 40' HIGH CUBE CONTA…"
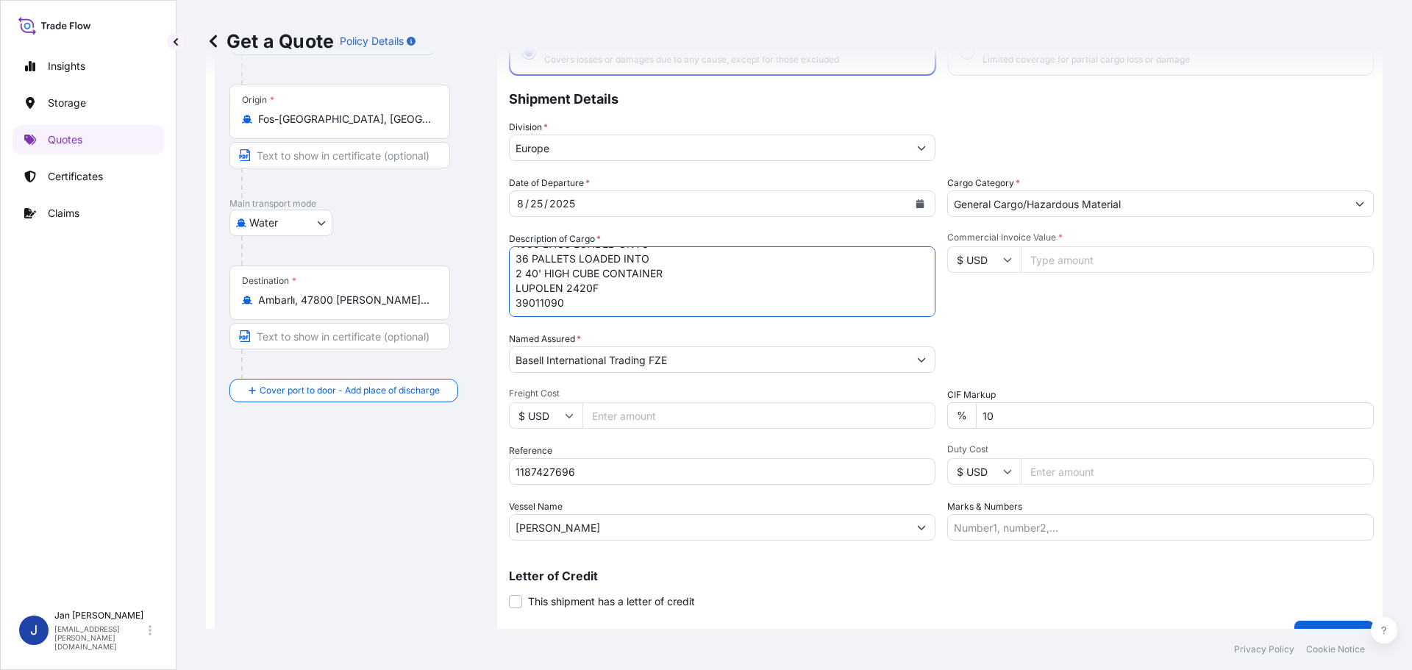
scroll to position [137, 0]
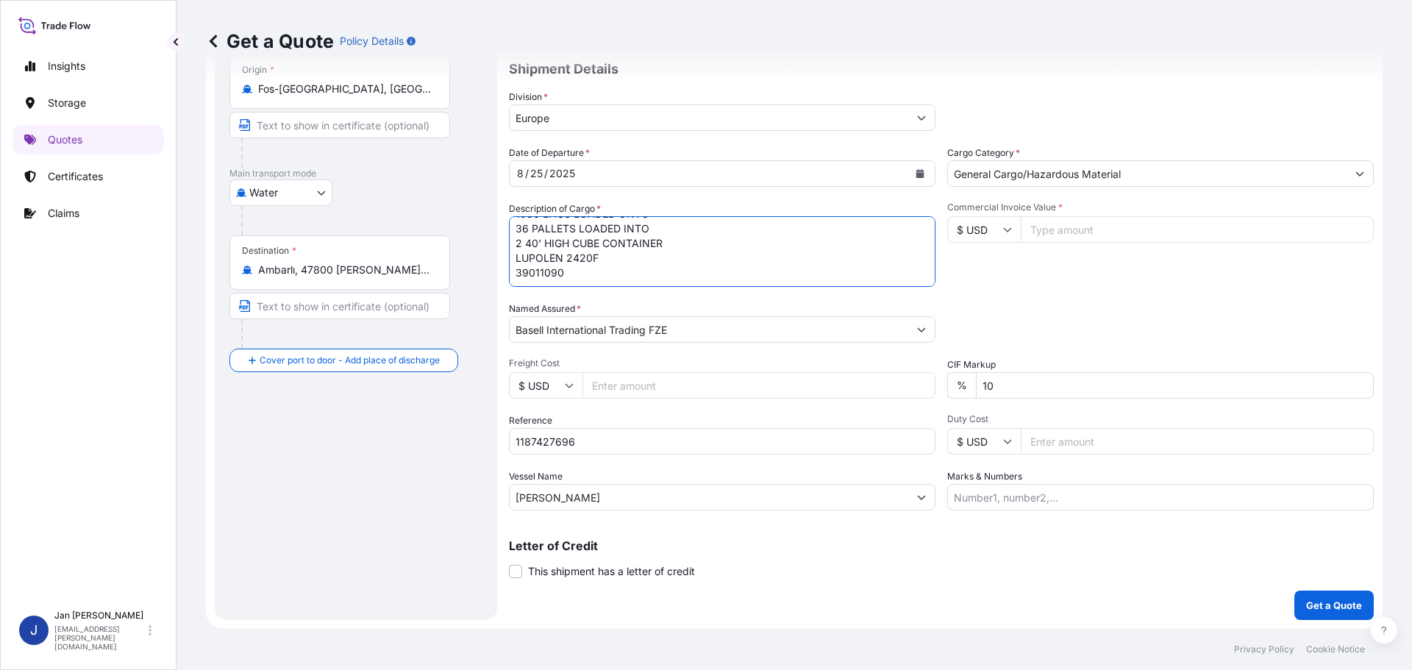
type textarea "POLYETHYLENE 1980 BAGS LOADED ONTO 36 PALLETS LOADED INTO 2 40' HIGH CUBE CONTA…"
click at [722, 441] on input "1187427696" at bounding box center [722, 441] width 427 height 26
click at [723, 438] on input "1187427696 /" at bounding box center [722, 441] width 427 height 26
paste input "5013209462 / 5013209466 / 304249071"
type input "1187427696 / 5013209462 / 5013209466 / 304249071"
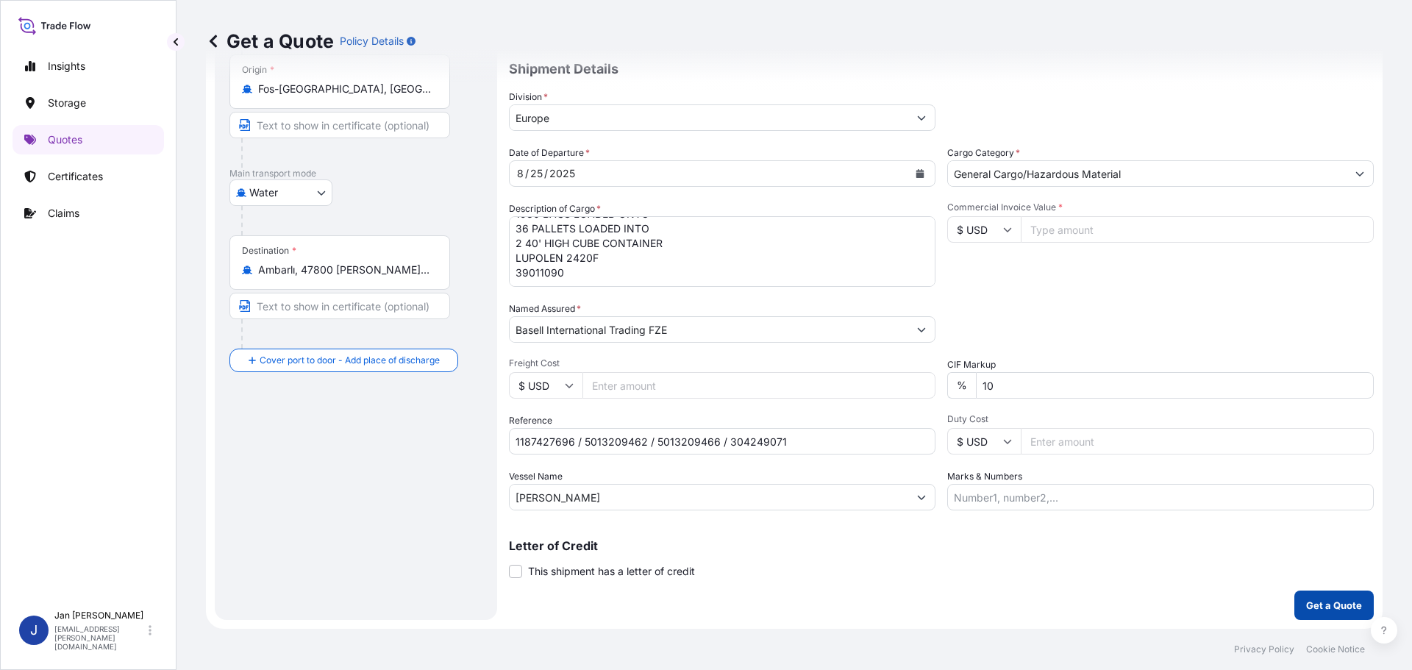
click at [1311, 603] on p "Get a Quote" at bounding box center [1334, 605] width 56 height 15
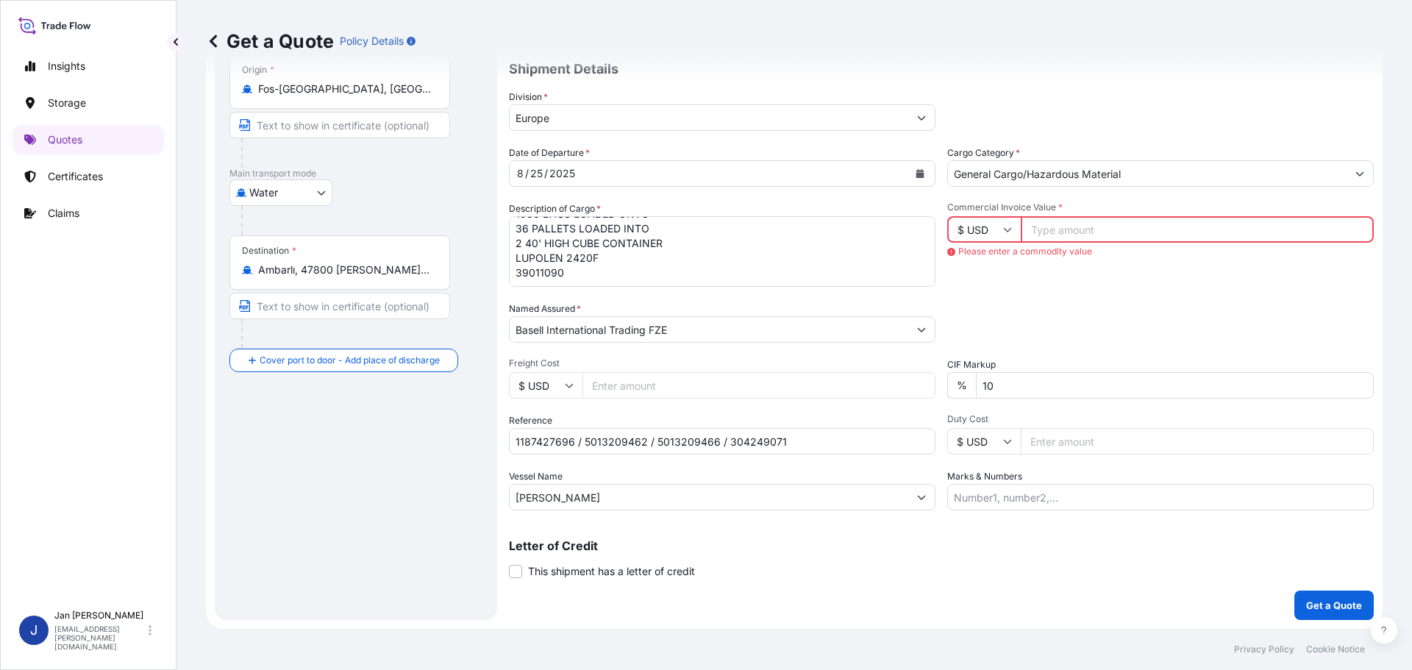
click at [1052, 235] on input "Commercial Invoice Value *" at bounding box center [1197, 229] width 353 height 26
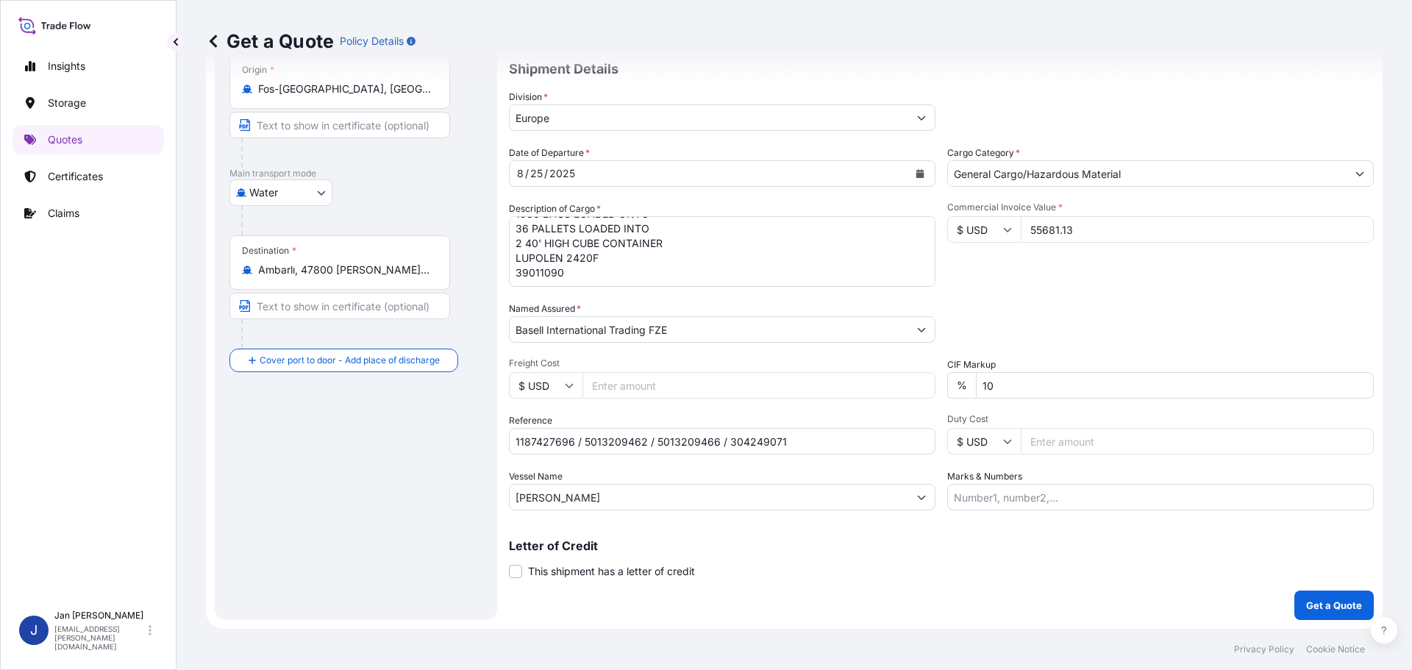
type input "55681.13"
click at [1325, 610] on p "Get a Quote" at bounding box center [1334, 605] width 56 height 15
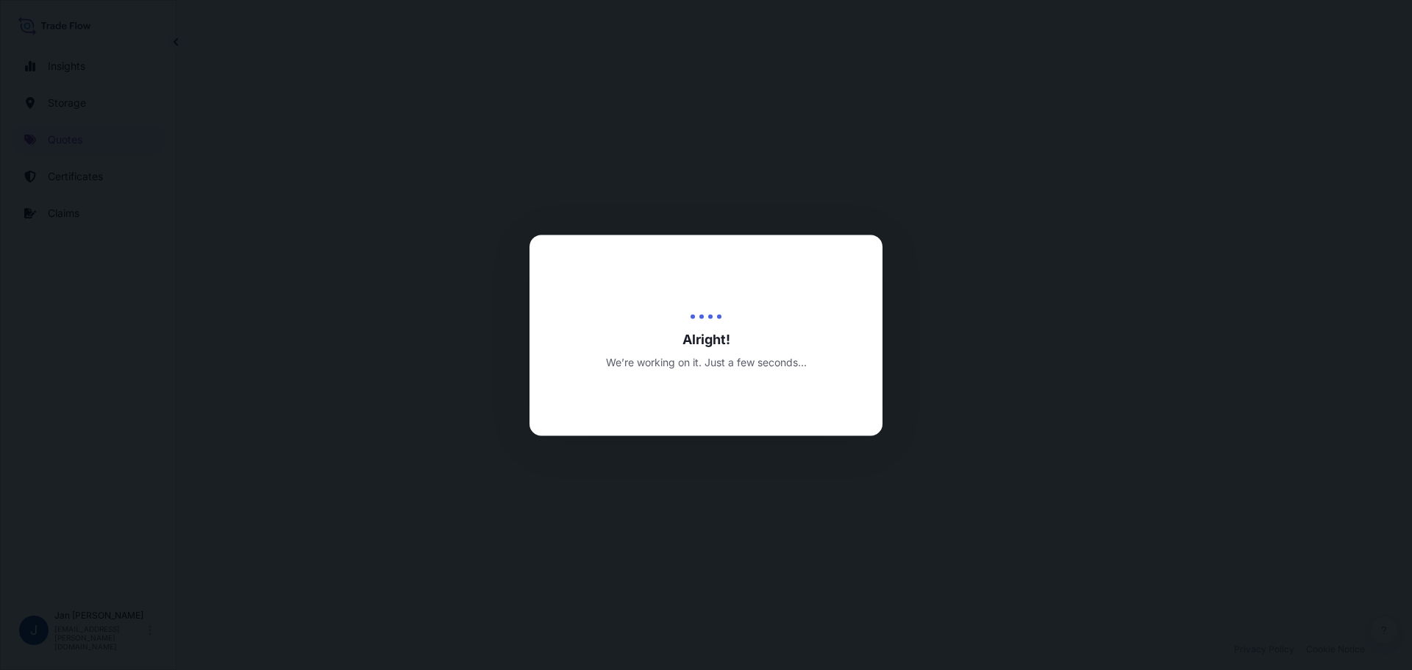
select select "Water"
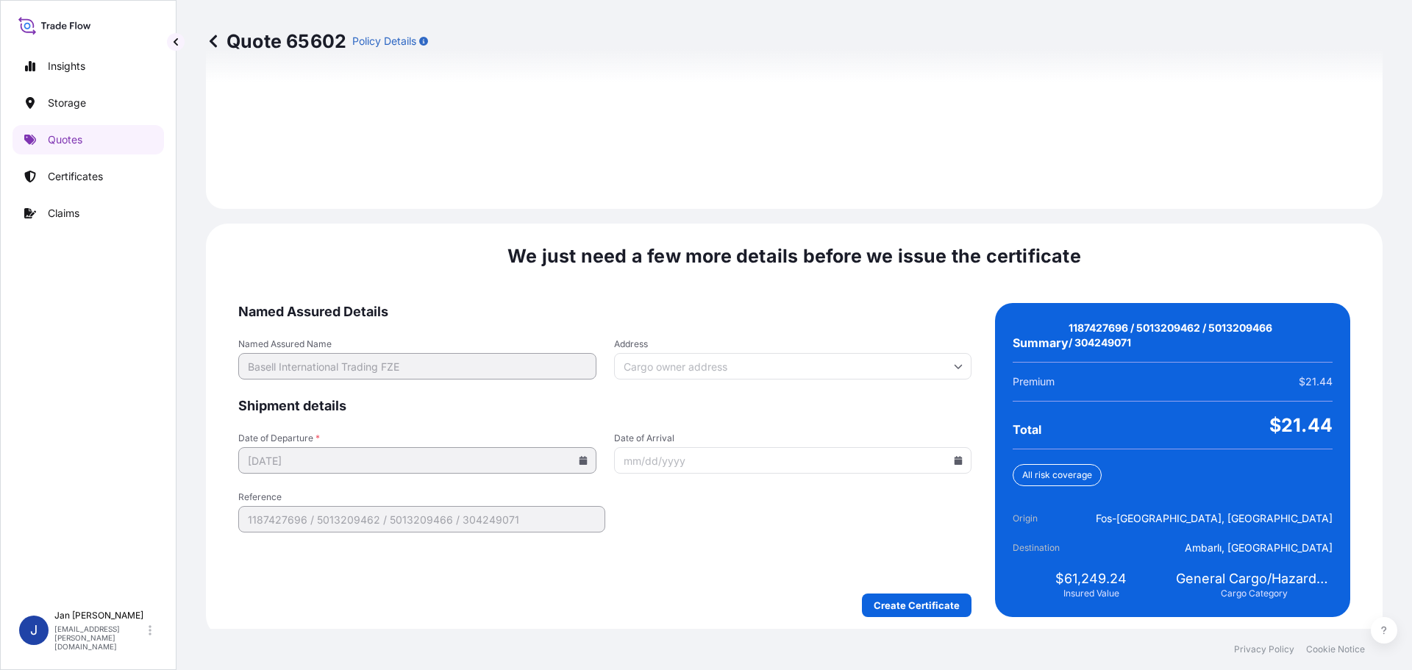
scroll to position [2088, 0]
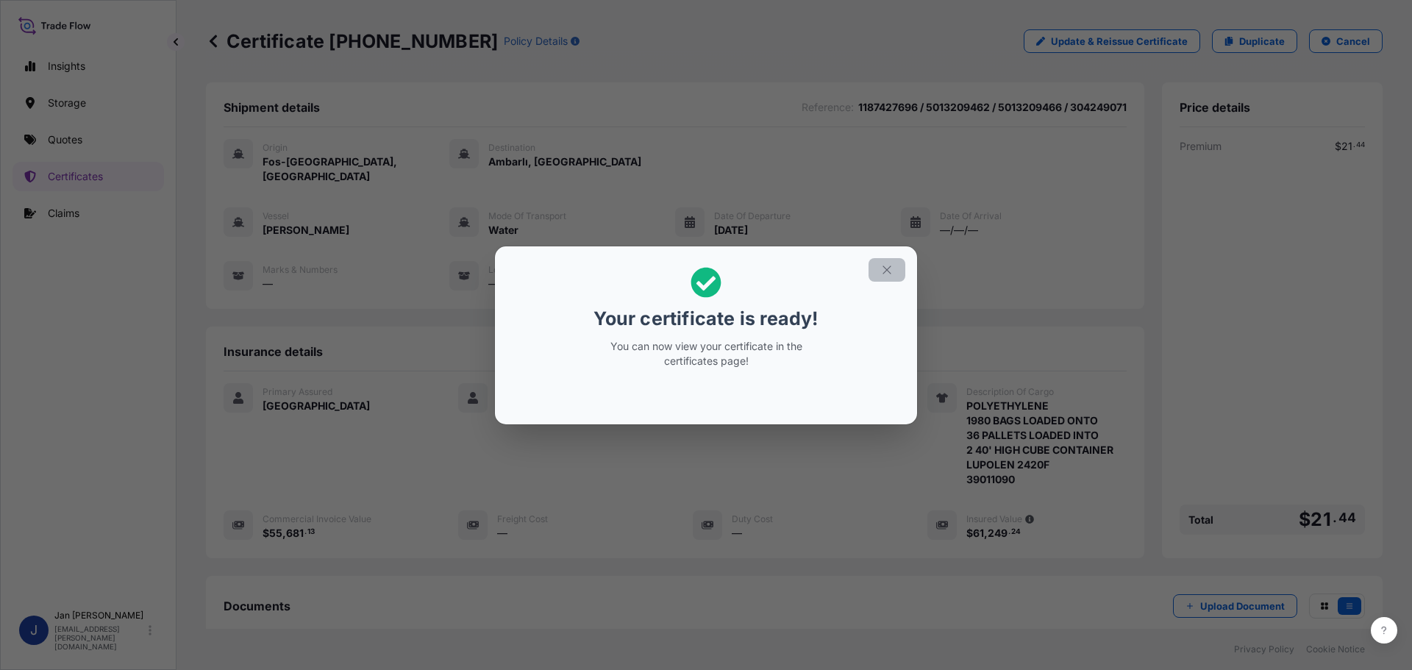
click at [893, 265] on button "button" at bounding box center [887, 270] width 37 height 24
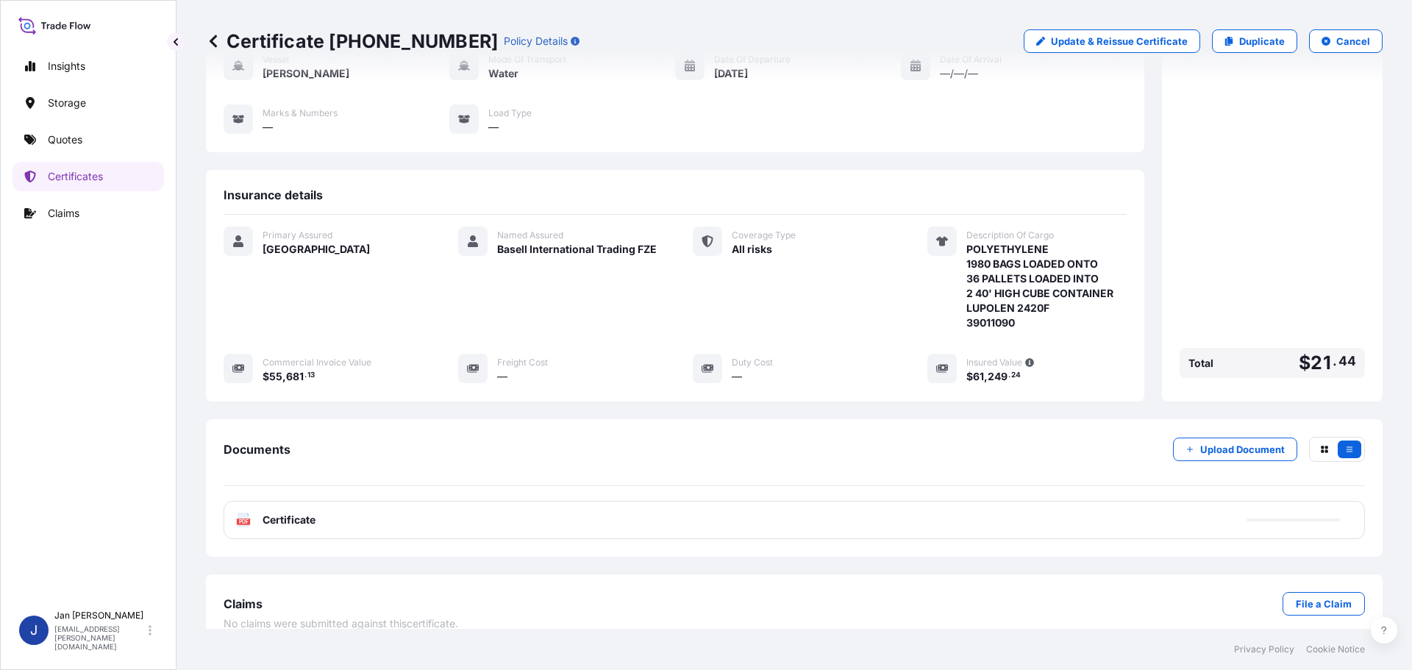
scroll to position [162, 0]
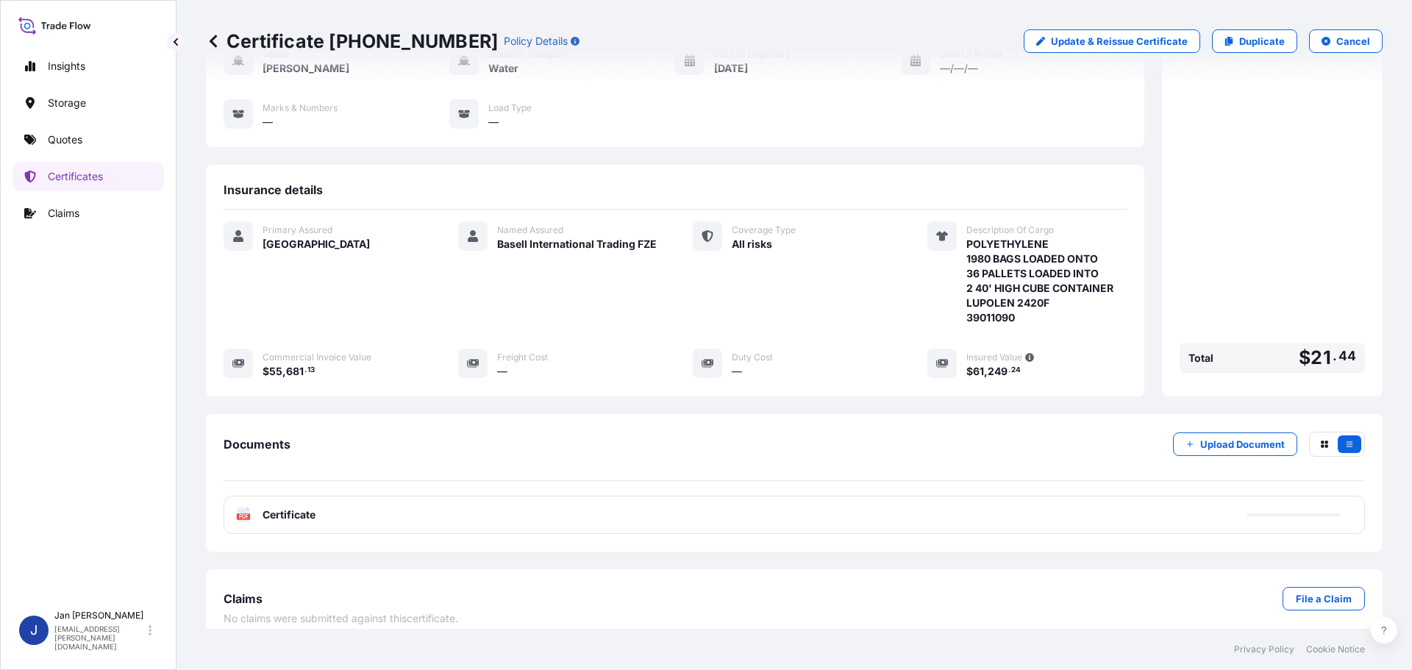
click at [273, 507] on span "Certificate" at bounding box center [289, 514] width 53 height 15
click at [262, 507] on div "PDF Certificate" at bounding box center [275, 514] width 79 height 15
click at [288, 507] on span "Certificate" at bounding box center [289, 514] width 53 height 15
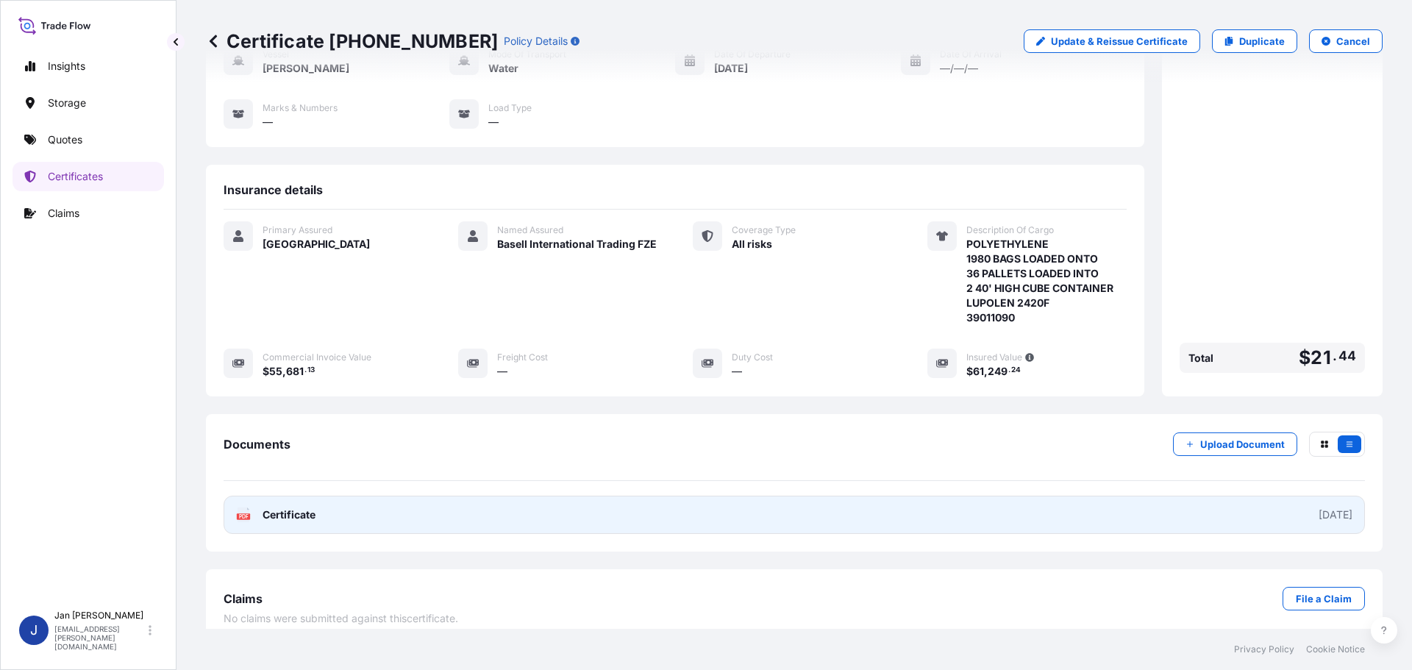
click at [293, 507] on span "Certificate" at bounding box center [289, 514] width 53 height 15
